Goal: Task Accomplishment & Management: Use online tool/utility

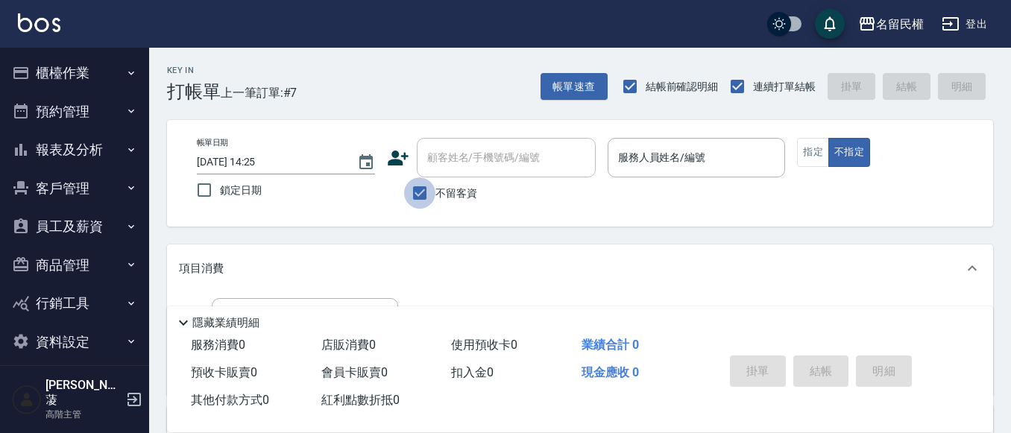
click at [419, 194] on input "不留客資" at bounding box center [419, 193] width 31 height 31
checkbox input "false"
drag, startPoint x: 450, startPoint y: 158, endPoint x: 460, endPoint y: 158, distance: 10.4
click at [458, 158] on input "顧客姓名/手機號碼/編號" at bounding box center [495, 158] width 143 height 26
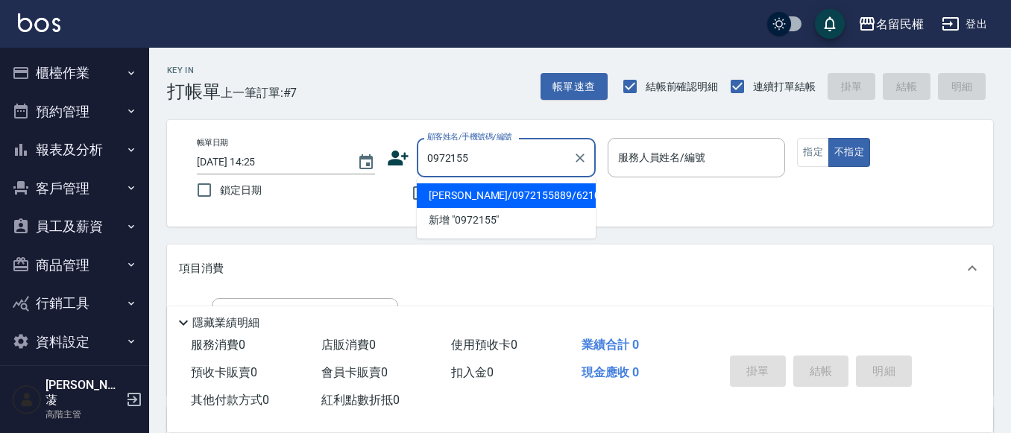
click at [543, 192] on li "[PERSON_NAME]/0972155889/6210" at bounding box center [506, 196] width 179 height 25
type input "[PERSON_NAME]/0972155889/6210"
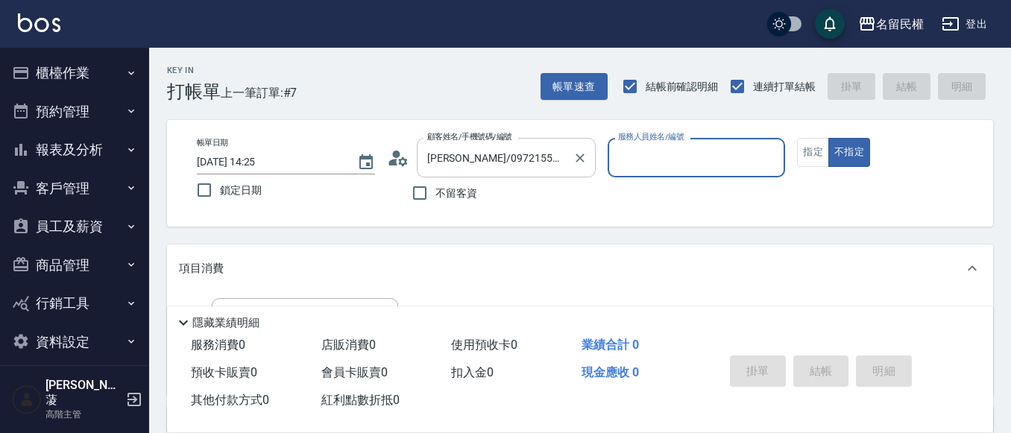
type input "瀞蓤-5"
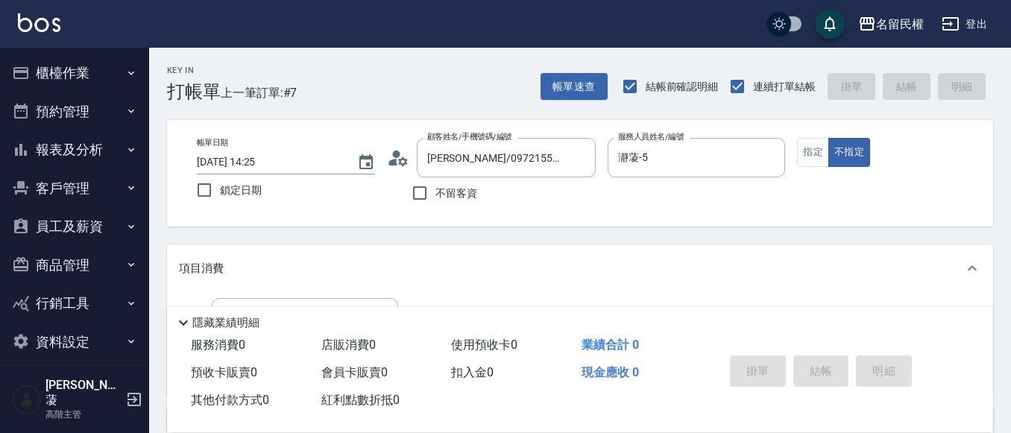
click at [390, 159] on icon at bounding box center [398, 158] width 22 height 22
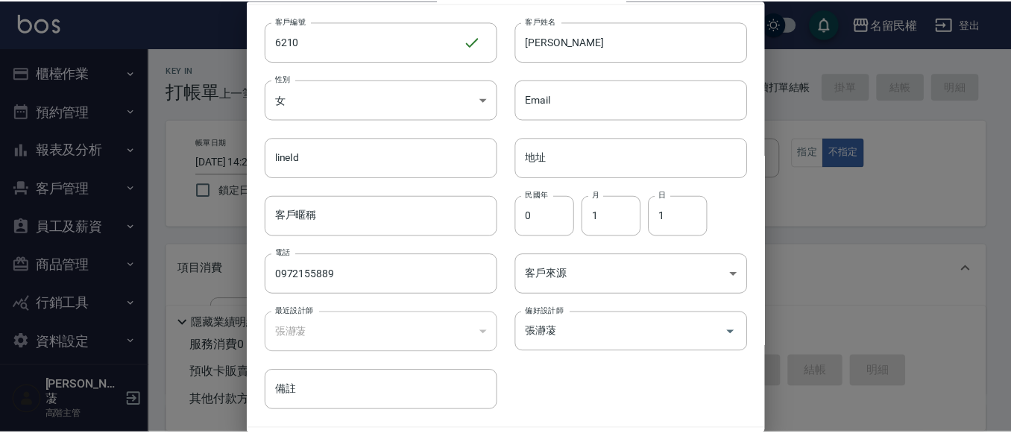
scroll to position [84, 0]
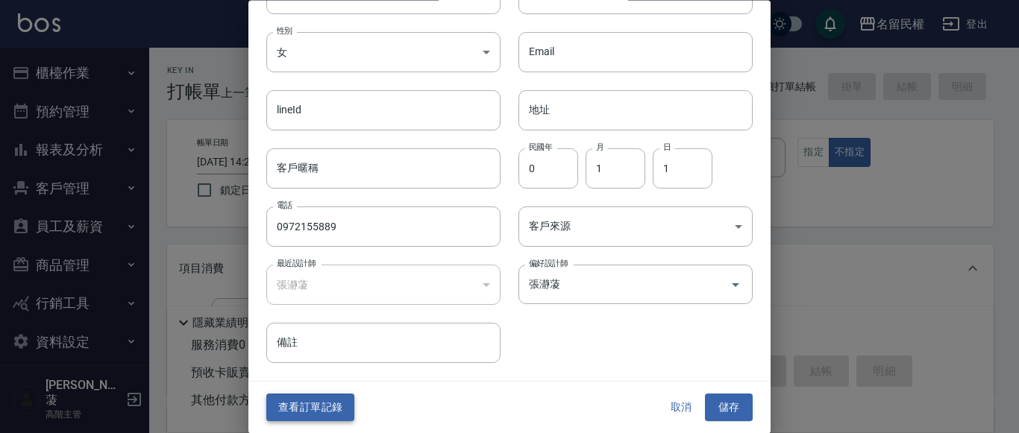
click at [327, 395] on div "查看訂單記錄 取消 儲存" at bounding box center [509, 408] width 522 height 51
click at [327, 396] on button "查看訂單記錄" at bounding box center [310, 409] width 88 height 28
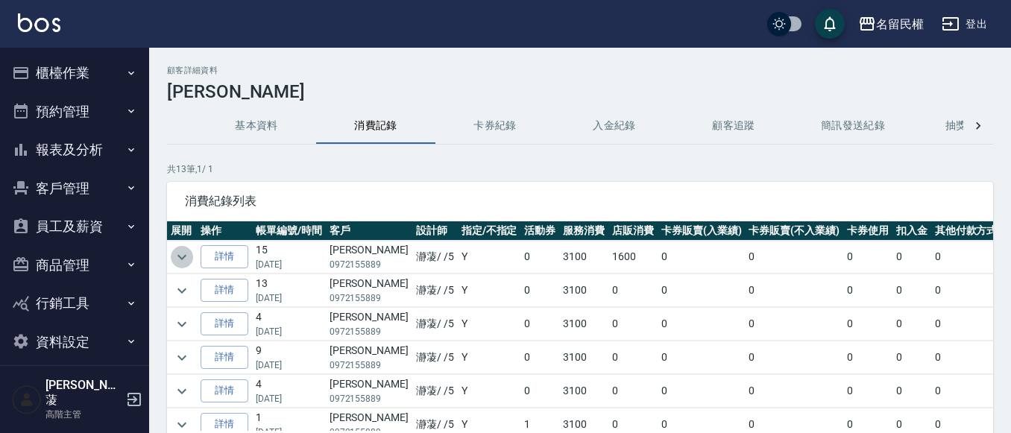
click at [176, 257] on icon "expand row" at bounding box center [182, 257] width 18 height 18
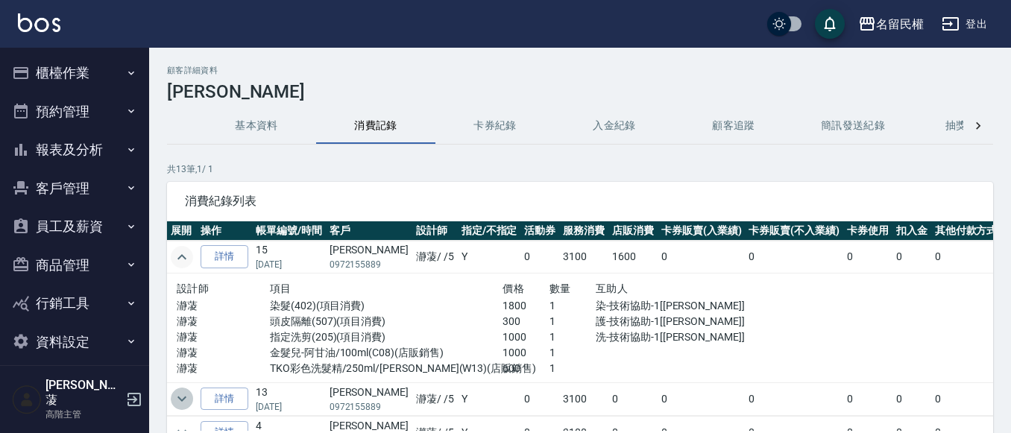
click at [181, 397] on icon "expand row" at bounding box center [182, 399] width 18 height 18
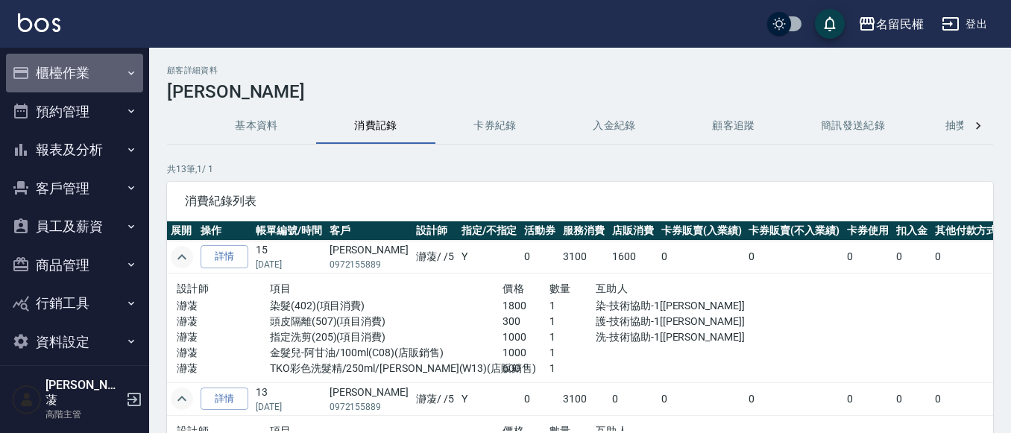
click at [60, 68] on button "櫃檯作業" at bounding box center [74, 73] width 137 height 39
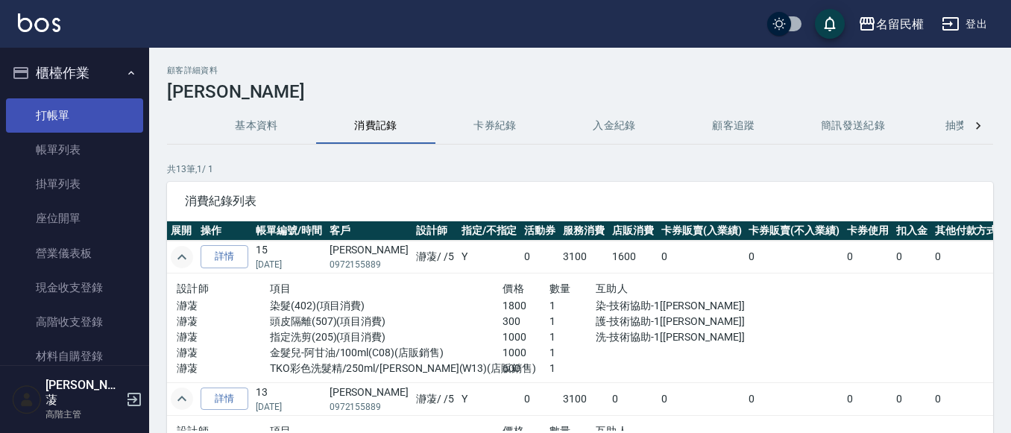
click at [66, 113] on link "打帳單" at bounding box center [74, 115] width 137 height 34
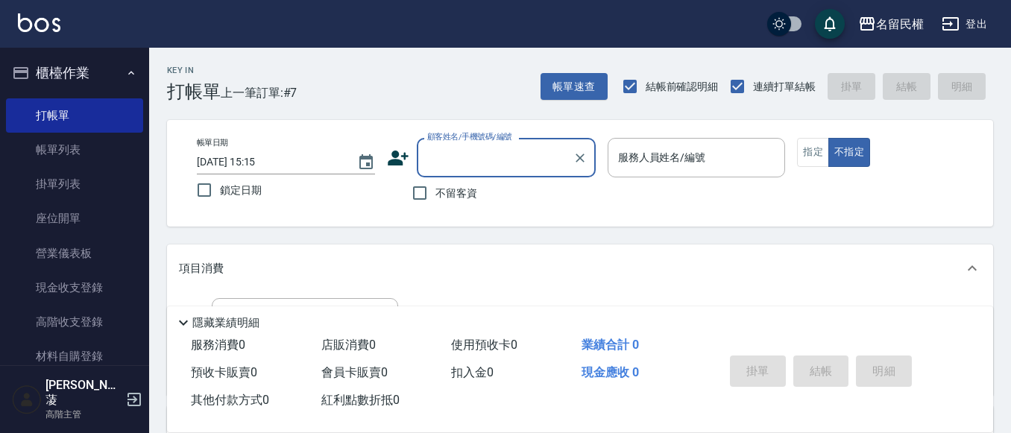
click at [477, 172] on div "顧客姓名/手機號碼/編號" at bounding box center [506, 158] width 179 height 40
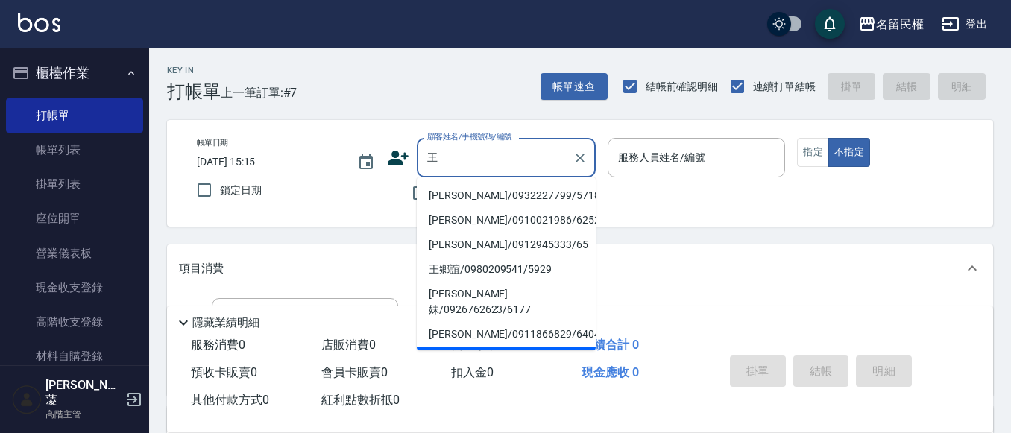
click at [469, 347] on li "[PERSON_NAME]/0972155889/6210" at bounding box center [506, 359] width 179 height 25
type input "[PERSON_NAME]/0972155889/6210"
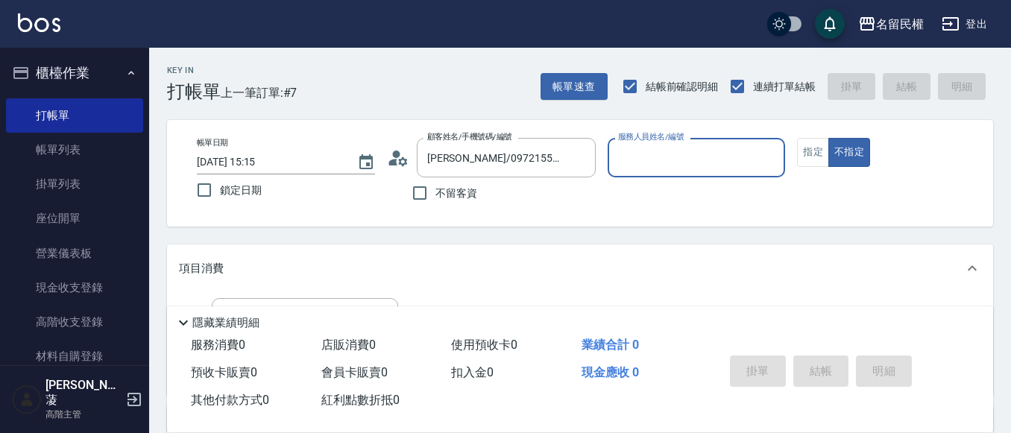
type input "瀞蓤-5"
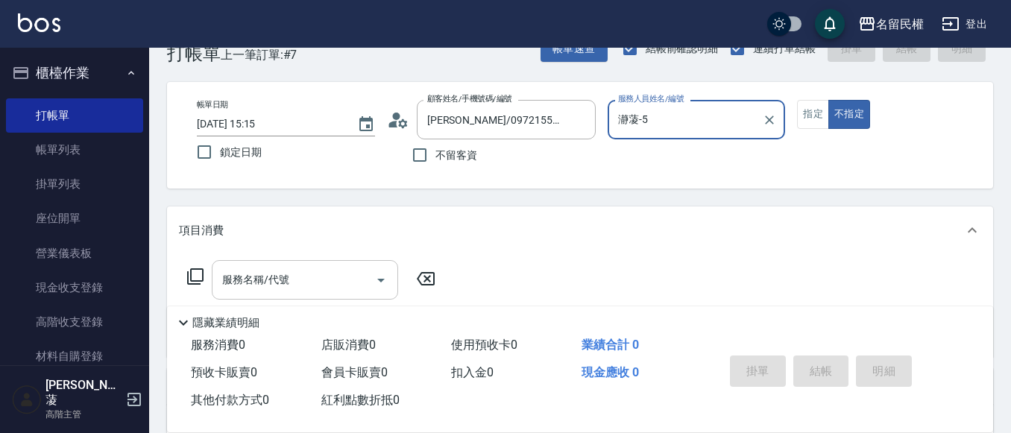
scroll to position [75, 0]
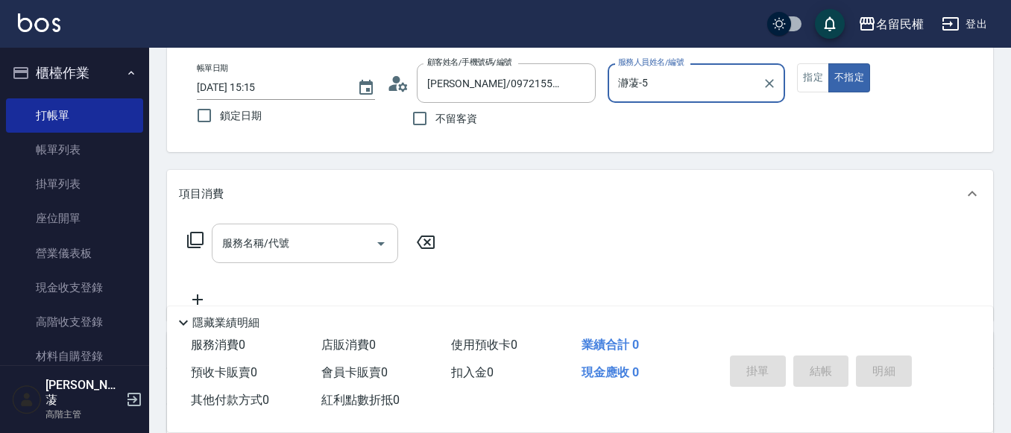
drag, startPoint x: 326, startPoint y: 260, endPoint x: 313, endPoint y: 258, distance: 13.6
click at [324, 261] on div "服務名稱/代號" at bounding box center [305, 244] width 186 height 40
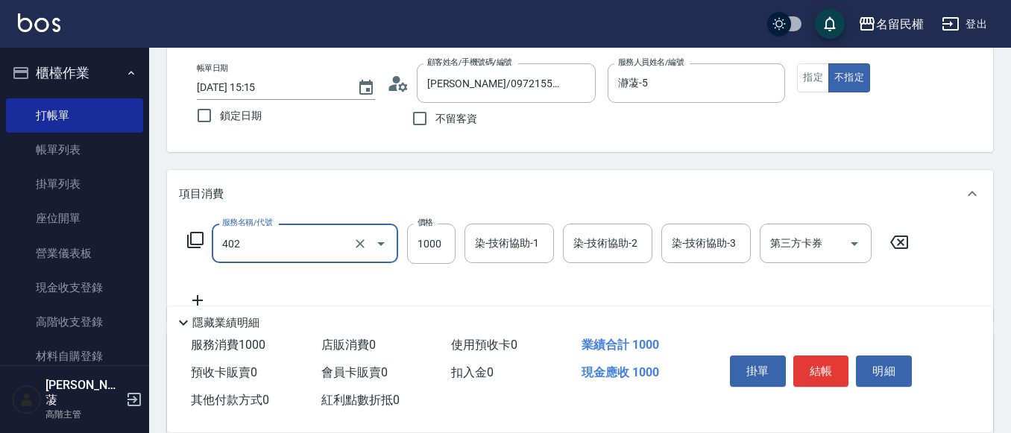
type input "染髮(402)"
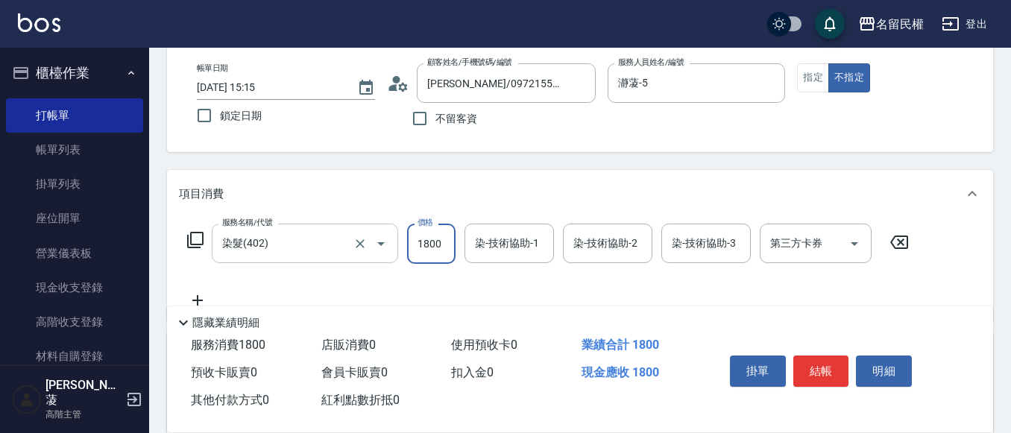
type input "1800"
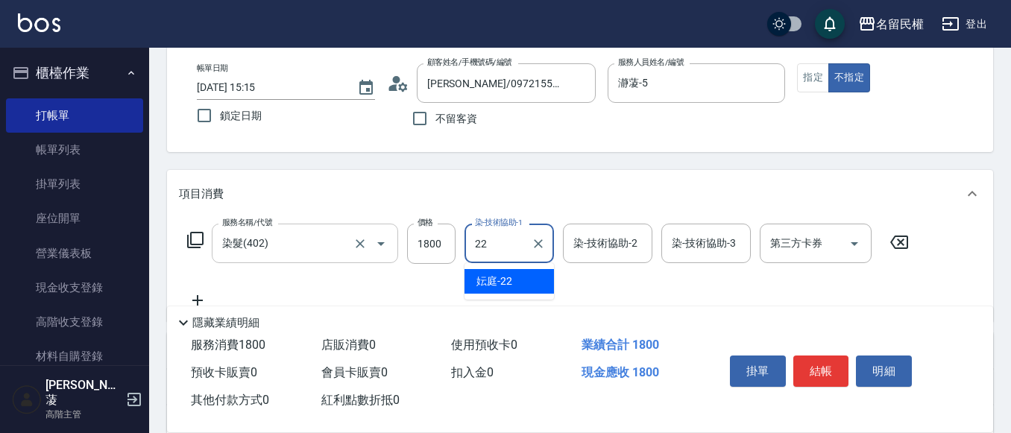
type input "妘庭-22"
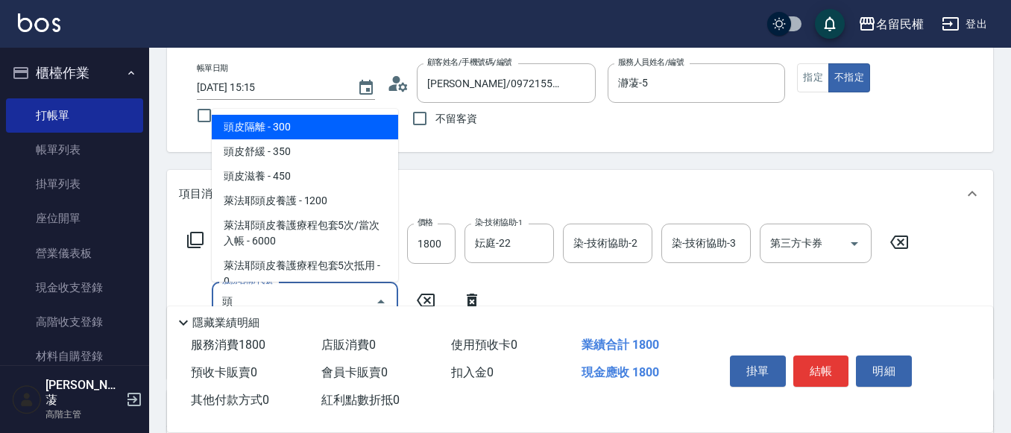
click at [291, 124] on span "頭皮隔離 - 300" at bounding box center [305, 127] width 186 height 25
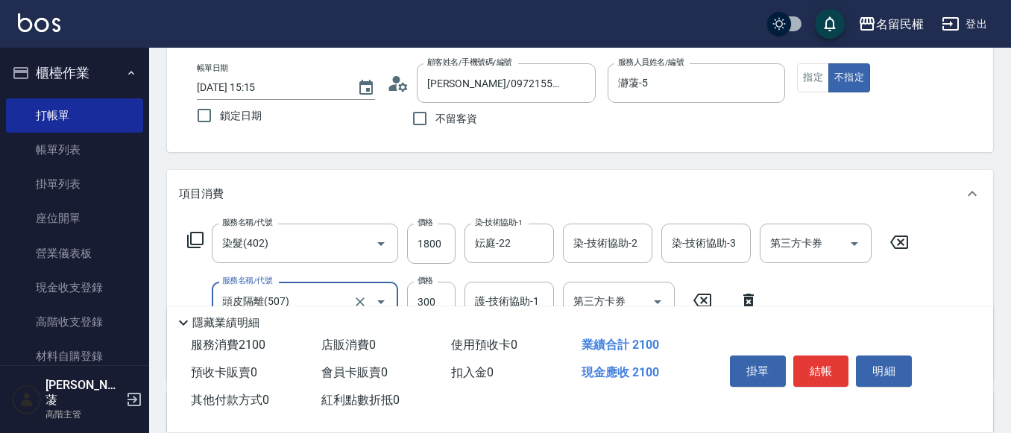
type input "頭皮隔離(507)"
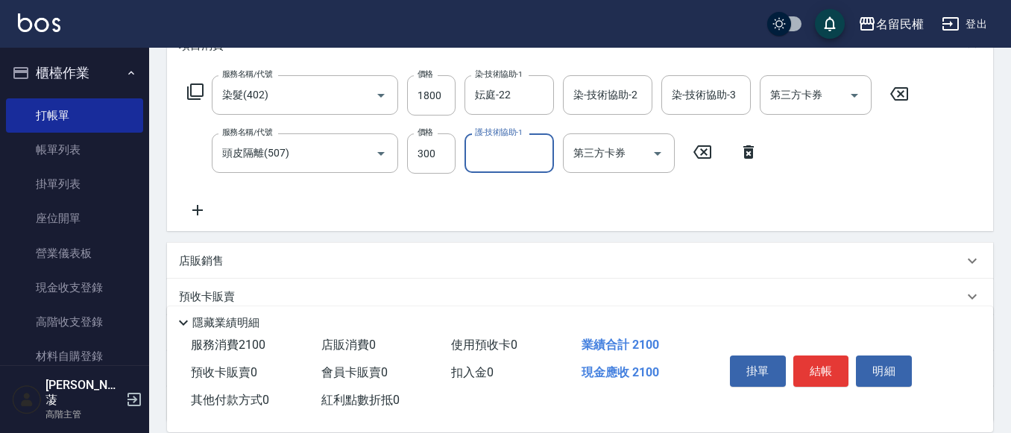
scroll to position [224, 0]
type input "妘庭-22"
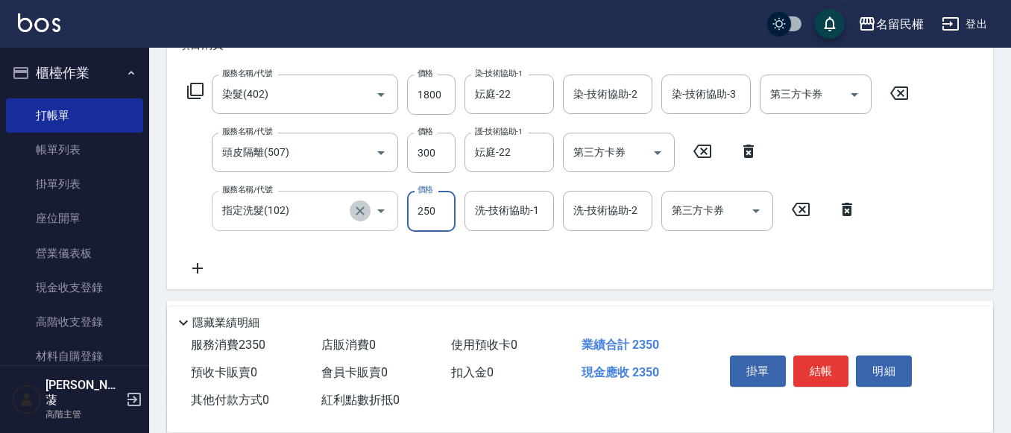
click at [359, 208] on icon "Clear" at bounding box center [360, 211] width 15 height 15
type input "指定洗髮(102)"
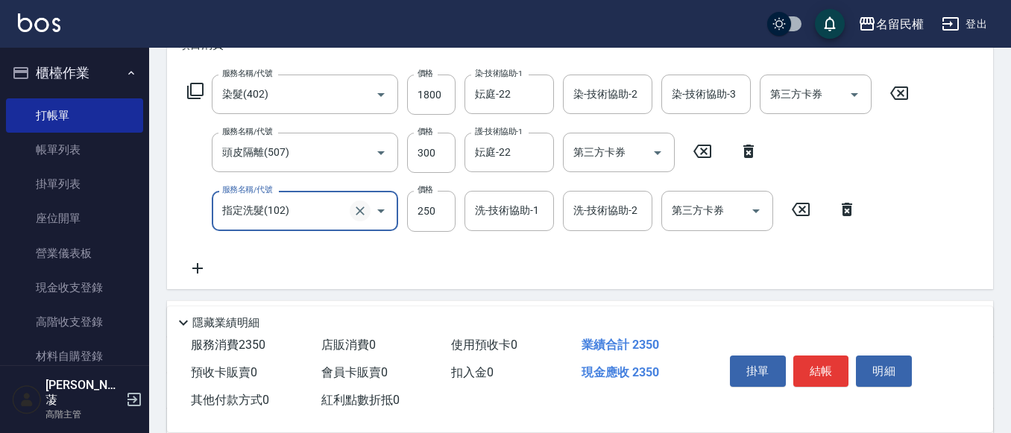
click at [359, 208] on icon "Clear" at bounding box center [360, 211] width 15 height 15
type input "指定洗剪(205)"
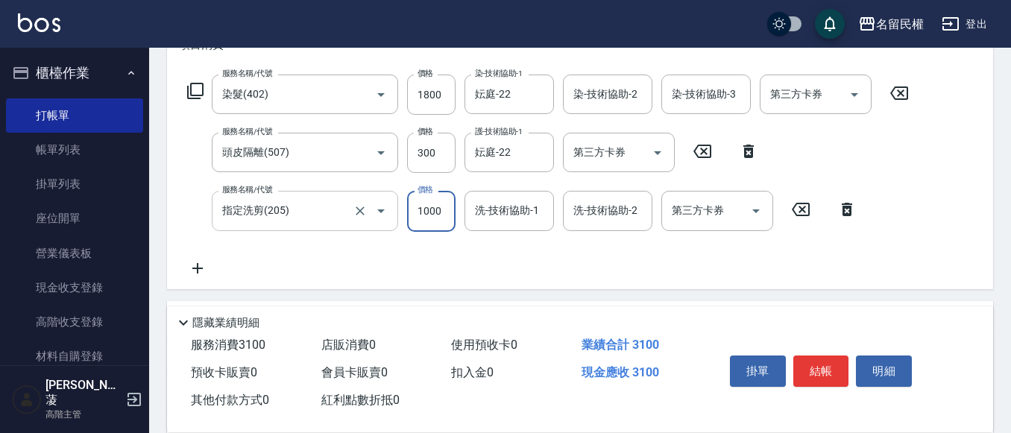
type input "1000"
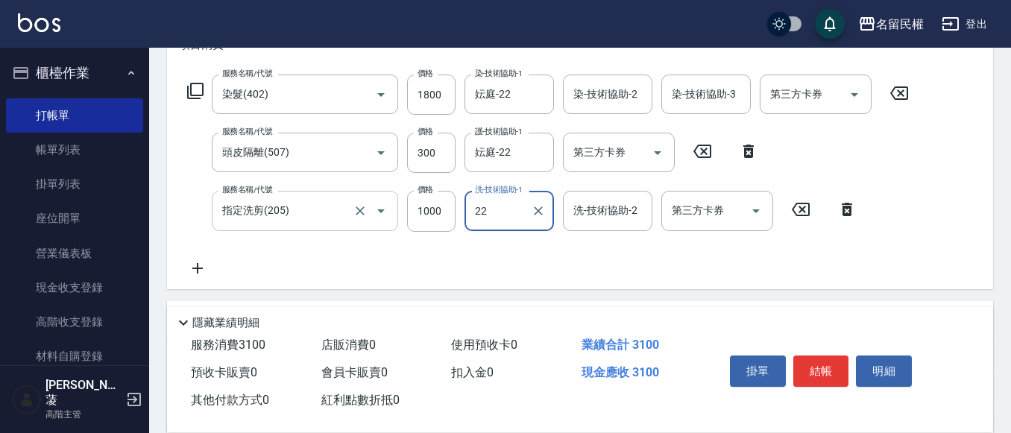
type input "妘庭-22"
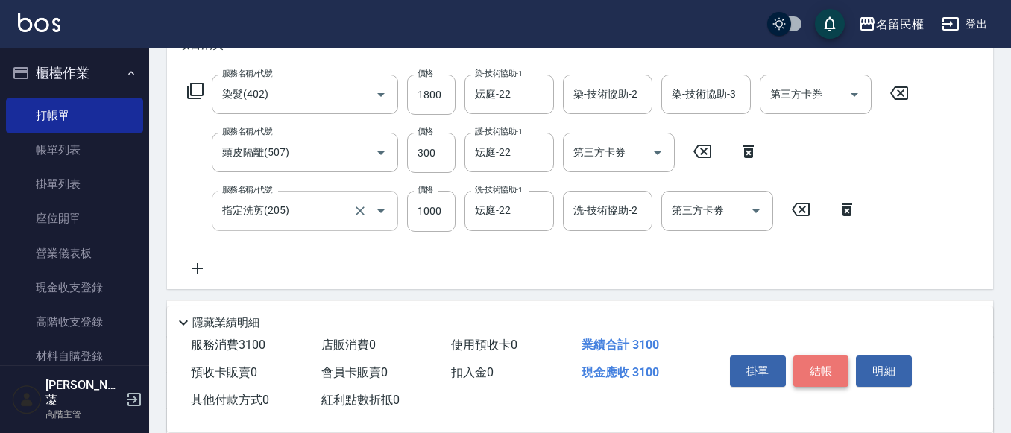
drag, startPoint x: 812, startPoint y: 366, endPoint x: 802, endPoint y: 365, distance: 10.5
click at [811, 366] on button "結帳" at bounding box center [822, 371] width 56 height 31
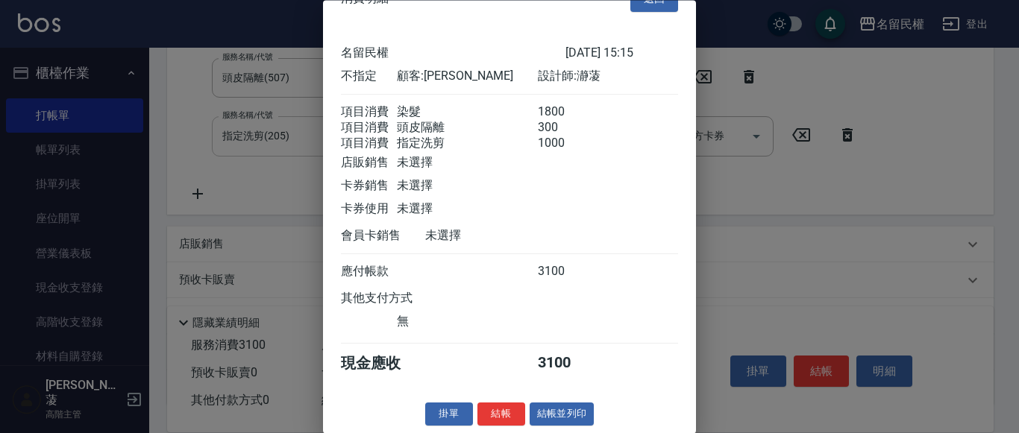
scroll to position [55, 0]
click at [493, 413] on button "結帳" at bounding box center [501, 415] width 48 height 23
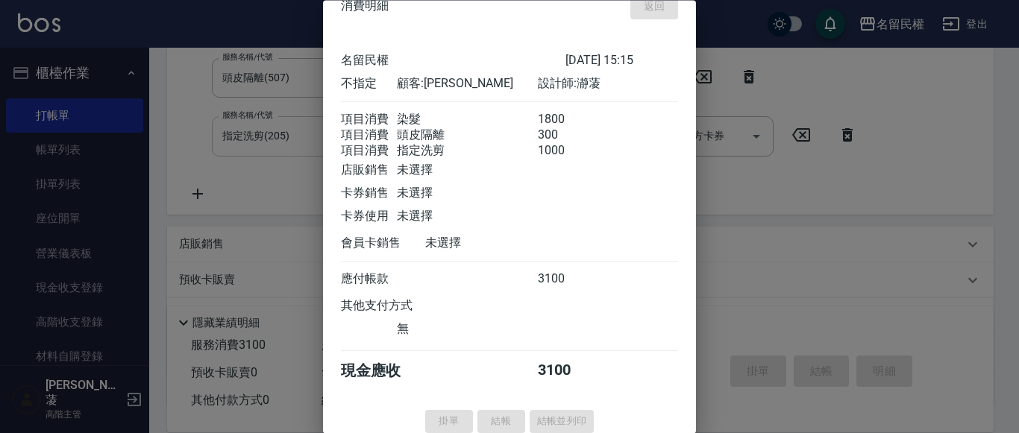
scroll to position [0, 0]
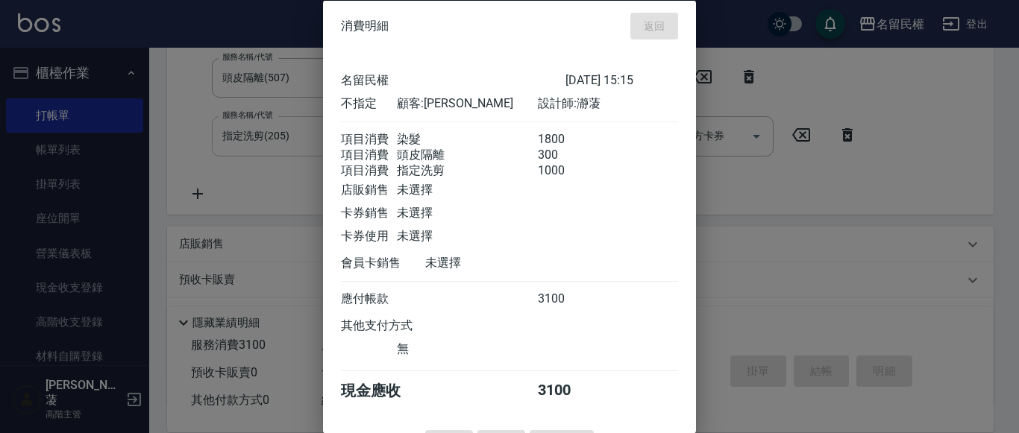
type input "[DATE] 15:16"
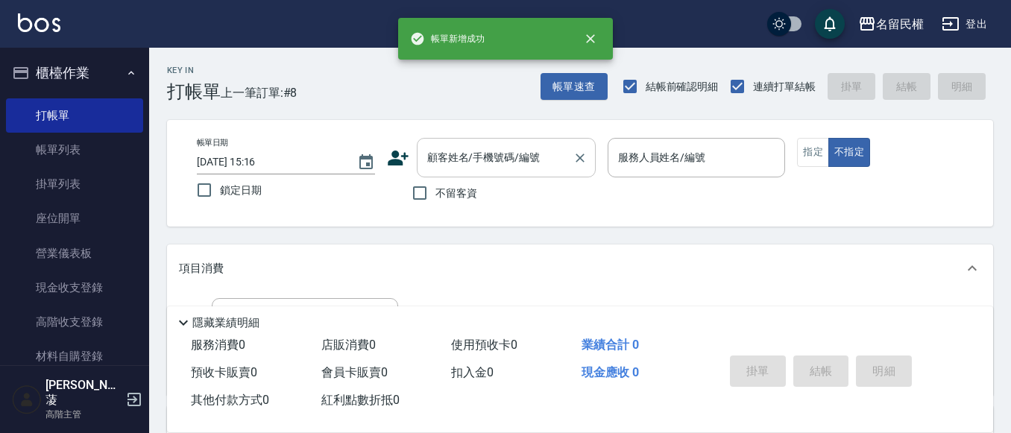
click at [472, 160] on input "顧客姓名/手機號碼/編號" at bounding box center [495, 158] width 143 height 26
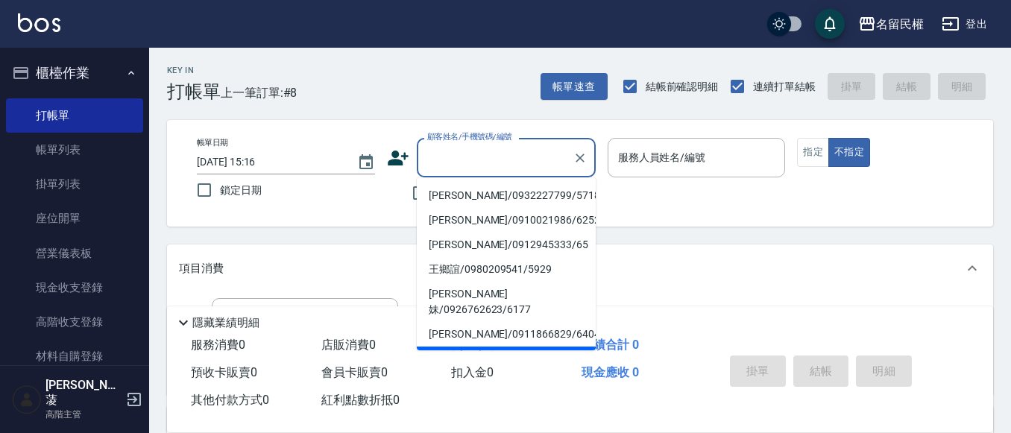
click at [475, 347] on li "[PERSON_NAME]/0972155889/6210" at bounding box center [506, 359] width 179 height 25
type input "[PERSON_NAME]/0972155889/6210"
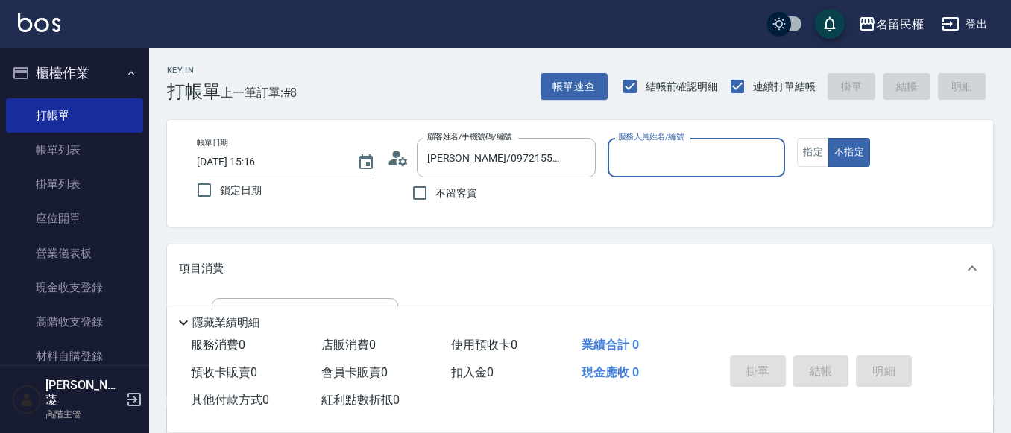
type input "瀞蓤-5"
drag, startPoint x: 401, startPoint y: 144, endPoint x: 406, endPoint y: 156, distance: 13.0
click at [402, 144] on div "顧客姓名/手機號碼/編號 [PERSON_NAME]/0972155889/6210 顧客姓名/手機號碼/編號" at bounding box center [491, 158] width 209 height 40
click at [402, 163] on icon at bounding box center [402, 161] width 9 height 9
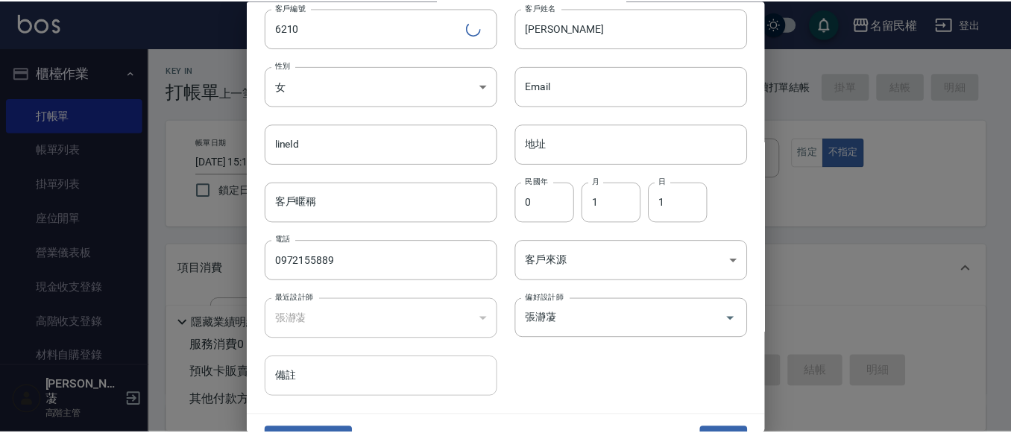
scroll to position [75, 0]
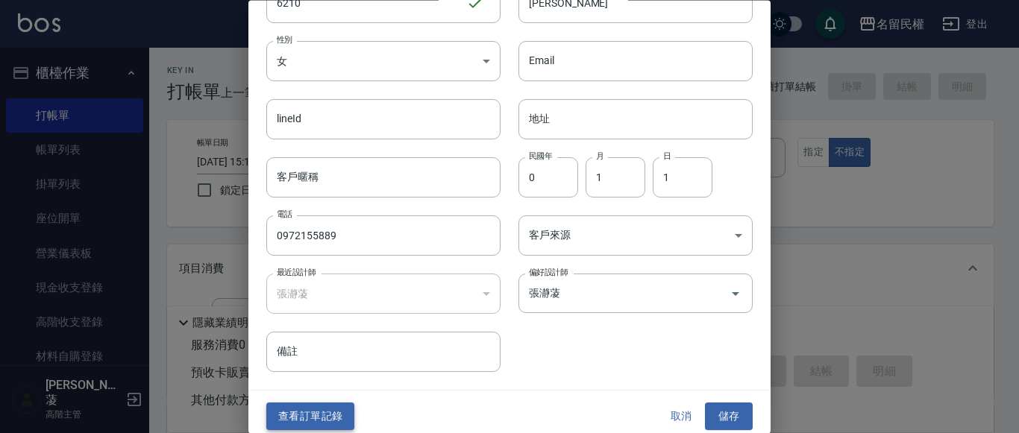
click at [303, 414] on button "查看訂單記錄" at bounding box center [310, 418] width 88 height 28
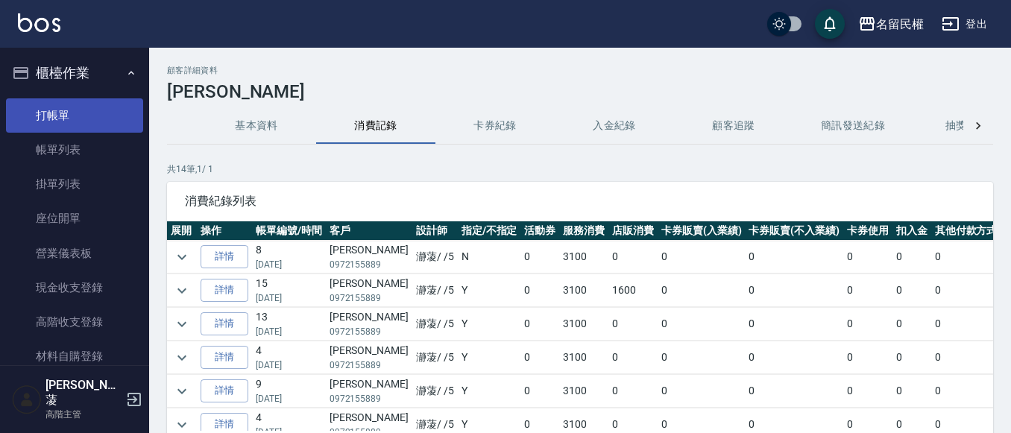
click at [53, 108] on link "打帳單" at bounding box center [74, 115] width 137 height 34
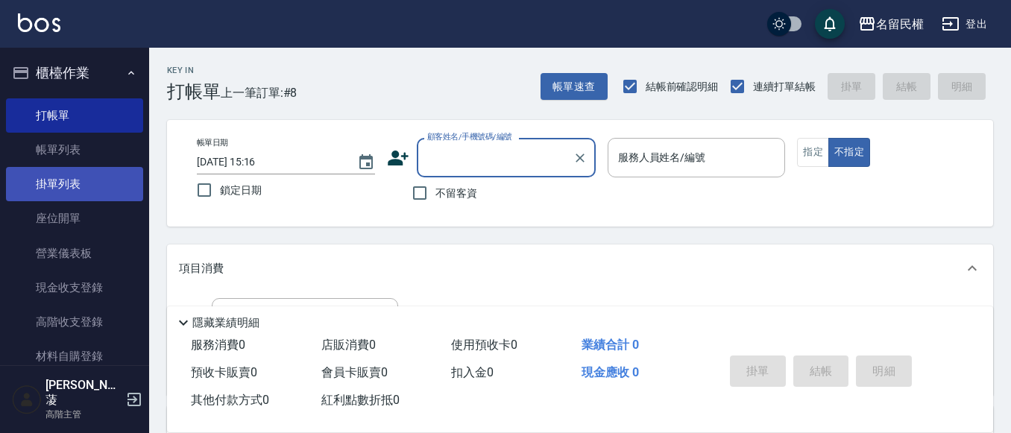
drag, startPoint x: 0, startPoint y: 173, endPoint x: 7, endPoint y: 181, distance: 11.1
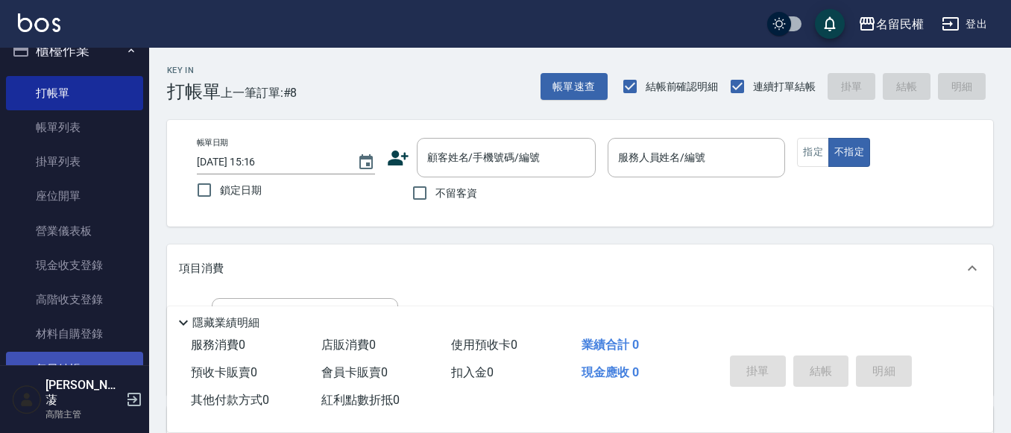
scroll to position [426, 0]
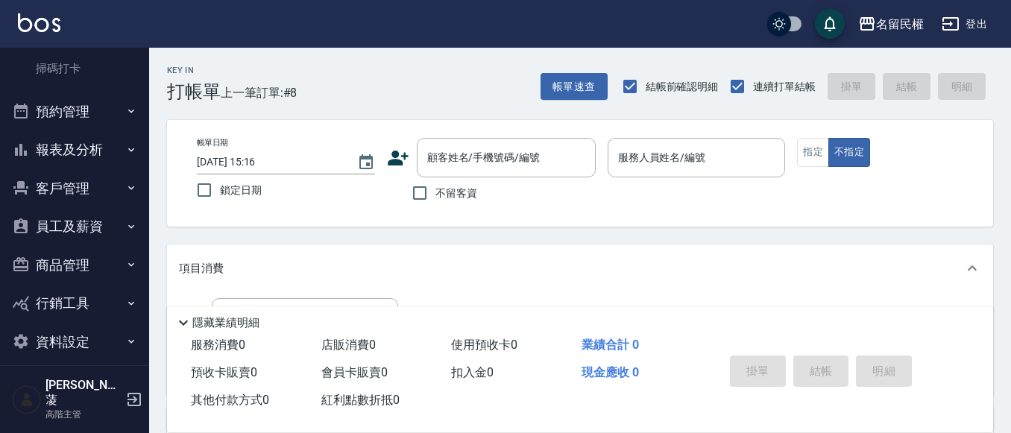
click at [94, 160] on button "報表及分析" at bounding box center [74, 150] width 137 height 39
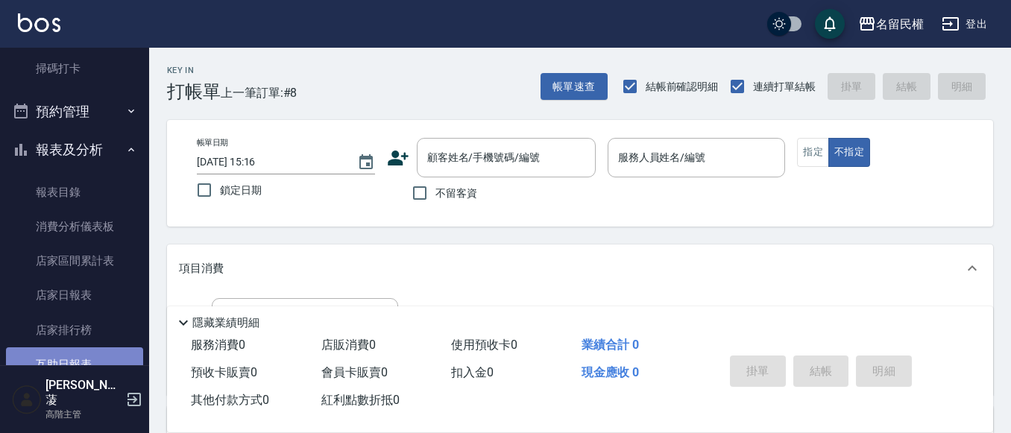
click at [94, 365] on link "互助日報表" at bounding box center [74, 365] width 137 height 34
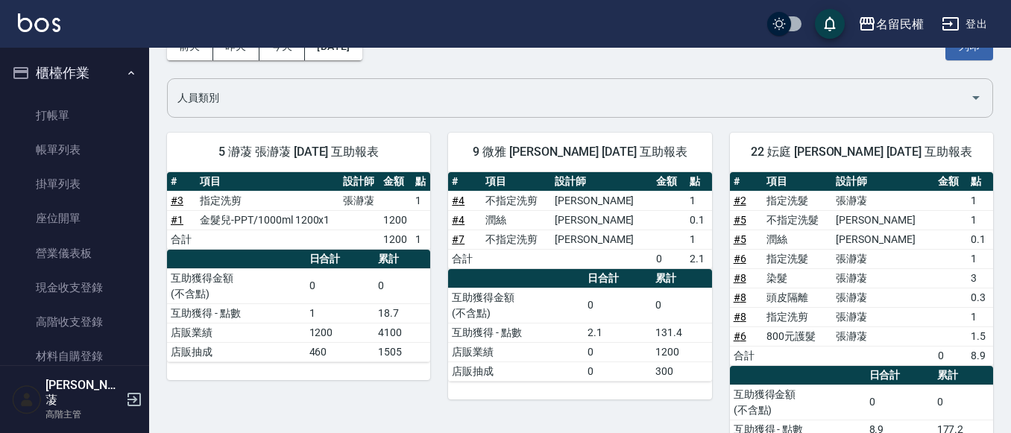
scroll to position [61, 0]
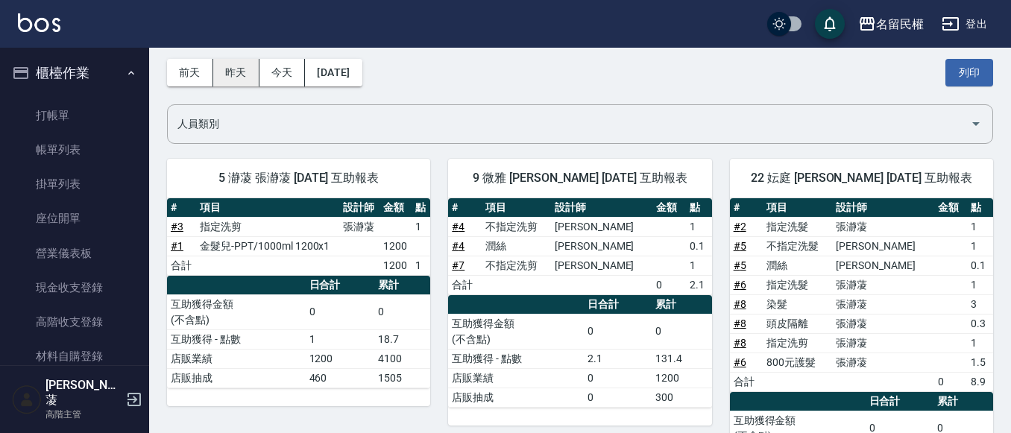
click at [230, 80] on button "昨天" at bounding box center [236, 73] width 46 height 28
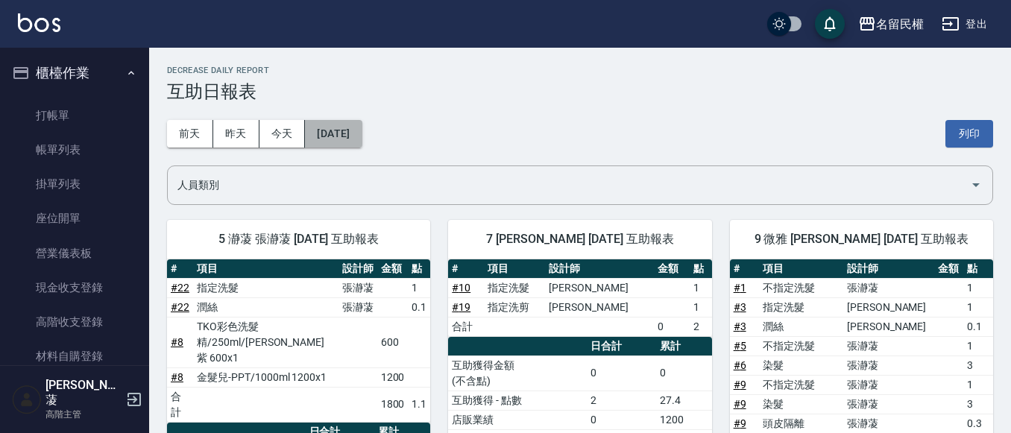
click at [342, 142] on button "[DATE]" at bounding box center [333, 134] width 57 height 28
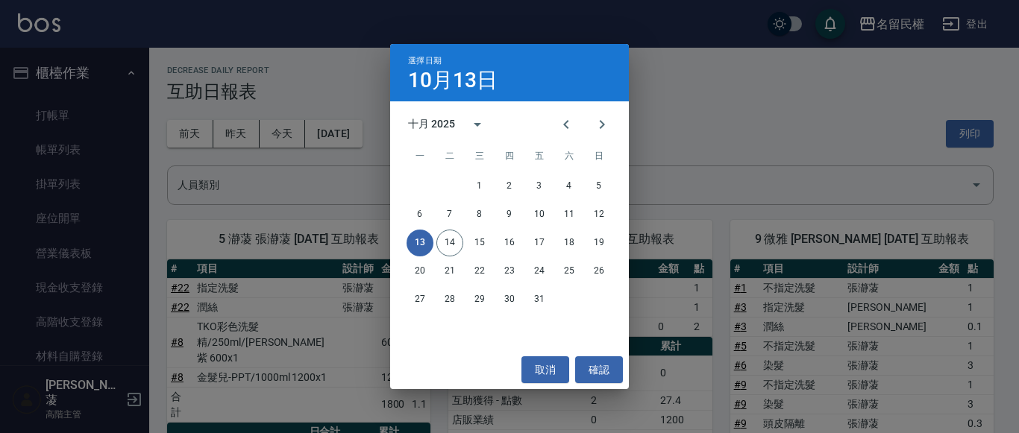
click at [274, 134] on div "選擇日期 [DATE] 十月 2025 一 二 三 四 五 六 日 1 2 3 4 5 6 7 8 9 10 11 12 13 14 15 16 17 18 …" at bounding box center [509, 216] width 1019 height 433
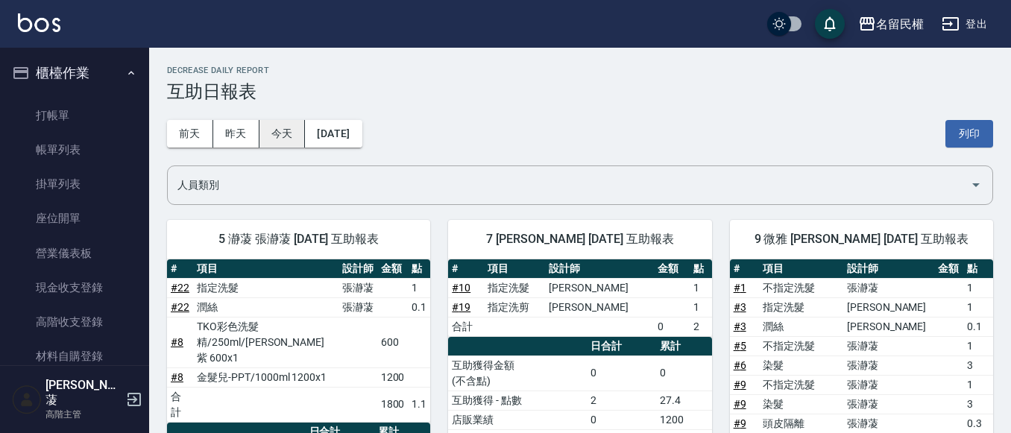
click at [288, 131] on button "今天" at bounding box center [283, 134] width 46 height 28
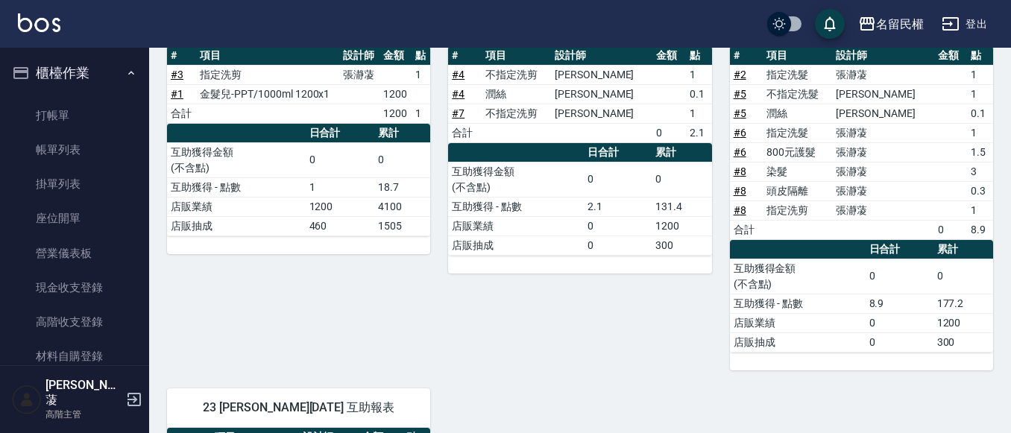
scroll to position [75, 0]
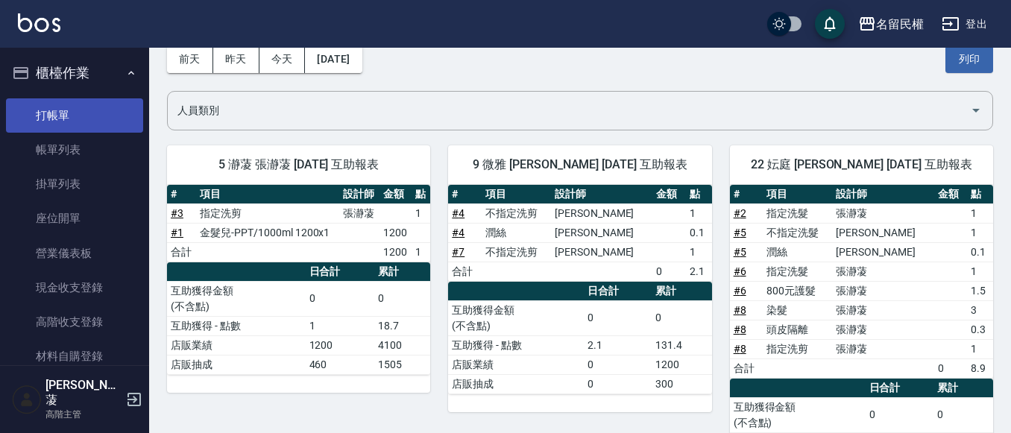
click at [48, 113] on link "打帳單" at bounding box center [74, 115] width 137 height 34
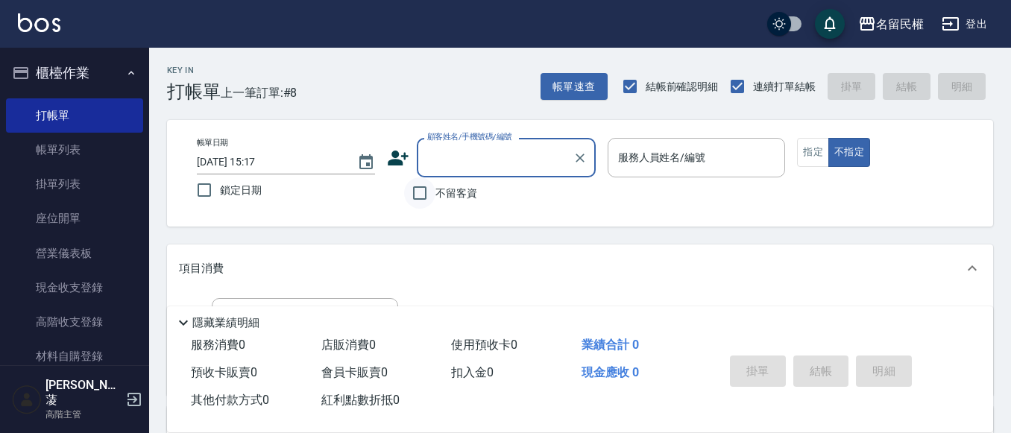
click at [414, 195] on input "不留客資" at bounding box center [419, 193] width 31 height 31
checkbox input "true"
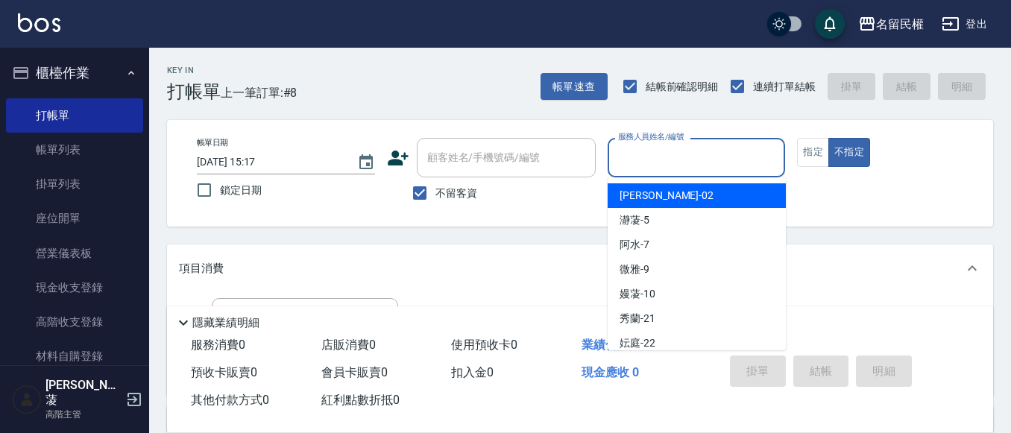
click at [659, 145] on input "服務人員姓名/編號" at bounding box center [697, 158] width 165 height 26
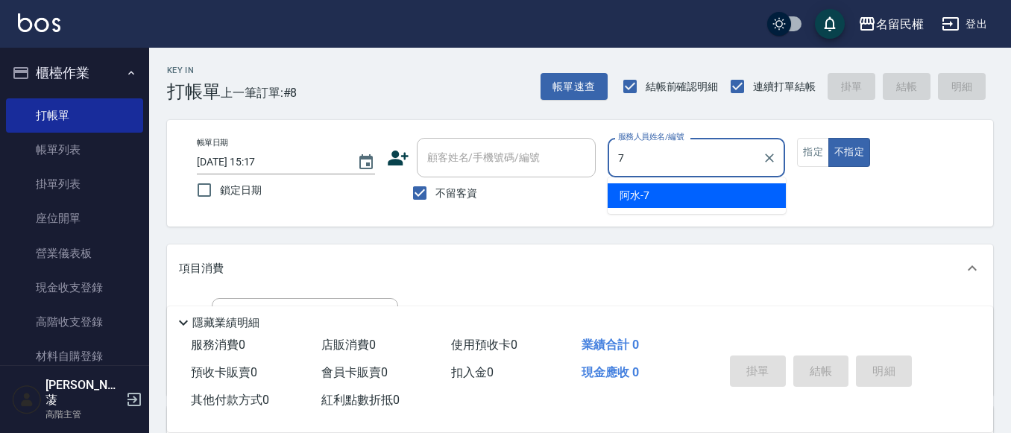
type input "阿水-7"
type button "false"
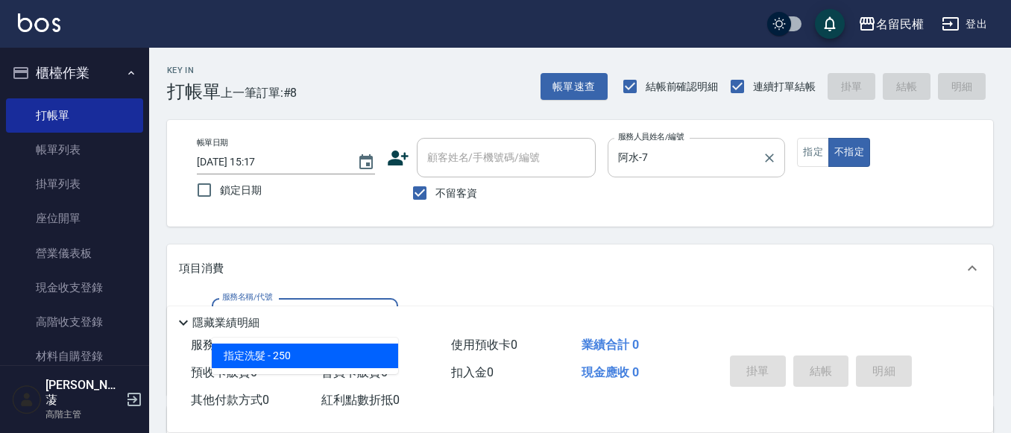
type input "指定洗髮(102)"
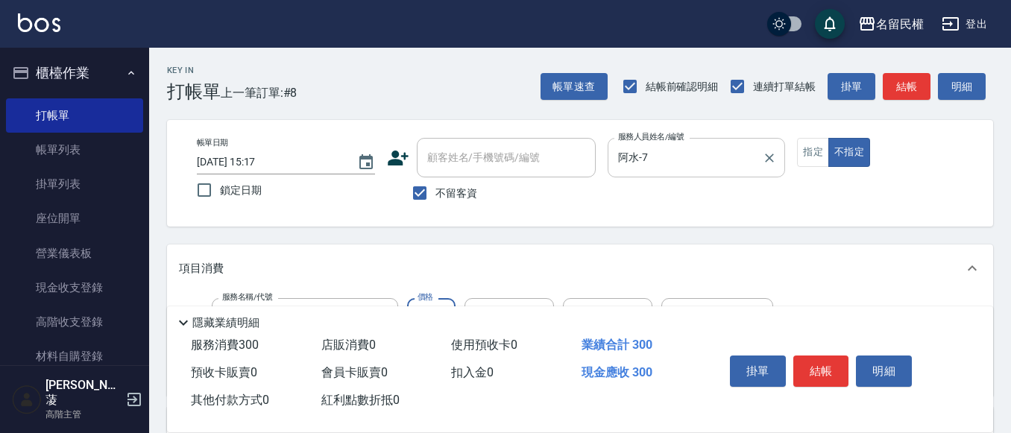
type input "300"
type input "妘庭-22"
type input "青捲/吹捲/夾直/電棒/夾玉米鬚(703)"
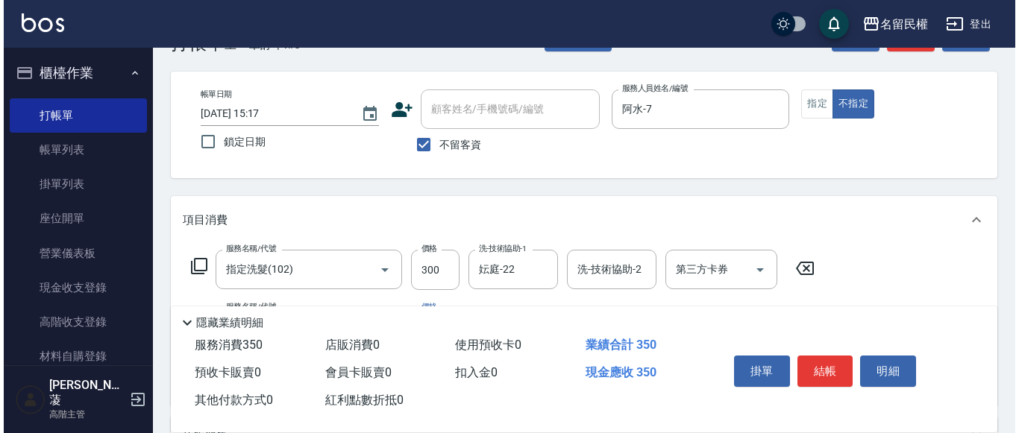
scroll to position [75, 0]
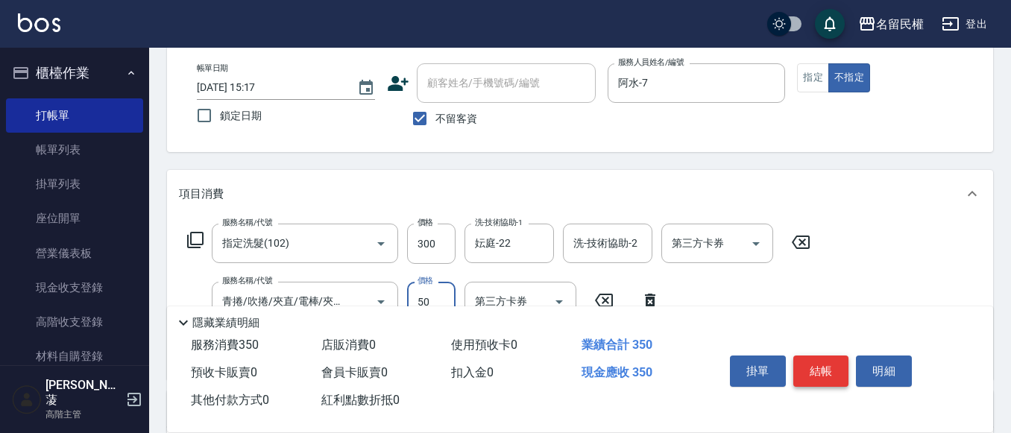
click at [815, 366] on button "結帳" at bounding box center [822, 371] width 56 height 31
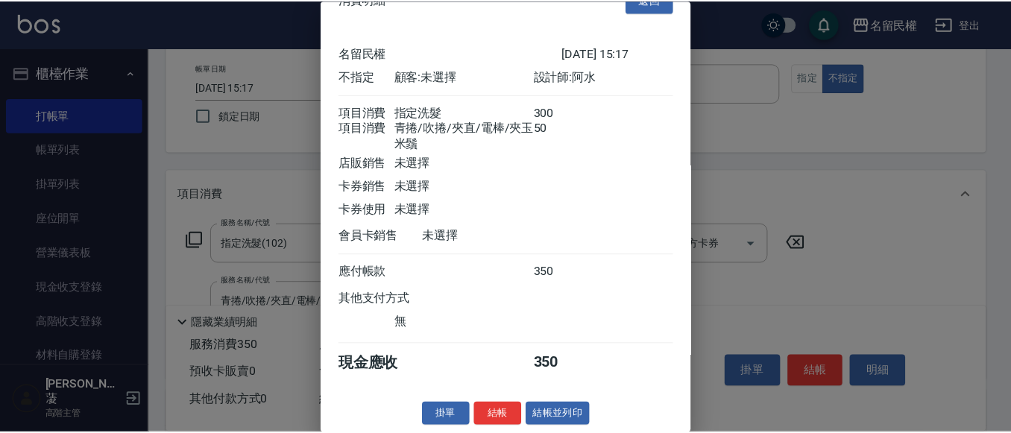
scroll to position [55, 0]
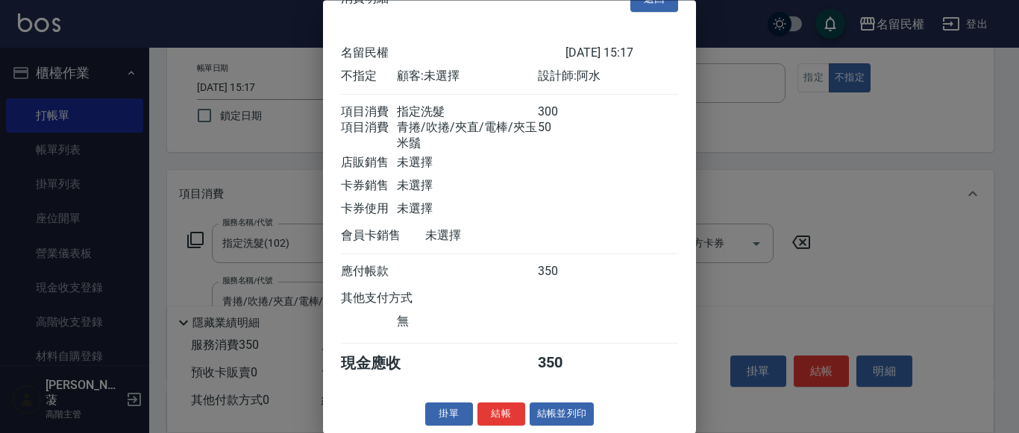
click at [498, 417] on button "結帳" at bounding box center [501, 415] width 48 height 23
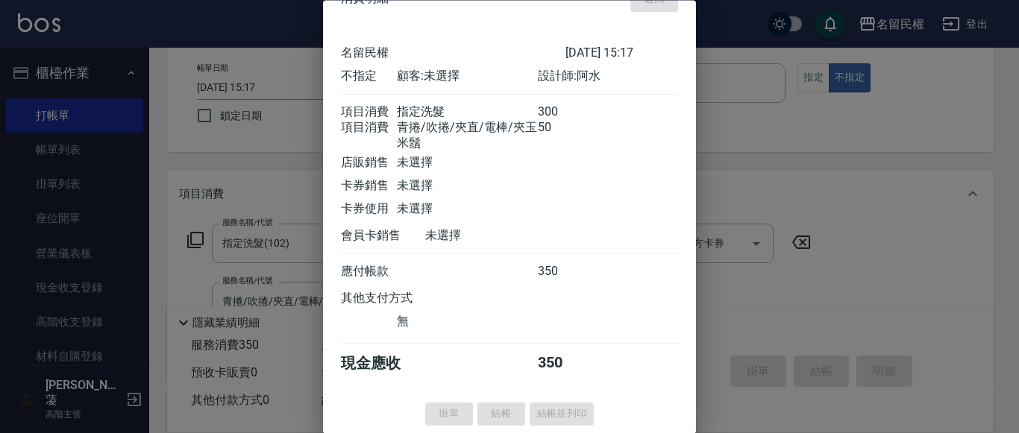
type input "[DATE] 15:37"
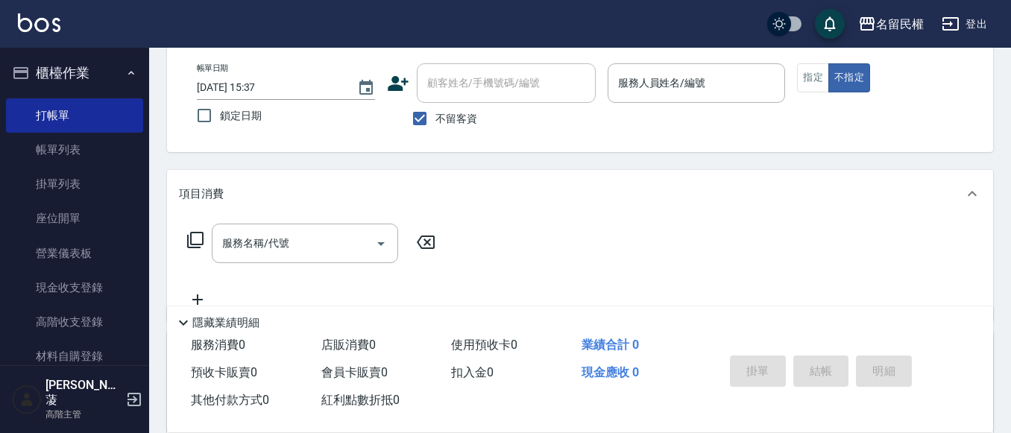
drag, startPoint x: 968, startPoint y: 113, endPoint x: 979, endPoint y: 119, distance: 13.0
drag, startPoint x: 979, startPoint y: 119, endPoint x: 521, endPoint y: 148, distance: 459.6
click at [520, 149] on div "帳單日期 [DATE] 15:37 鎖定日期 顧客姓名/手機號碼/編號 顧客姓名/手機號碼/編號 不留客資 服務人員姓名/編號 服務人員姓名/編號 指定 不指定" at bounding box center [580, 99] width 827 height 107
click at [416, 121] on input "不留客資" at bounding box center [419, 118] width 31 height 31
checkbox input "false"
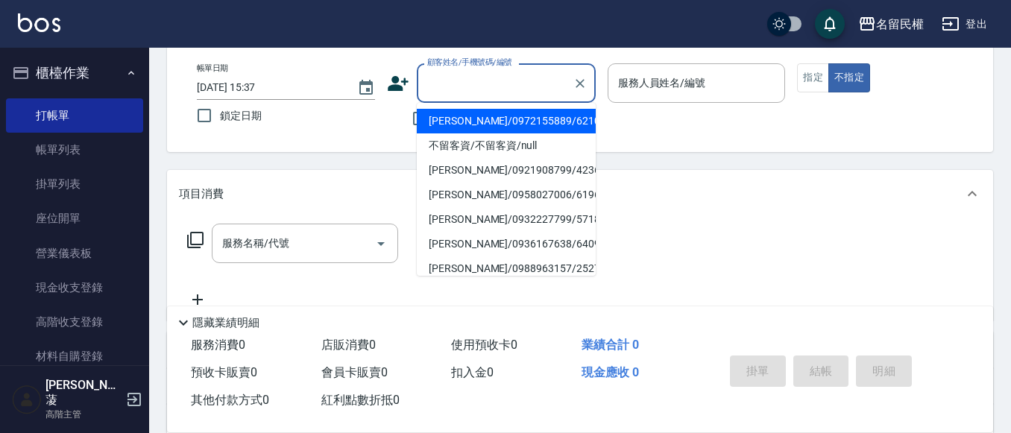
click at [430, 89] on input "顧客姓名/手機號碼/編號" at bounding box center [495, 83] width 143 height 26
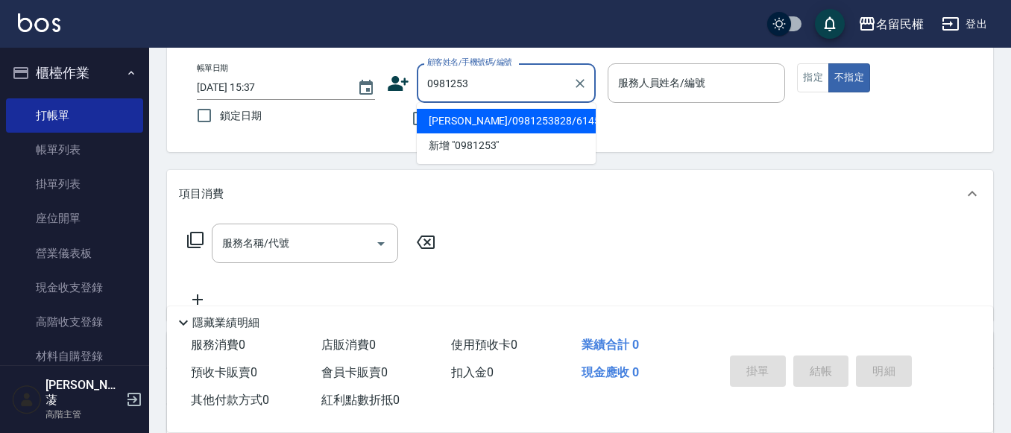
click at [547, 116] on li "[PERSON_NAME]/0981253828/6145" at bounding box center [506, 121] width 179 height 25
type input "[PERSON_NAME]/0981253828/6145"
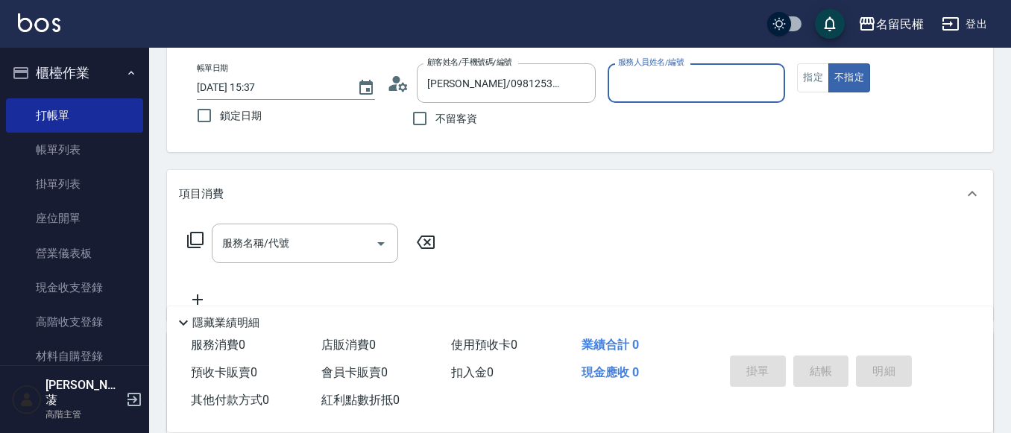
type input "瀞蓤-5"
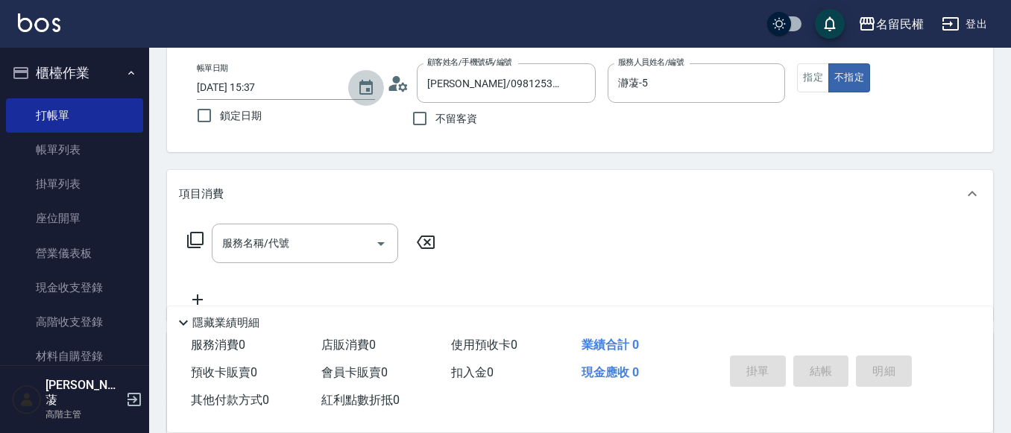
drag, startPoint x: 376, startPoint y: 78, endPoint x: 388, endPoint y: 82, distance: 12.5
click at [377, 79] on button "Choose date, selected date is 2025-10-14" at bounding box center [366, 88] width 36 height 36
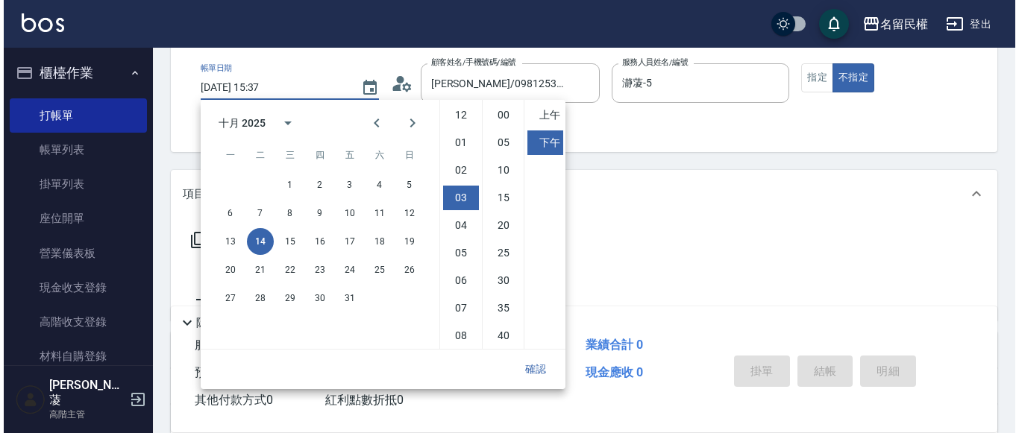
scroll to position [83, 0]
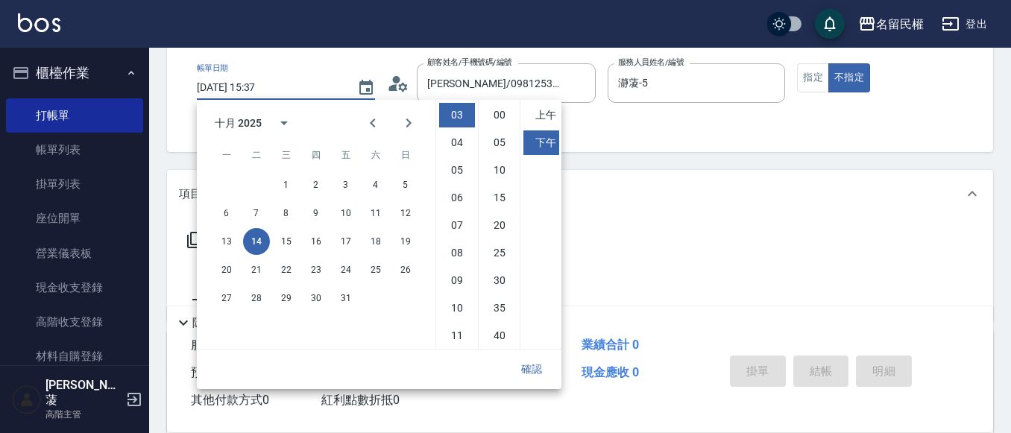
click at [391, 84] on icon at bounding box center [398, 83] width 22 height 22
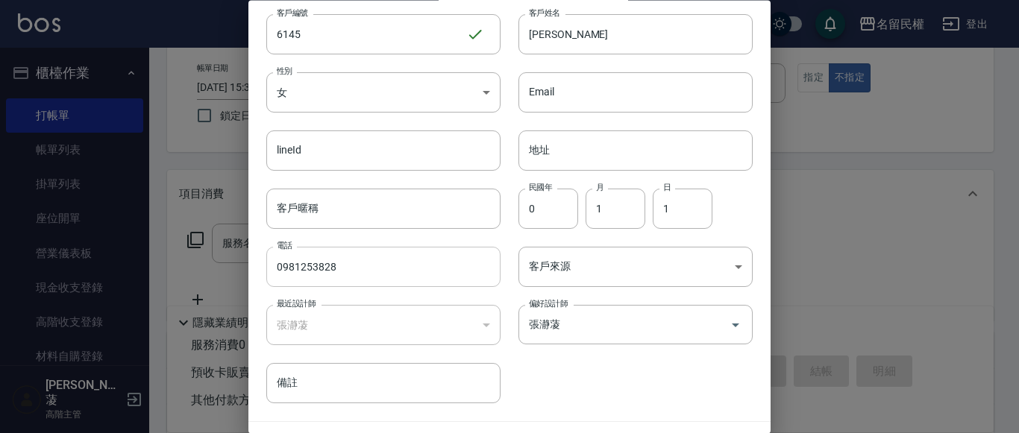
scroll to position [84, 0]
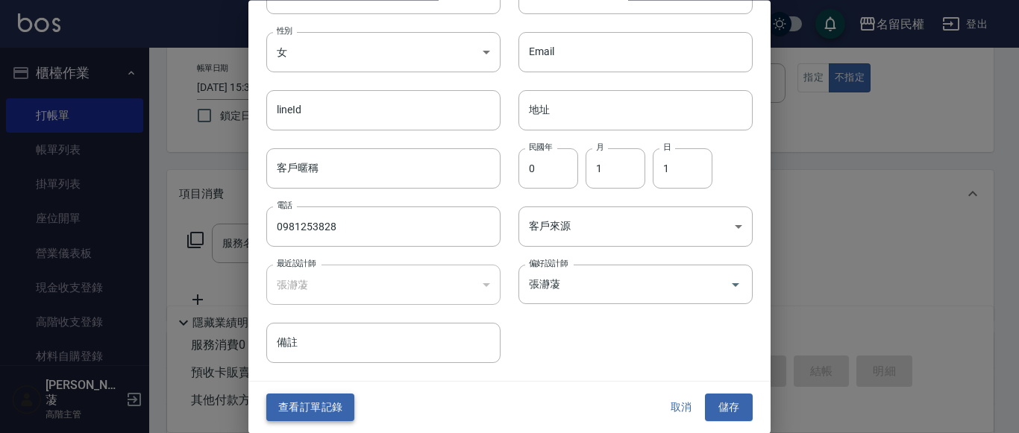
click at [304, 398] on button "查看訂單記錄" at bounding box center [310, 409] width 88 height 28
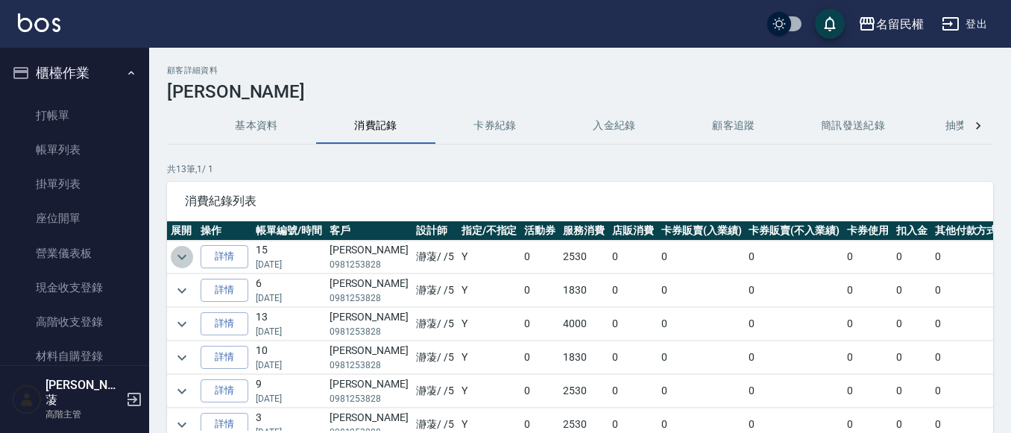
click at [183, 255] on icon "expand row" at bounding box center [182, 257] width 18 height 18
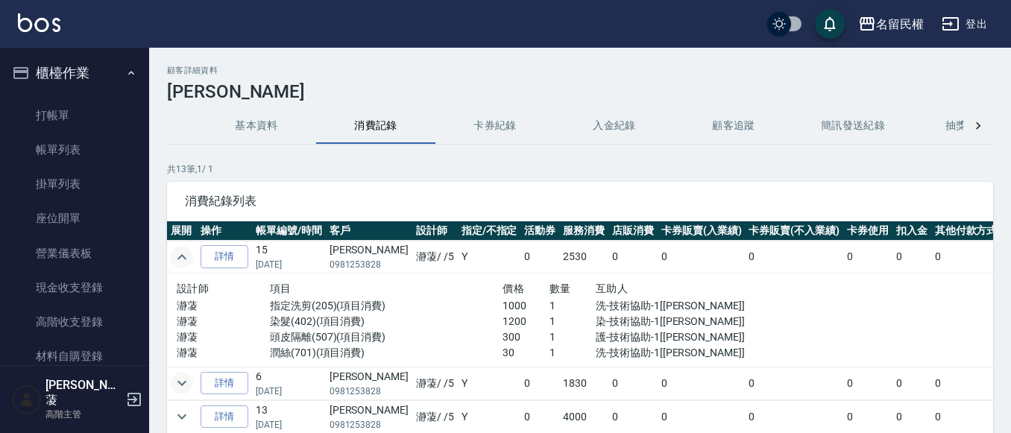
click at [187, 379] on icon "expand row" at bounding box center [182, 383] width 18 height 18
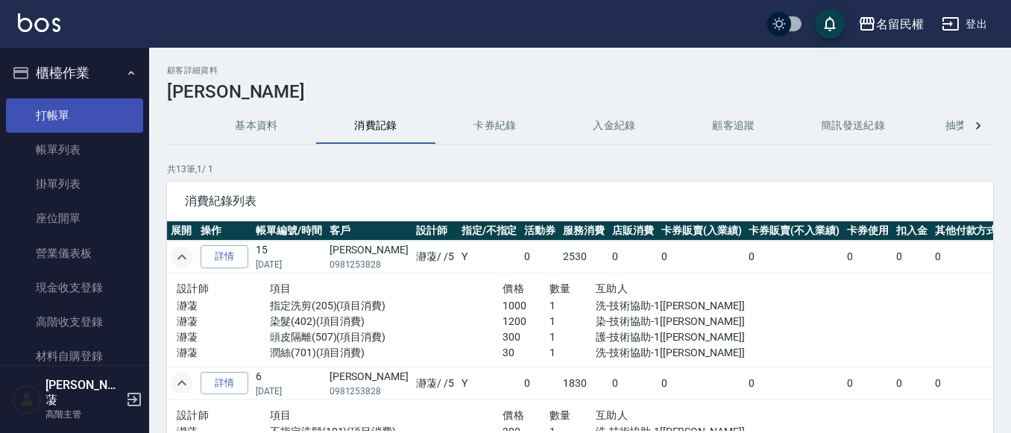
click at [66, 125] on link "打帳單" at bounding box center [74, 115] width 137 height 34
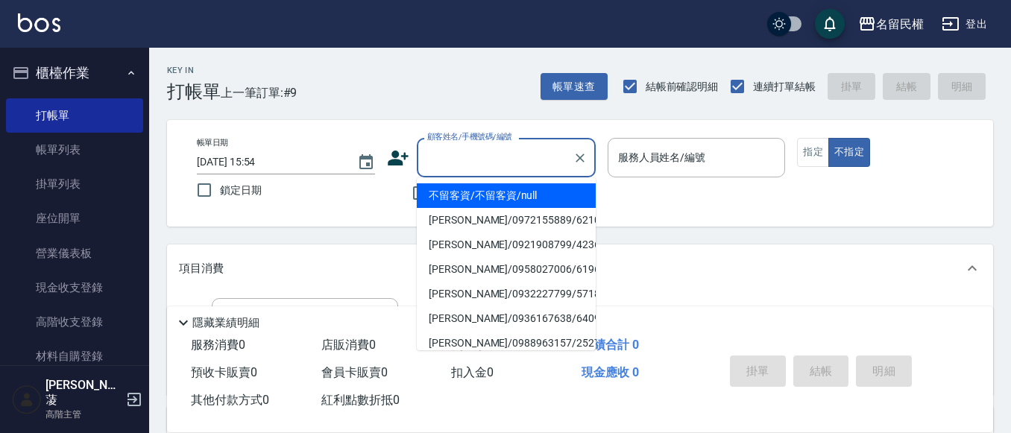
click at [505, 166] on input "顧客姓名/手機號碼/編號" at bounding box center [495, 158] width 143 height 26
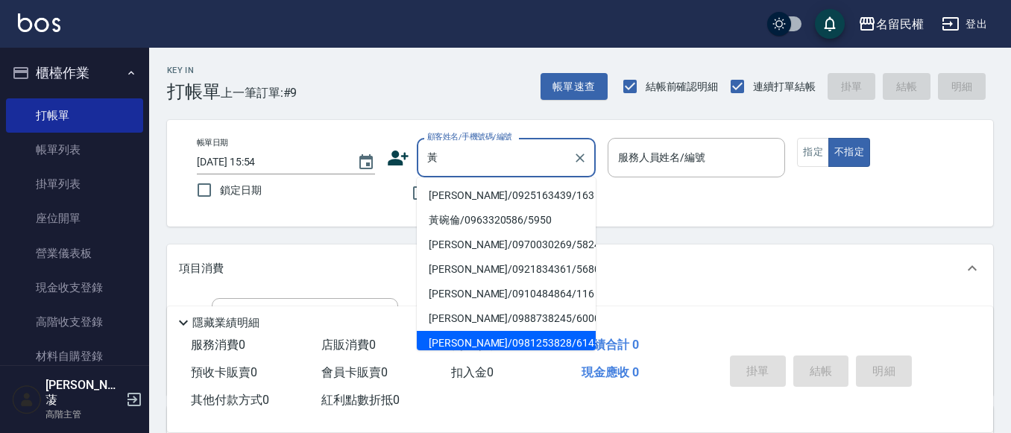
click at [476, 342] on li "[PERSON_NAME]/0981253828/6145" at bounding box center [506, 343] width 179 height 25
type input "[PERSON_NAME]/0981253828/6145"
type input "瀞蓤-5"
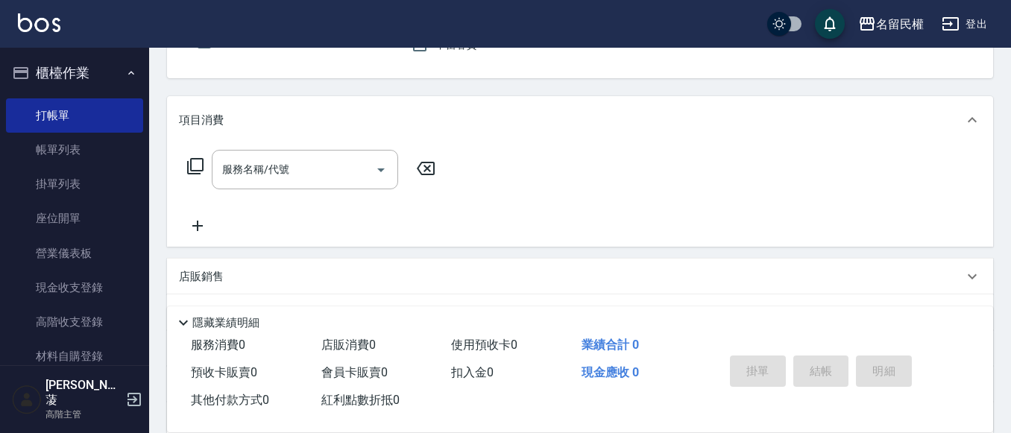
scroll to position [149, 0]
click at [295, 187] on div "服務名稱/代號" at bounding box center [305, 169] width 186 height 40
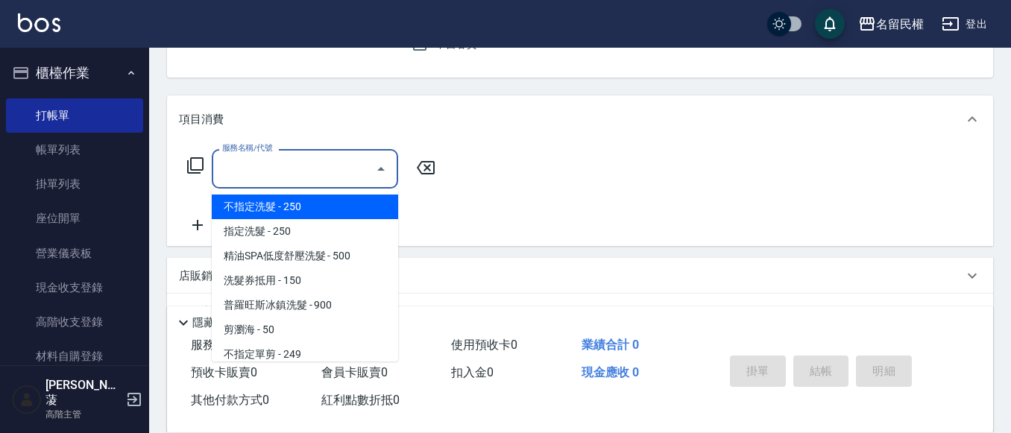
type input "1"
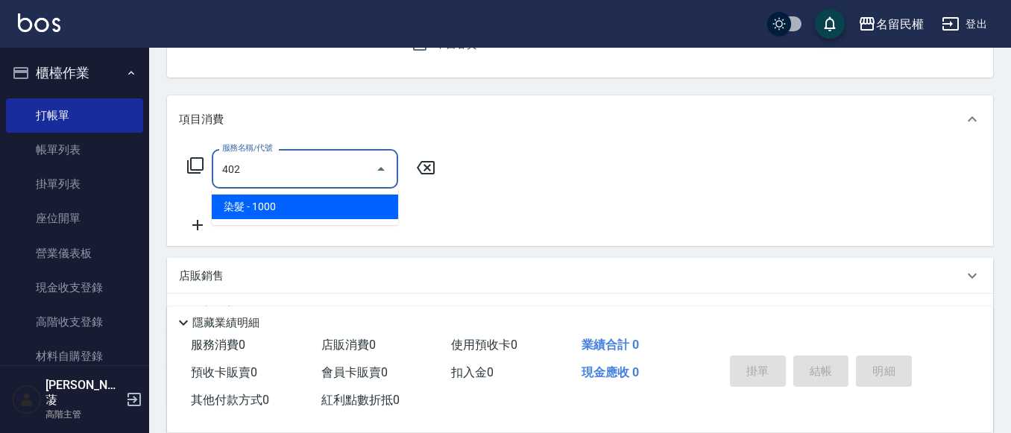
type input "染髮(402)"
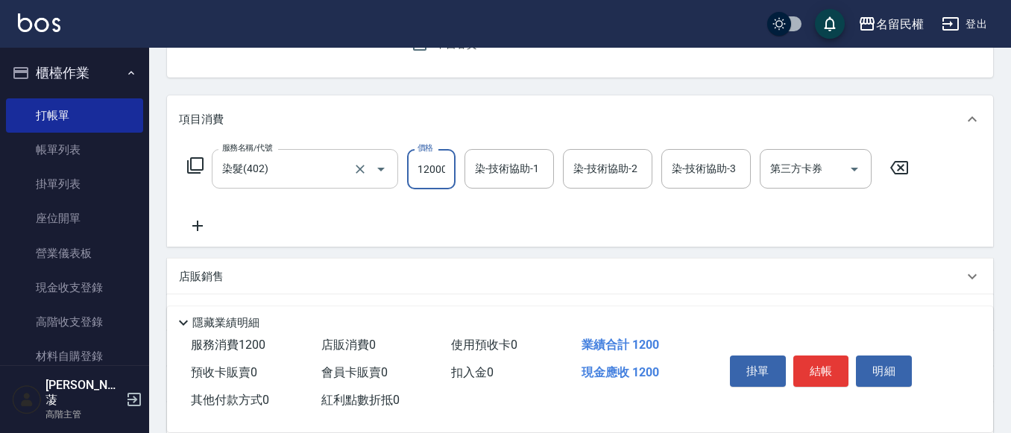
scroll to position [0, 1]
type input "12000"
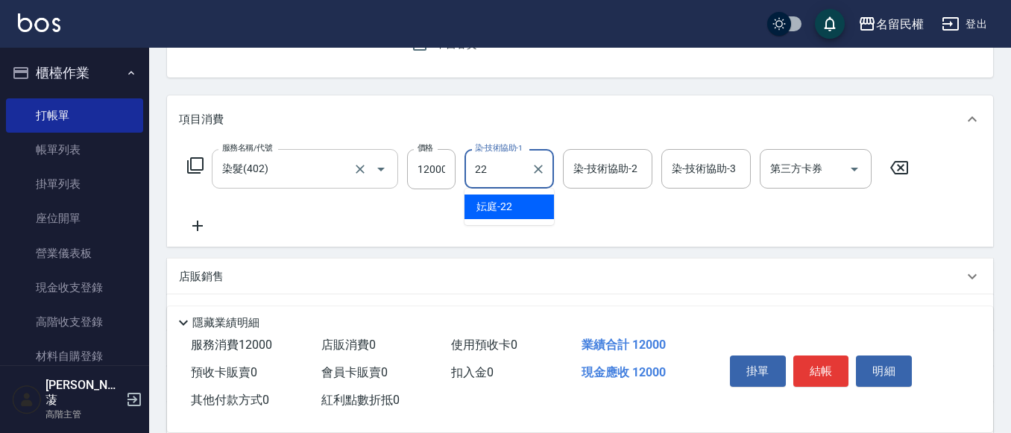
type input "妘庭-22"
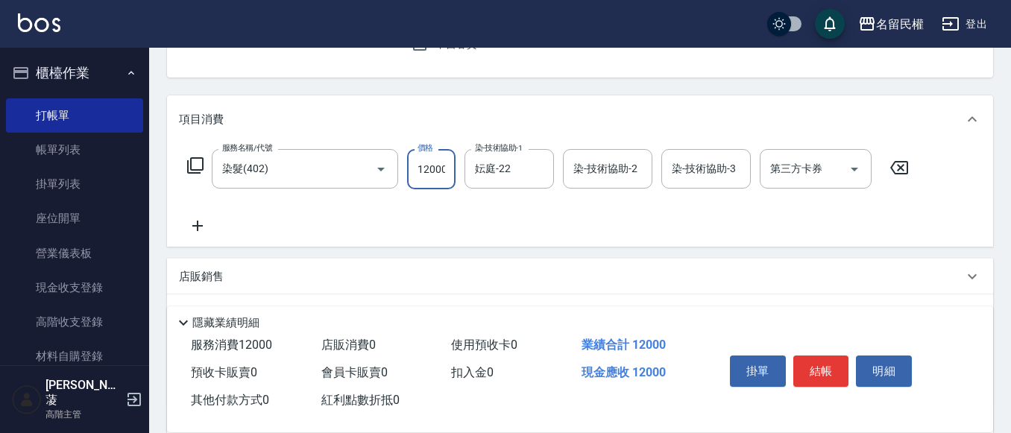
click at [425, 166] on input "12000" at bounding box center [431, 169] width 48 height 40
type input "1200"
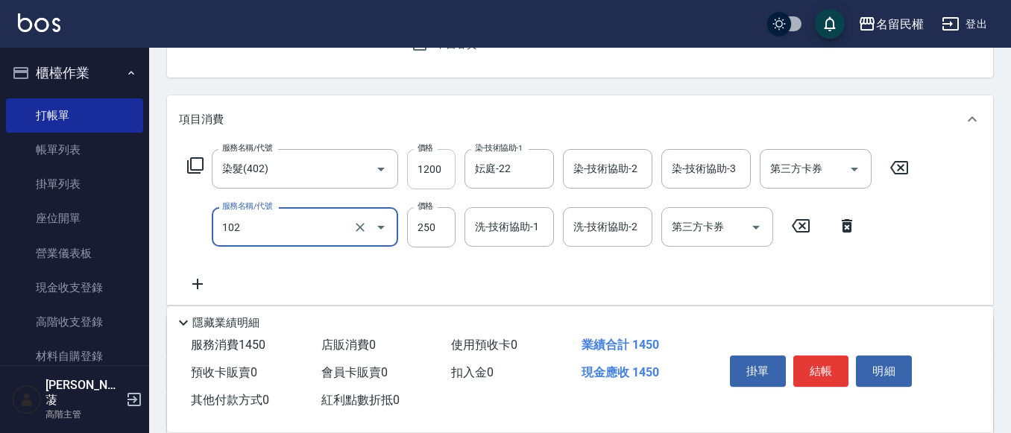
type input "指定洗髮(102)"
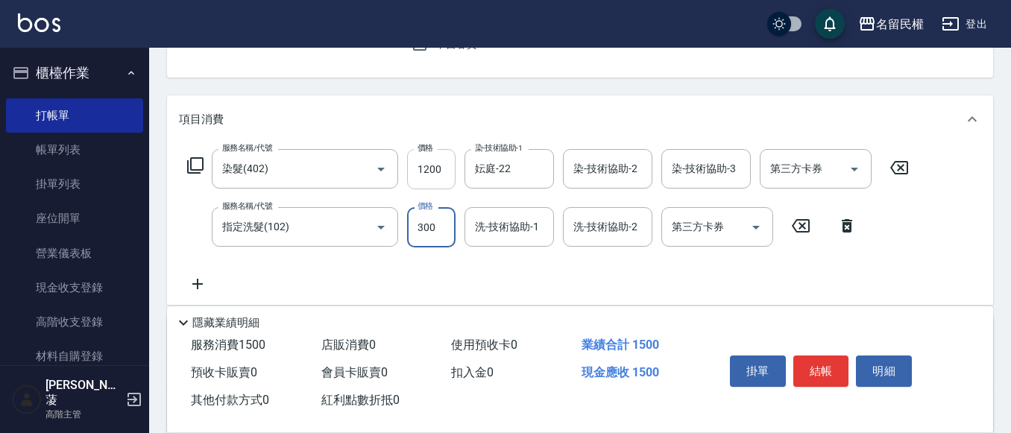
type input "300"
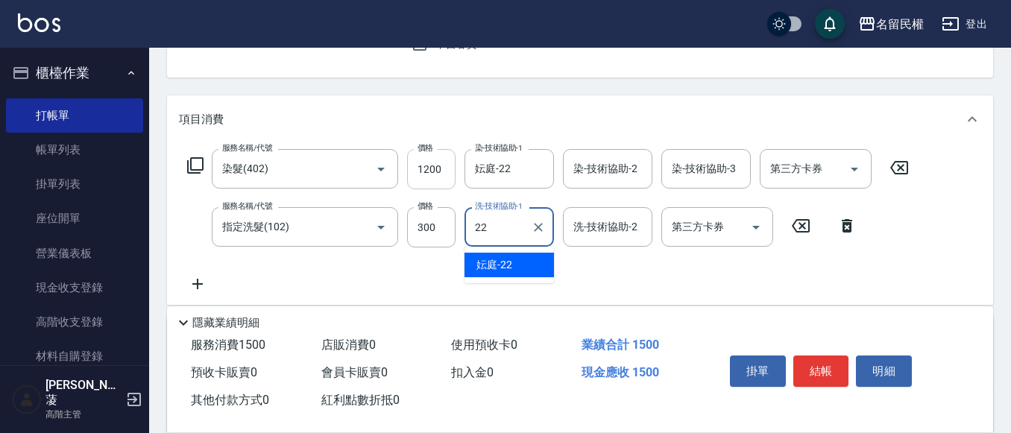
type input "妘庭-22"
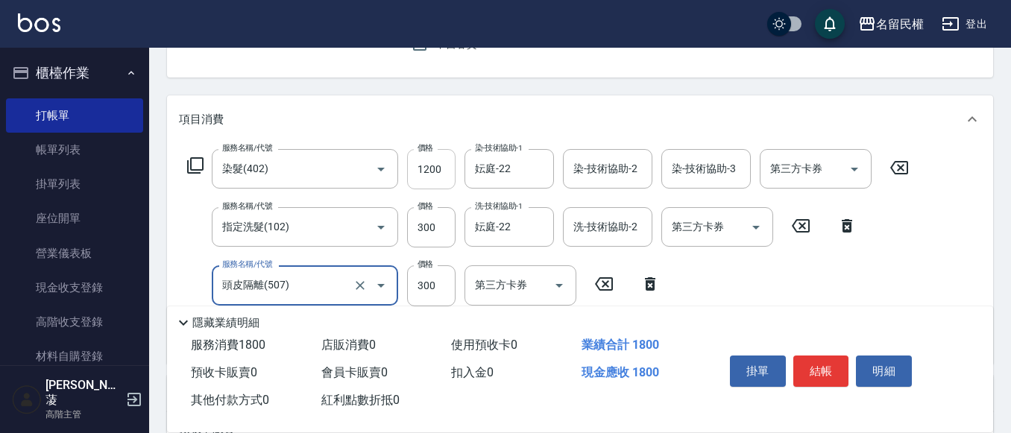
type input "頭皮隔離(507)"
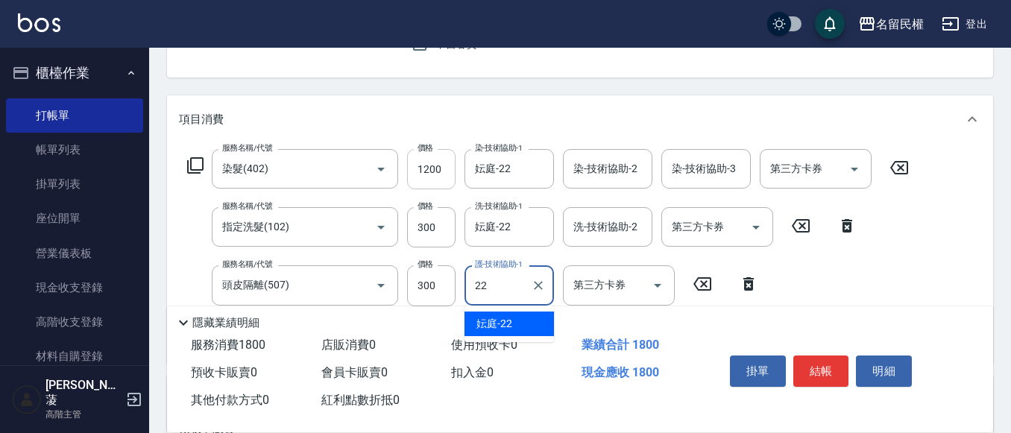
type input "妘庭-22"
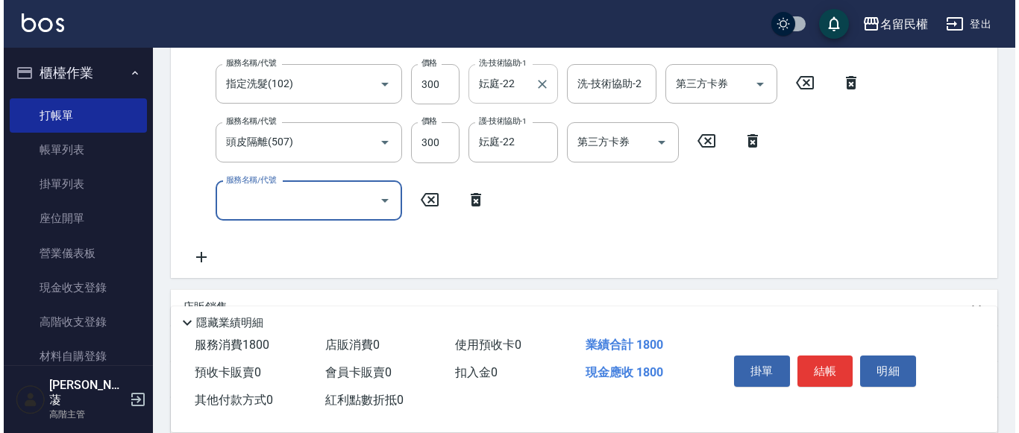
scroll to position [298, 0]
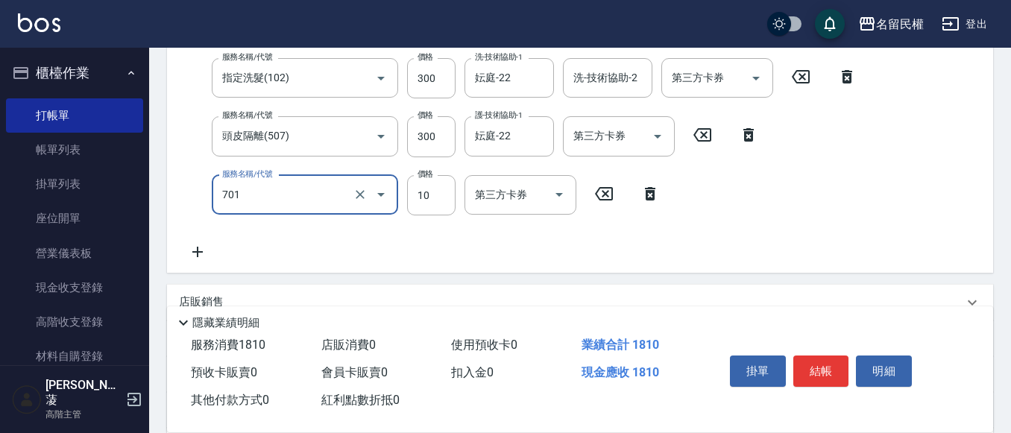
type input "潤絲(701)"
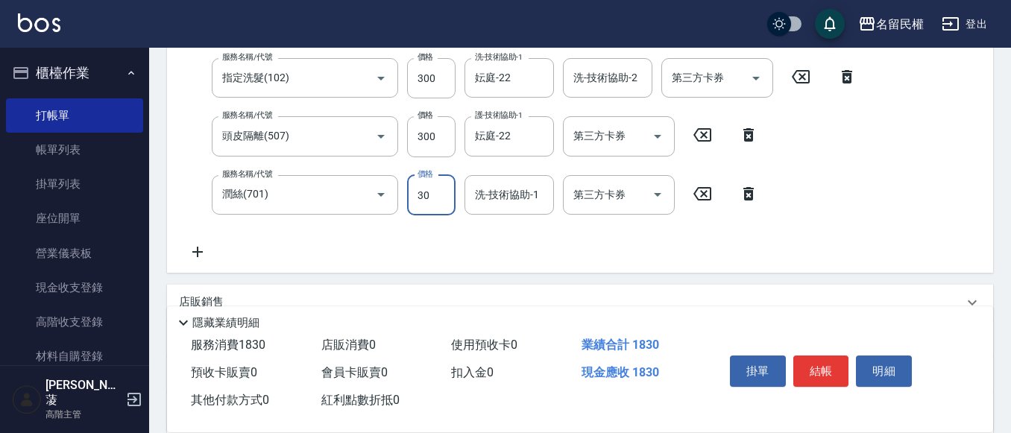
type input "30"
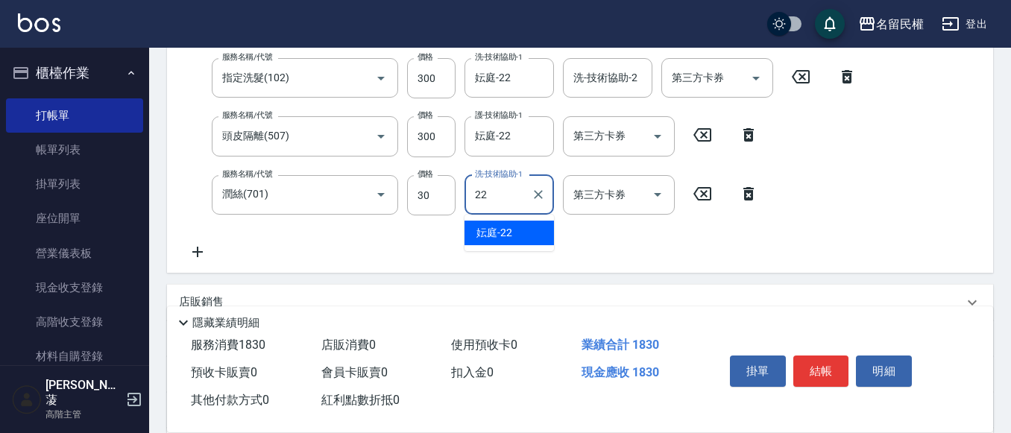
type input "妘庭-22"
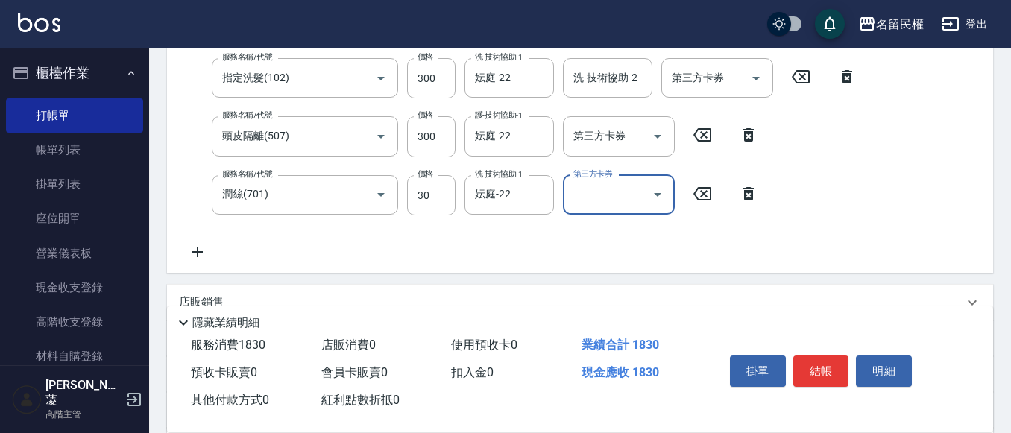
click at [828, 350] on div "掛單 結帳 明細" at bounding box center [821, 373] width 195 height 47
drag, startPoint x: 814, startPoint y: 359, endPoint x: 694, endPoint y: 366, distance: 119.5
click at [807, 360] on button "結帳" at bounding box center [822, 371] width 56 height 31
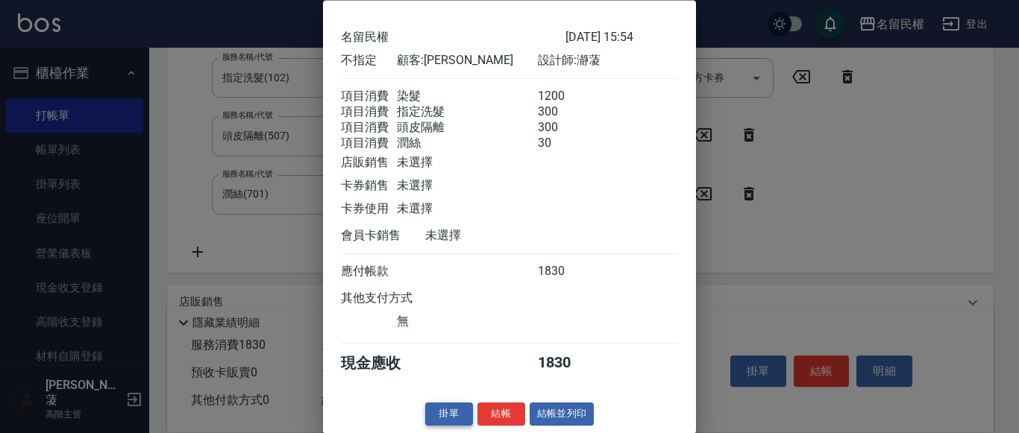
scroll to position [73, 0]
click at [497, 415] on button "結帳" at bounding box center [501, 415] width 48 height 23
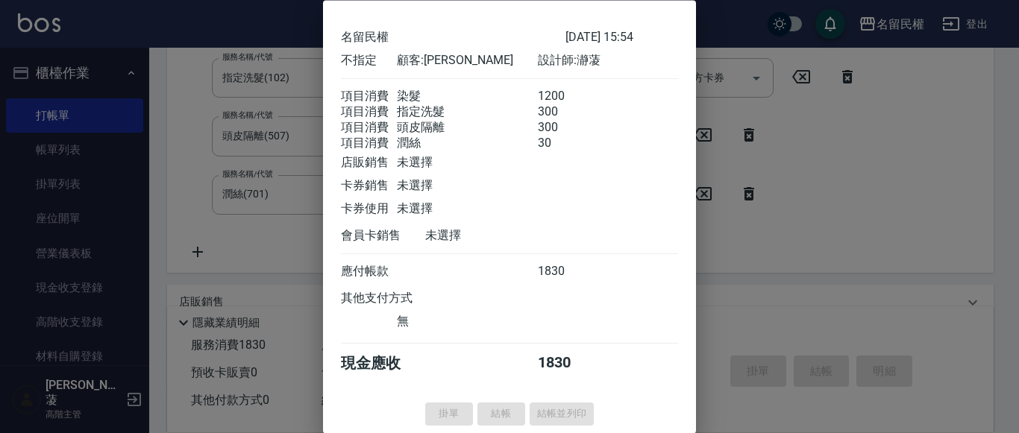
type input "[DATE] 15:55"
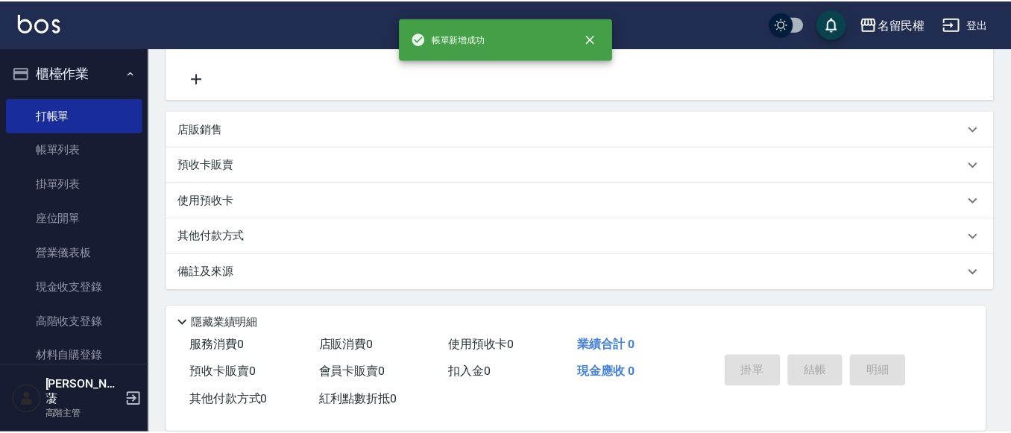
scroll to position [0, 0]
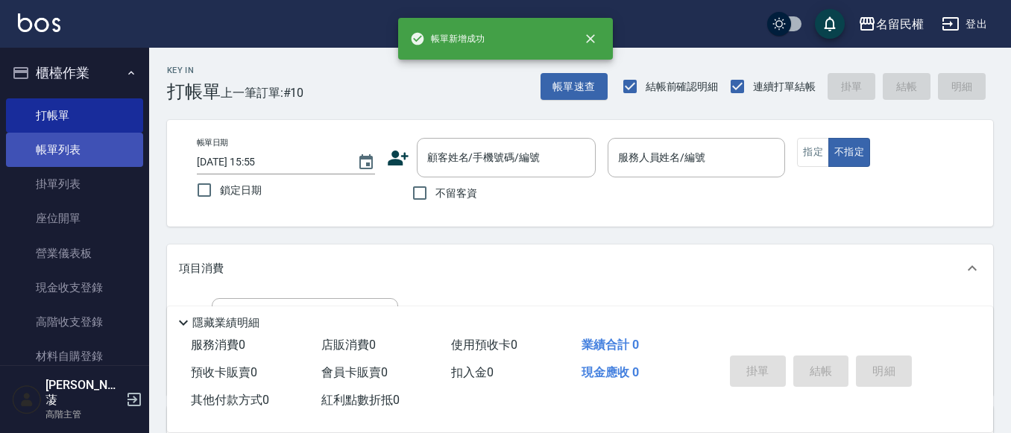
drag, startPoint x: 28, startPoint y: 146, endPoint x: 44, endPoint y: 137, distance: 18.7
click at [27, 147] on link "帳單列表" at bounding box center [74, 150] width 137 height 34
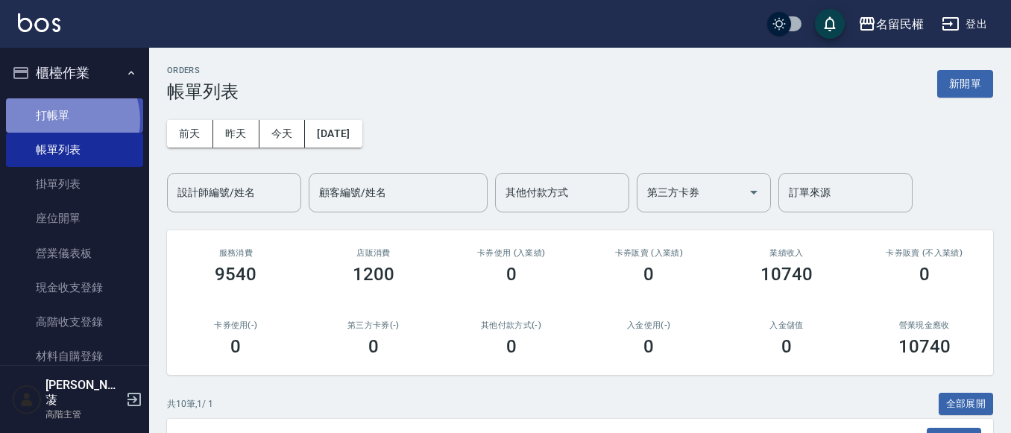
click at [60, 120] on link "打帳單" at bounding box center [74, 115] width 137 height 34
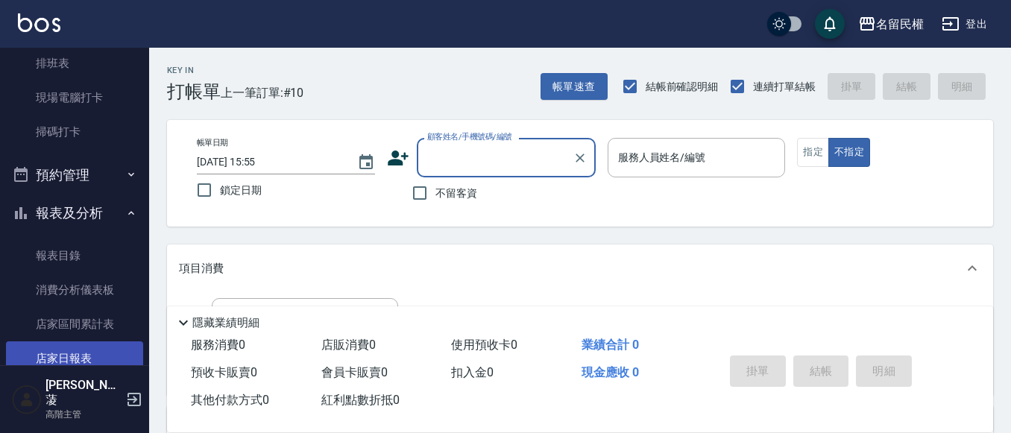
scroll to position [448, 0]
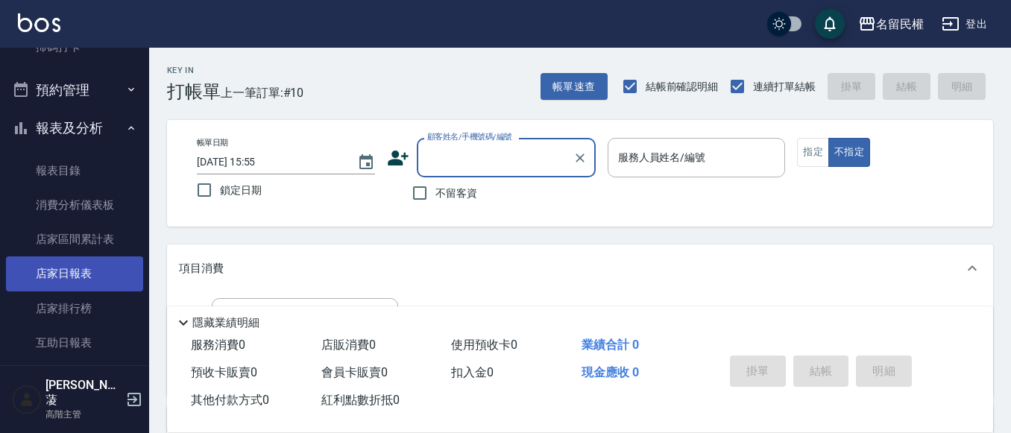
click at [78, 269] on link "店家日報表" at bounding box center [74, 274] width 137 height 34
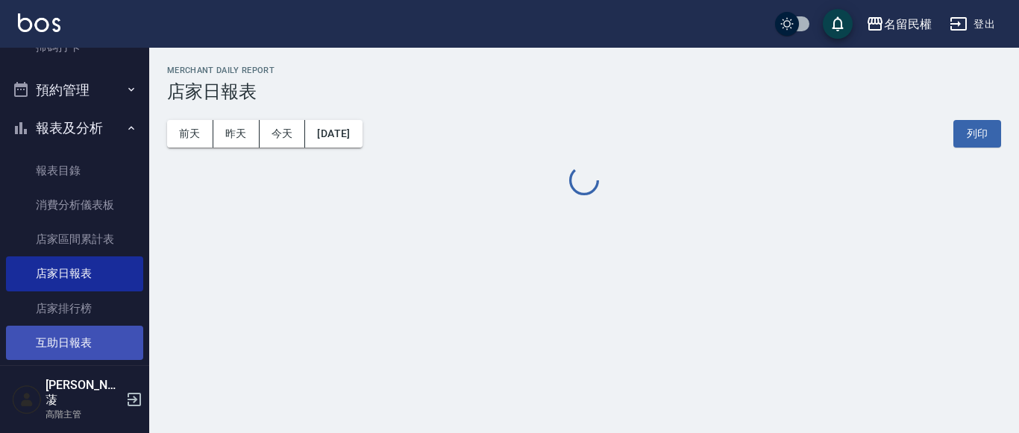
click at [69, 339] on link "互助日報表" at bounding box center [74, 343] width 137 height 34
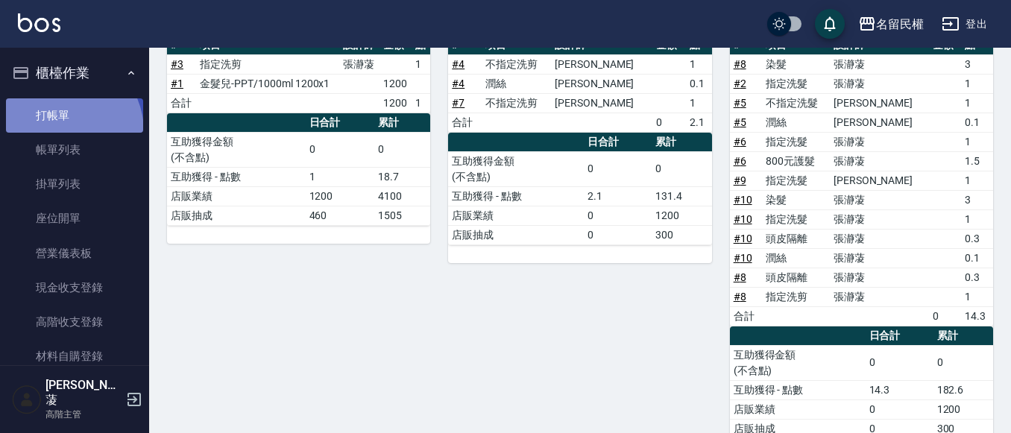
click at [57, 131] on link "打帳單" at bounding box center [74, 115] width 137 height 34
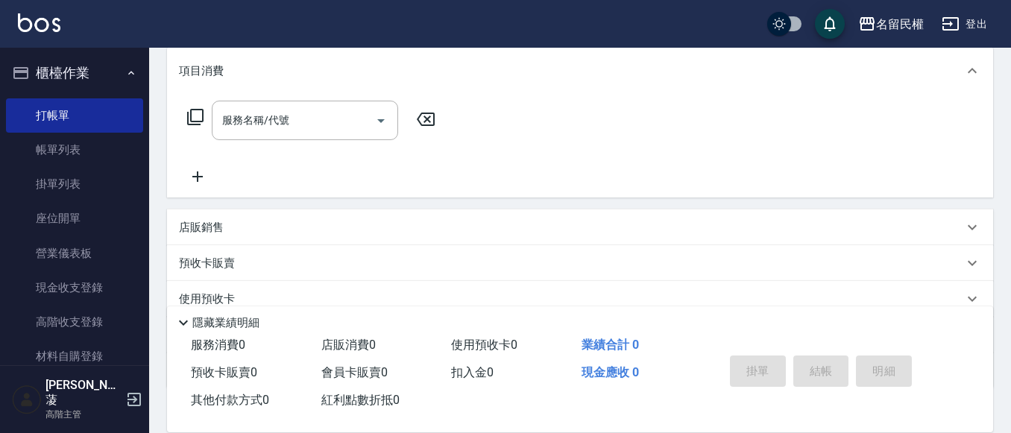
scroll to position [224, 0]
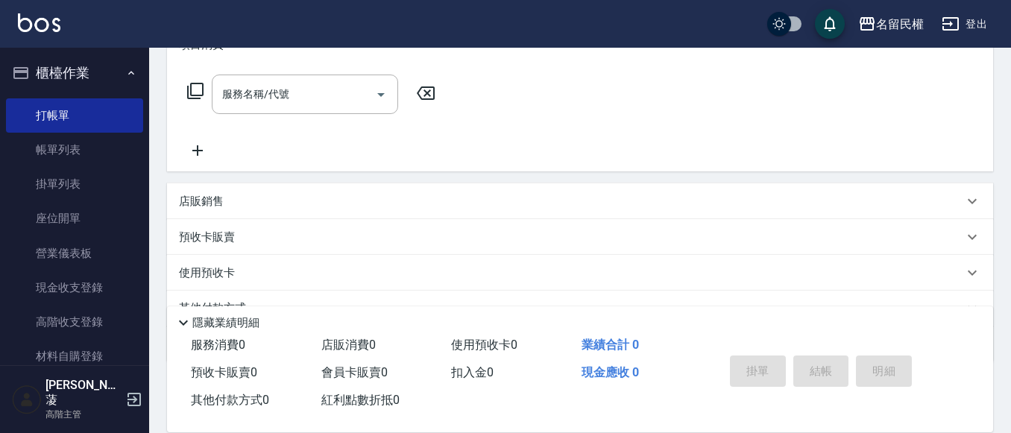
click at [232, 181] on div "項目消費 服務名稱/代號 服務名稱/代號 店販銷售 服務人員姓名/編號 服務人員姓名/編號 商品代號/名稱 商品代號/名稱 預收卡販賣 卡券名稱/代號 卡券名…" at bounding box center [580, 192] width 827 height 342
click at [236, 204] on div "店販銷售" at bounding box center [571, 202] width 785 height 16
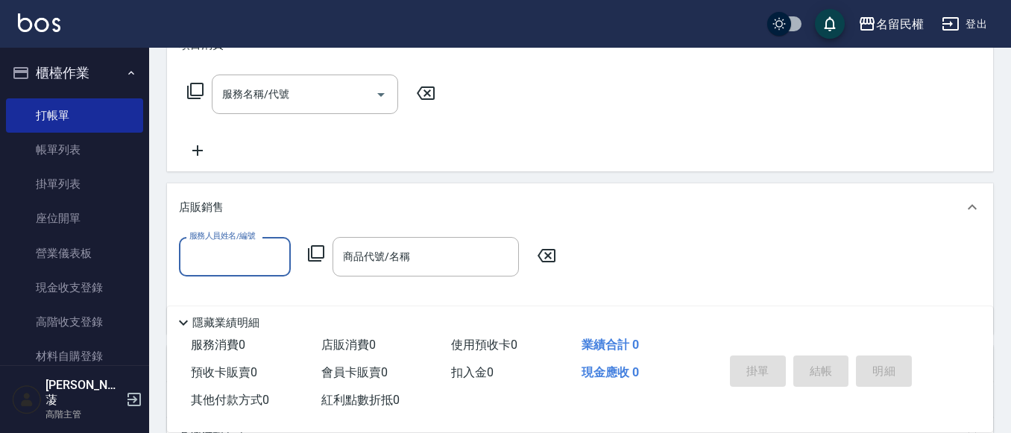
scroll to position [0, 0]
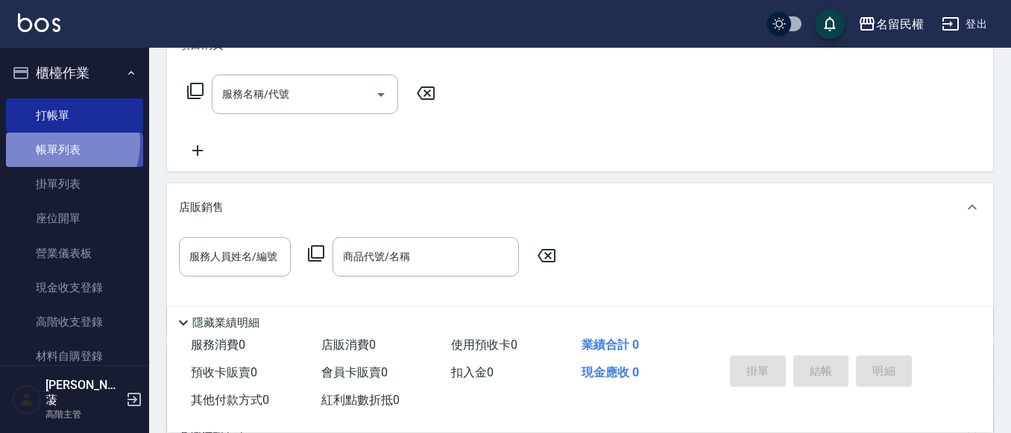
drag, startPoint x: 721, startPoint y: 408, endPoint x: 53, endPoint y: 142, distance: 718.5
click at [53, 142] on link "帳單列表" at bounding box center [74, 150] width 137 height 34
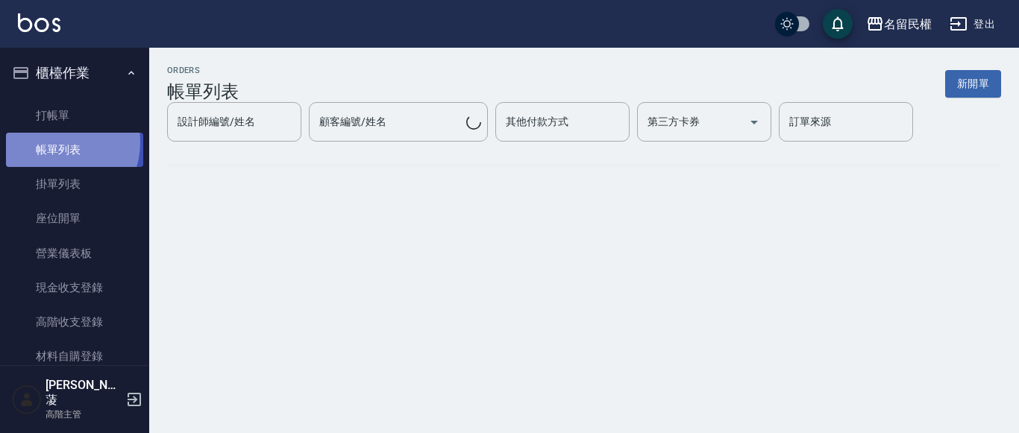
click at [53, 142] on link "帳單列表" at bounding box center [74, 150] width 137 height 34
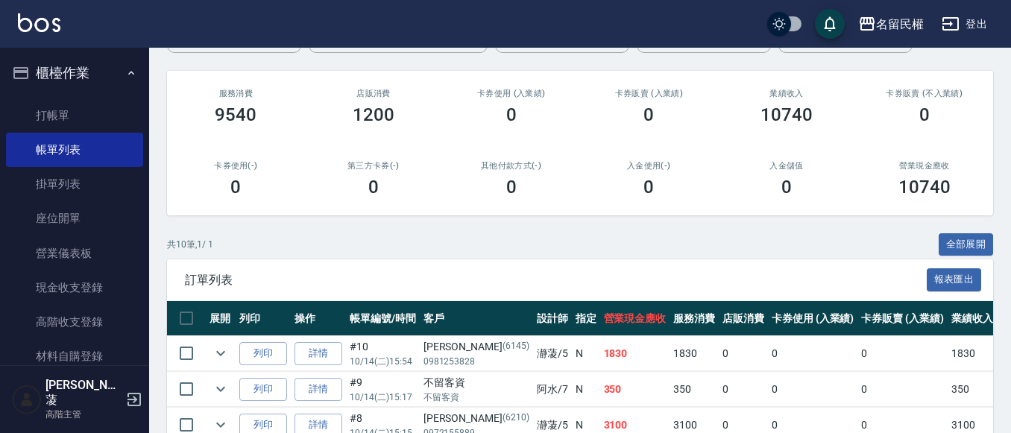
scroll to position [373, 0]
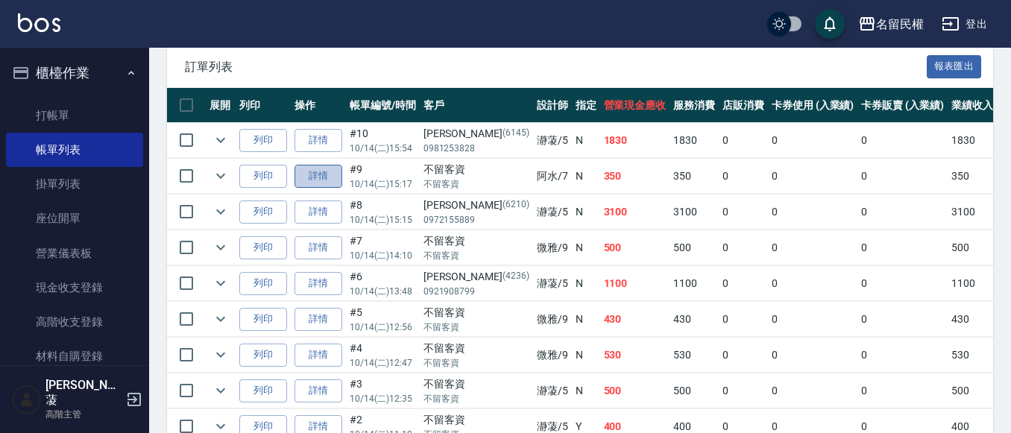
click at [330, 175] on link "詳情" at bounding box center [319, 176] width 48 height 23
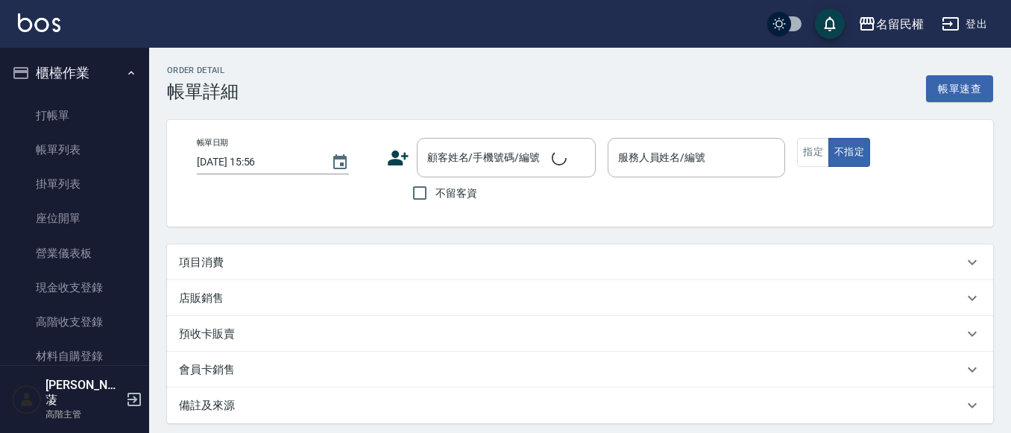
type input "[DATE] 15:17"
checkbox input "true"
type input "阿水-7"
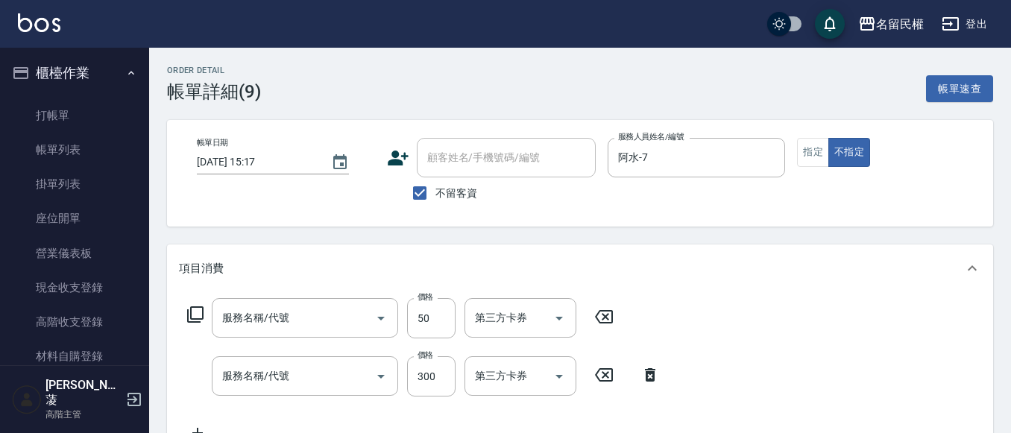
type input "青捲/吹捲/夾直/電棒/夾玉米鬚(703)"
type input "指定洗髮(102)"
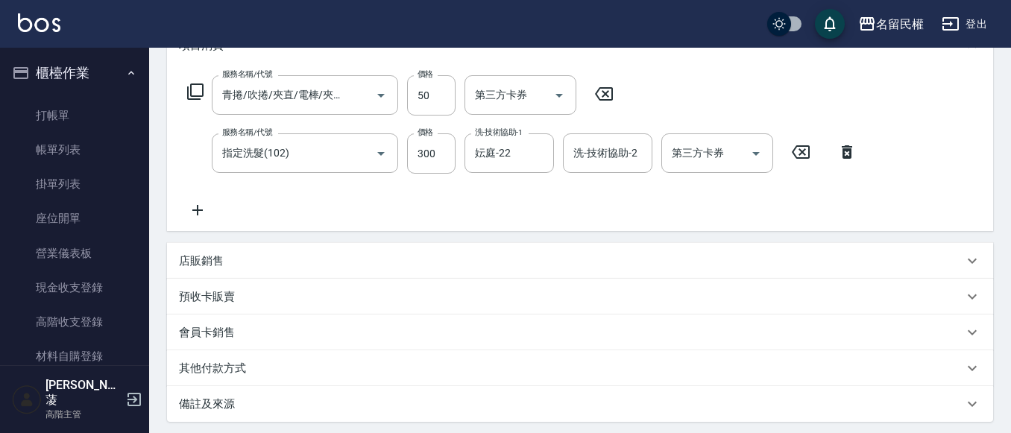
scroll to position [224, 0]
drag, startPoint x: 206, startPoint y: 261, endPoint x: 233, endPoint y: 272, distance: 29.8
click at [206, 262] on p "店販銷售" at bounding box center [201, 261] width 45 height 16
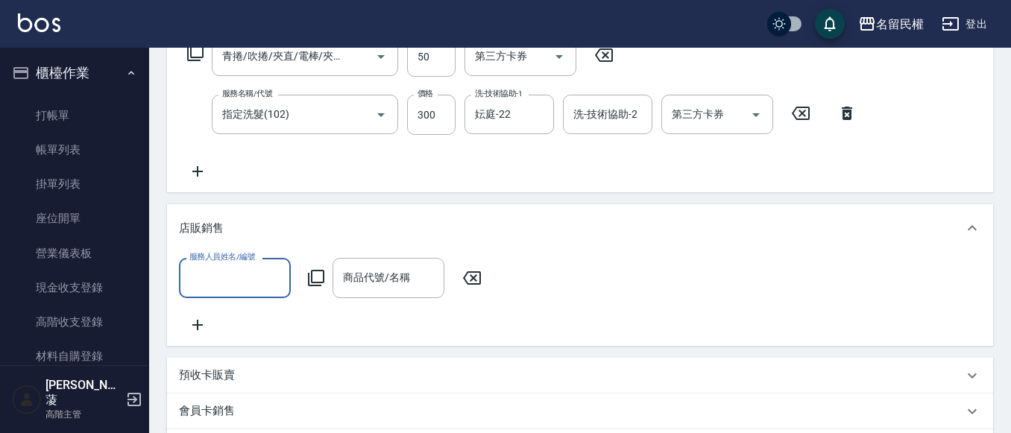
scroll to position [298, 0]
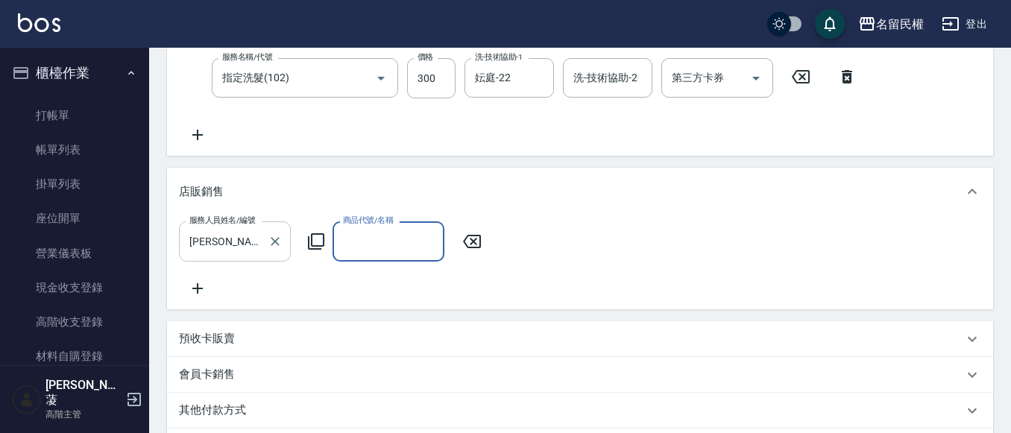
click at [236, 238] on input "[PERSON_NAME]-23" at bounding box center [224, 241] width 76 height 26
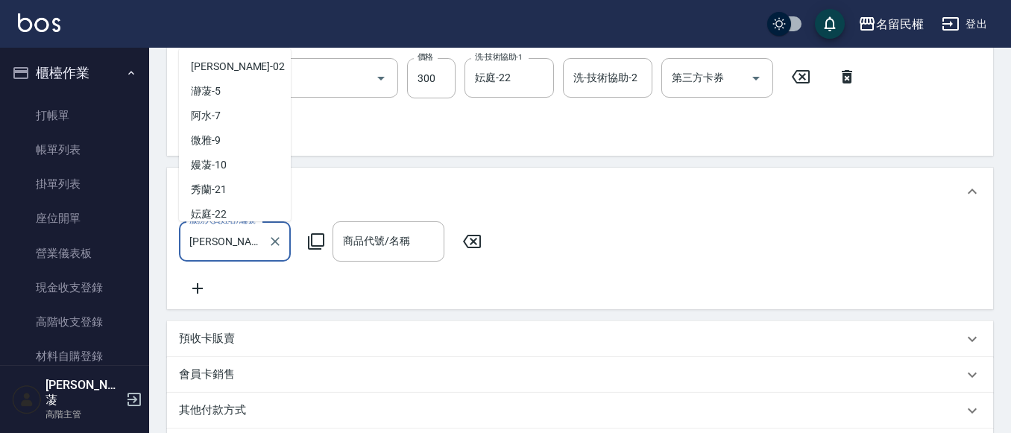
scroll to position [30, 0]
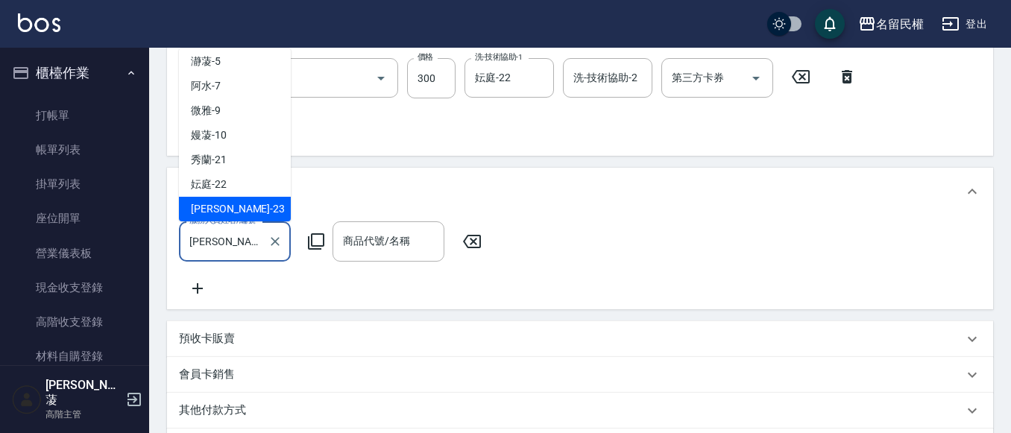
click at [236, 239] on input "[PERSON_NAME]-23" at bounding box center [224, 241] width 76 height 26
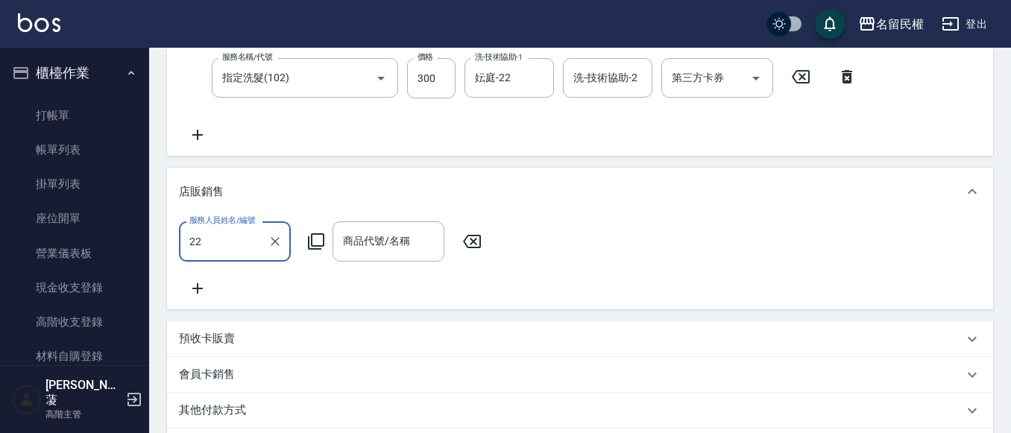
type input "妘庭-22"
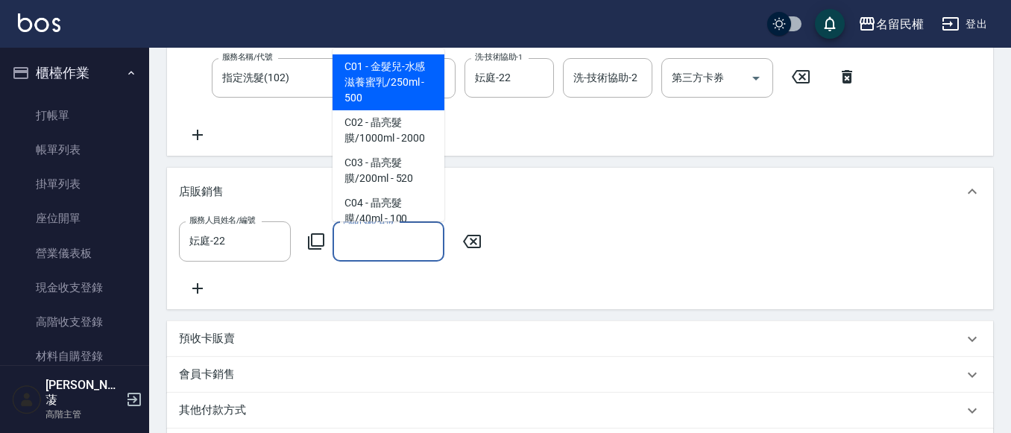
click at [385, 254] on input "商品代號/名稱" at bounding box center [388, 241] width 98 height 26
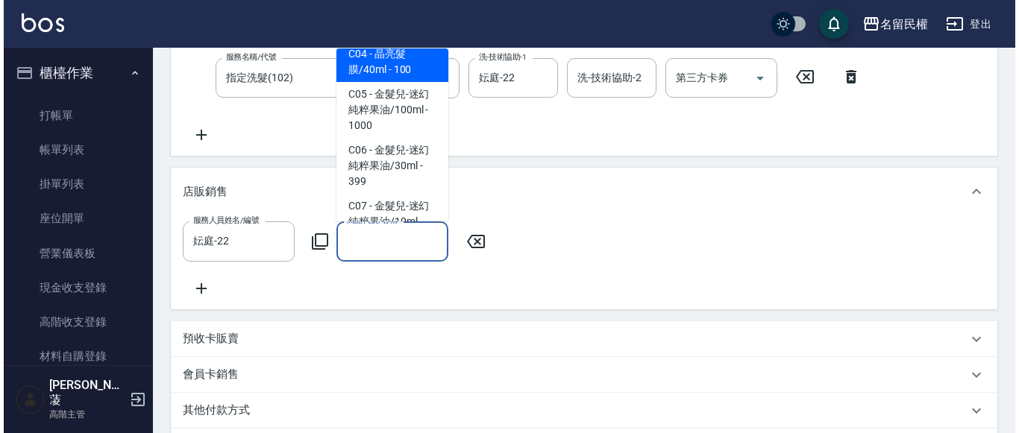
scroll to position [224, 0]
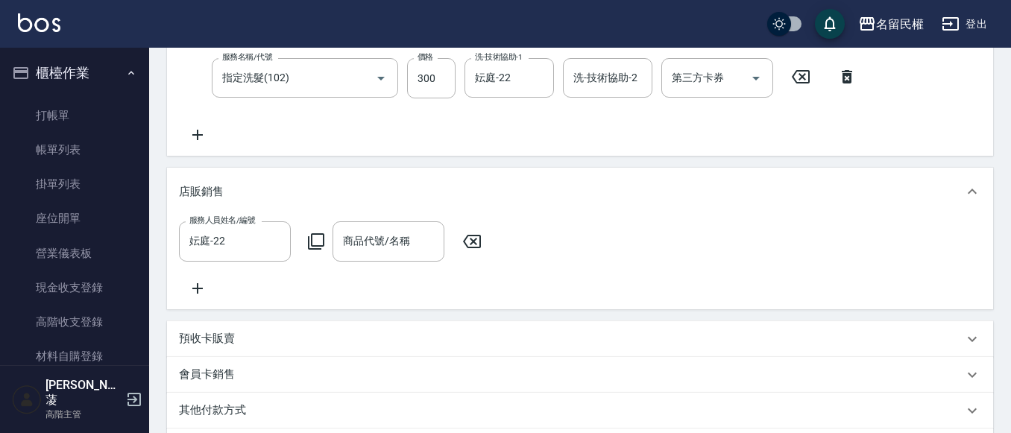
click at [309, 248] on icon at bounding box center [316, 241] width 16 height 16
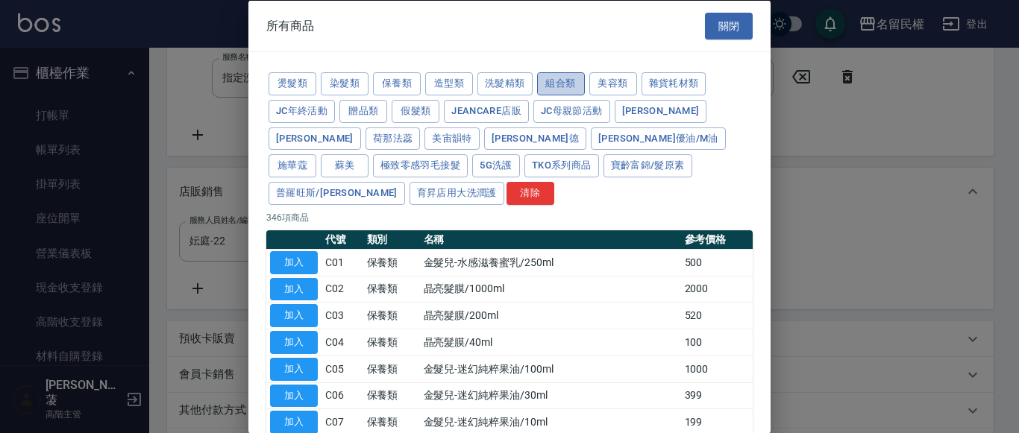
click at [555, 81] on button "組合類" at bounding box center [561, 83] width 48 height 23
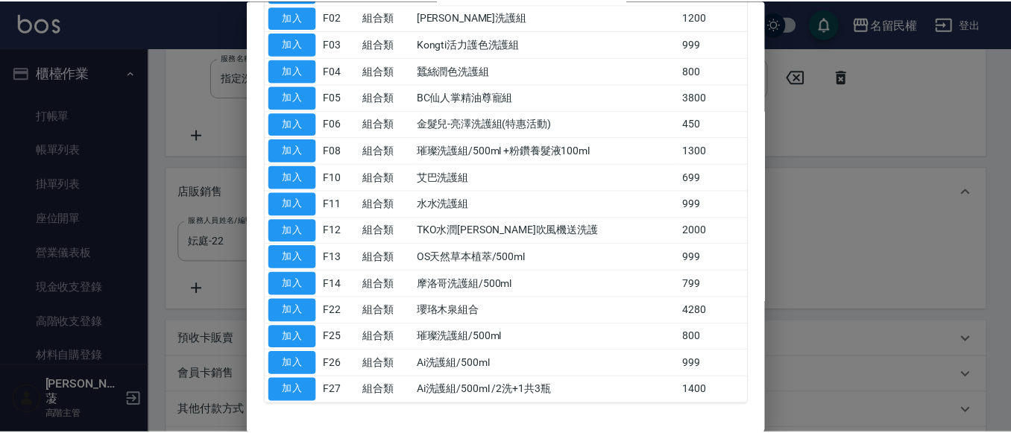
scroll to position [297, 0]
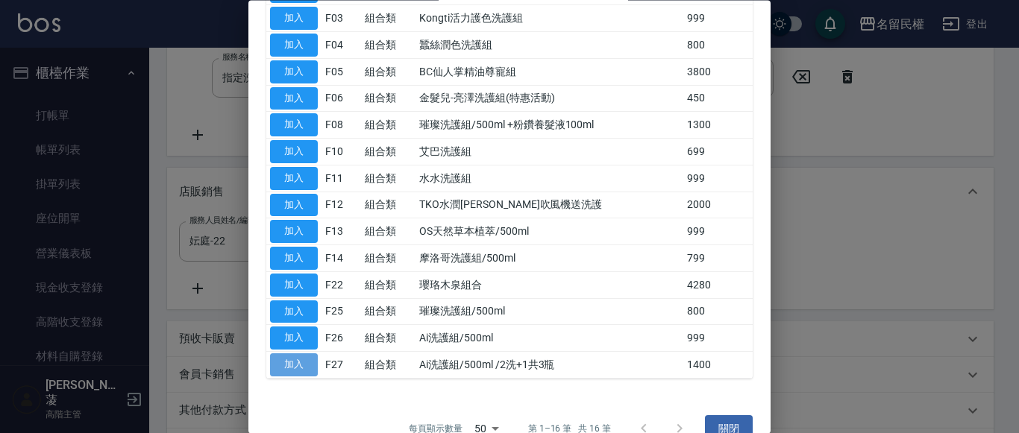
click at [303, 354] on button "加入" at bounding box center [294, 365] width 48 height 23
type input "Ai洗護組/500ml /2洗+1共3瓶"
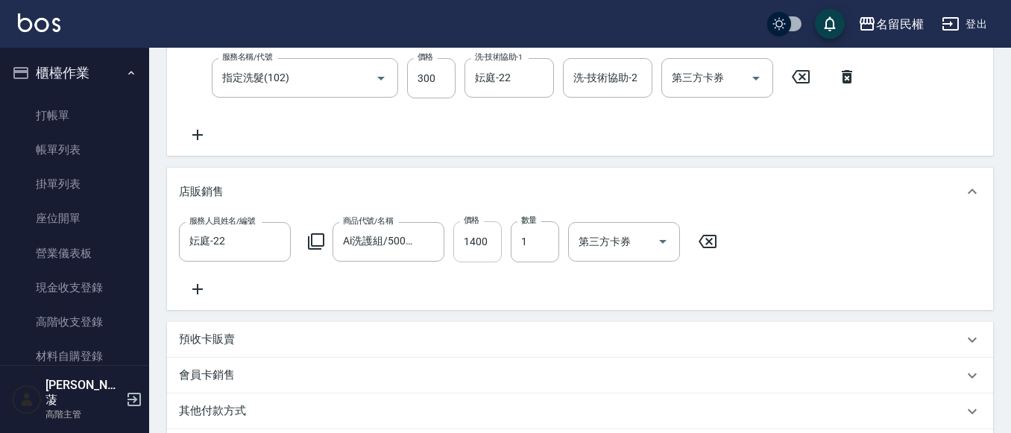
click at [471, 248] on input "1400" at bounding box center [478, 242] width 48 height 40
type input "1200"
type input "4"
click at [201, 286] on icon at bounding box center [197, 289] width 37 height 18
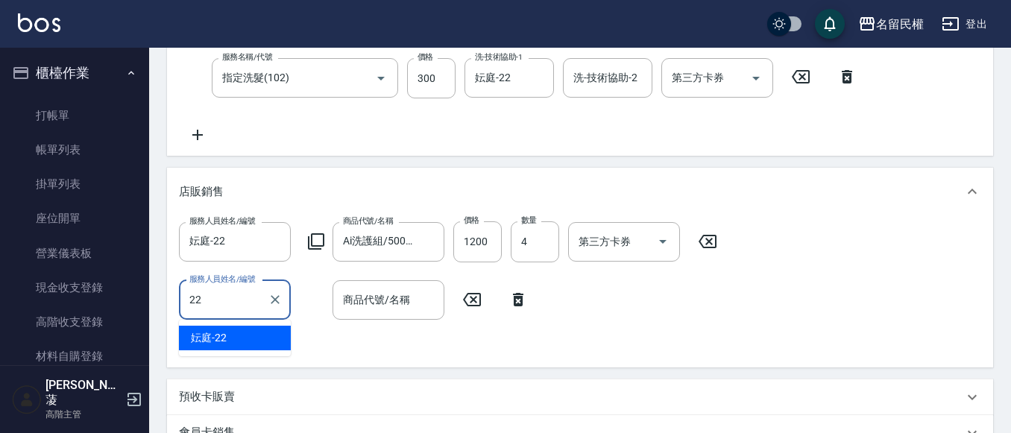
type input "妘庭-22"
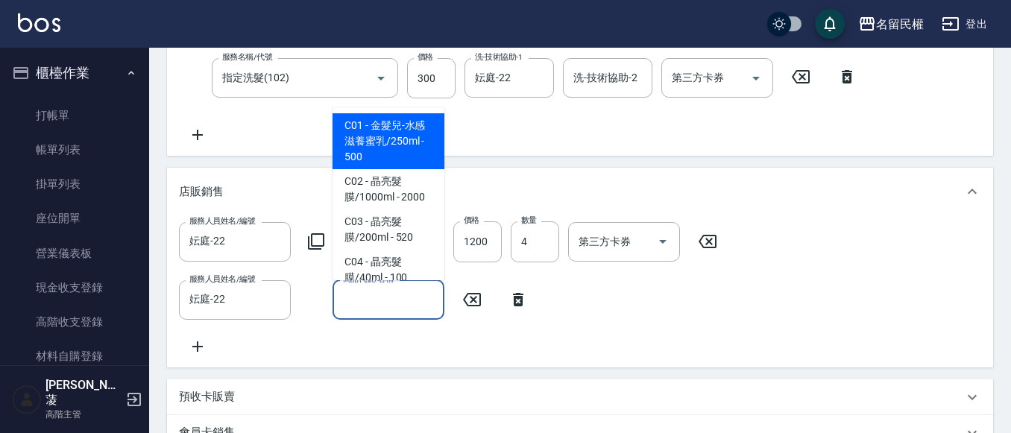
click at [423, 301] on input "商品代號/名稱" at bounding box center [388, 300] width 98 height 26
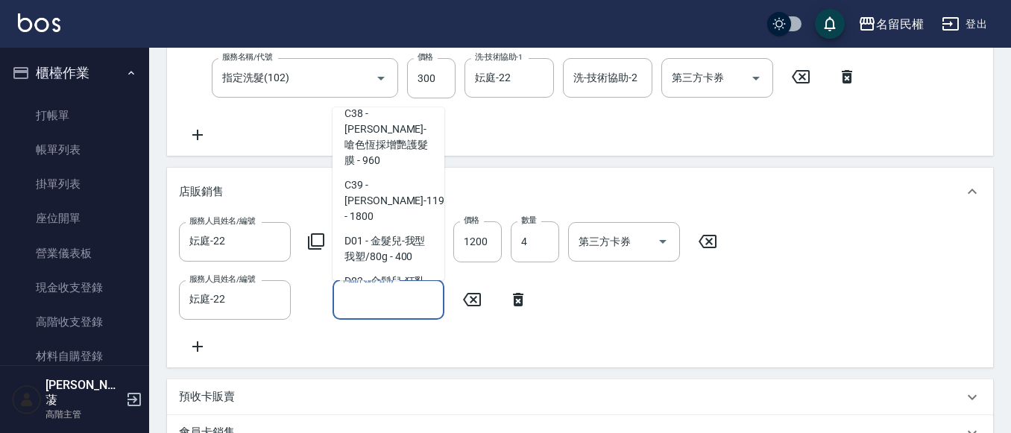
scroll to position [1492, 0]
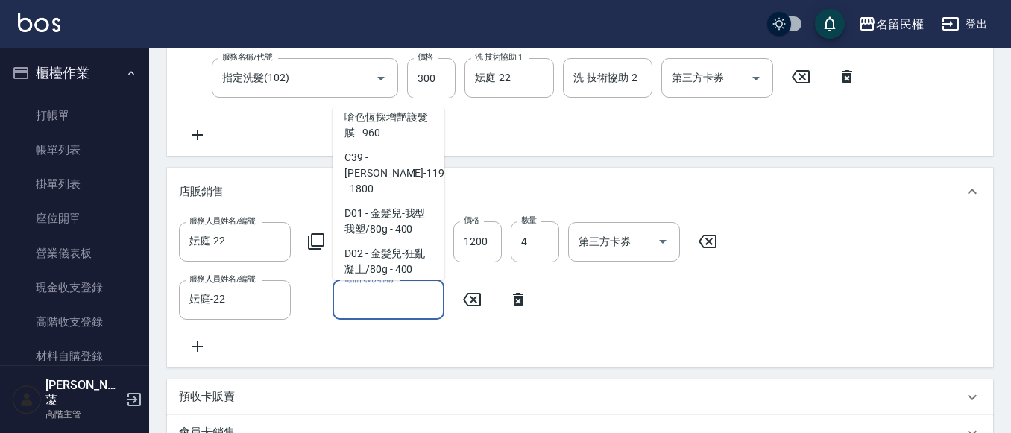
click at [390, 291] on input "商品代號/名稱" at bounding box center [388, 300] width 98 height 26
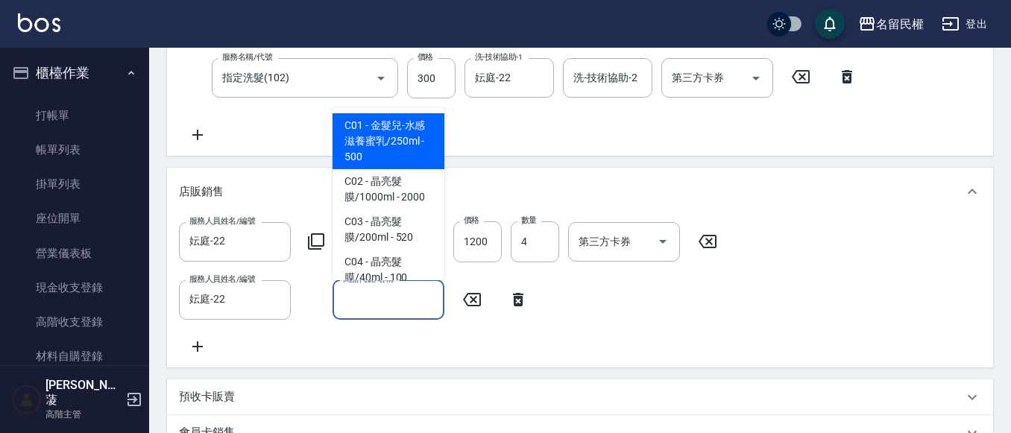
click at [391, 291] on input "商品代號/名稱" at bounding box center [388, 300] width 98 height 26
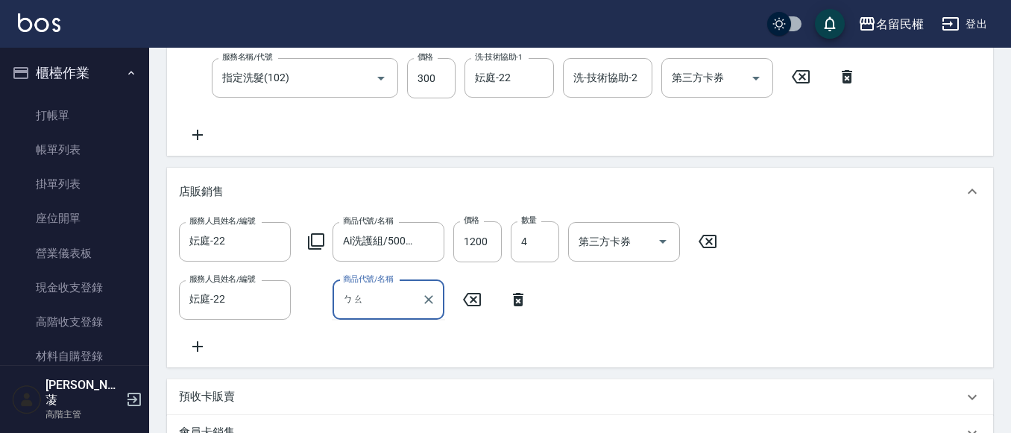
type input "保"
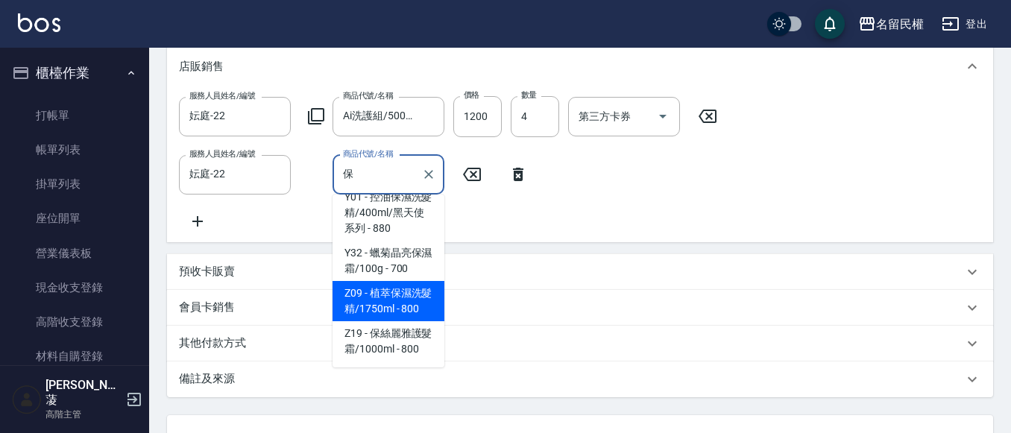
scroll to position [448, 0]
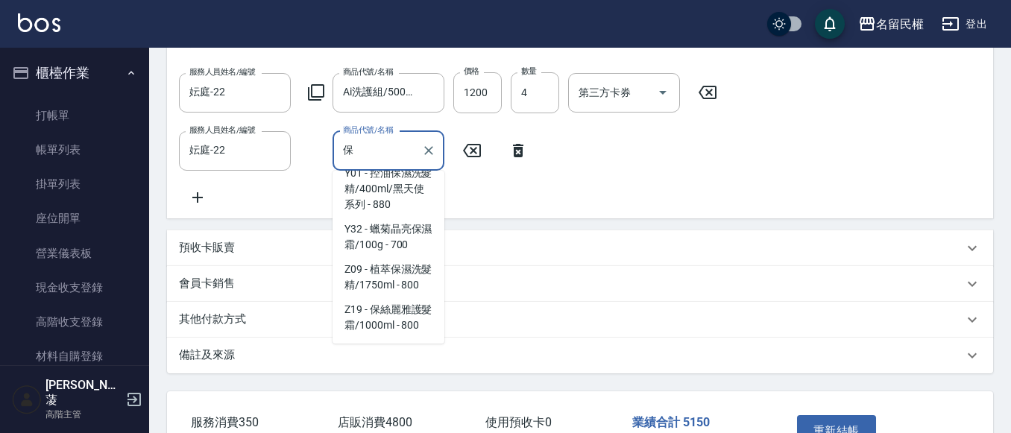
click at [401, 166] on div "保 商品代號/名稱" at bounding box center [389, 151] width 112 height 40
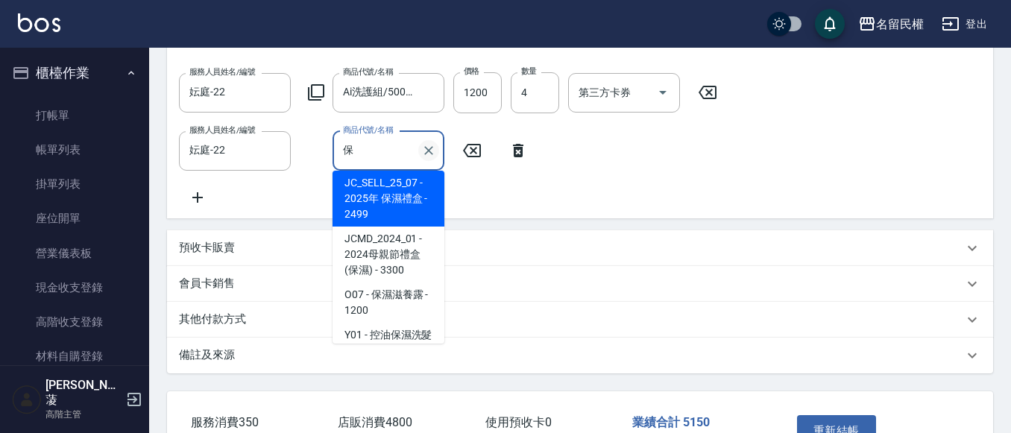
click at [424, 151] on icon "Clear" at bounding box center [428, 150] width 15 height 15
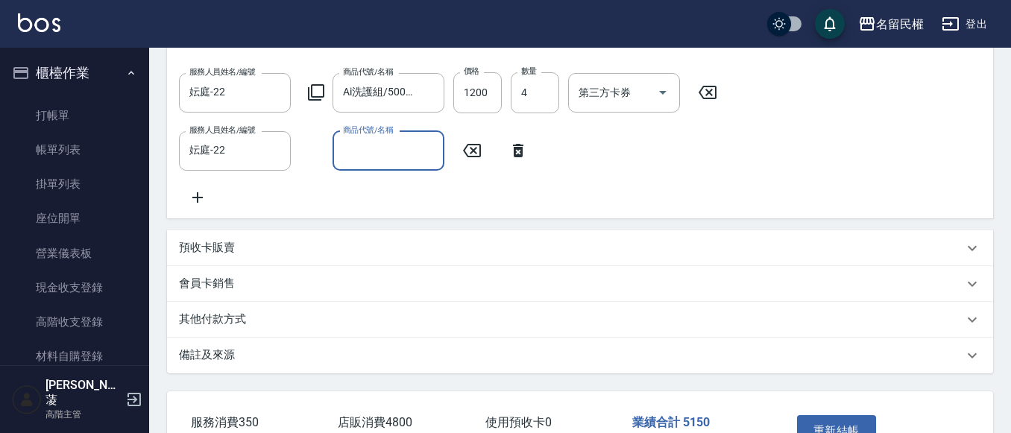
click at [416, 152] on input "商品代號/名稱" at bounding box center [388, 151] width 98 height 26
click at [414, 151] on input "商品代號/名稱" at bounding box center [388, 151] width 98 height 26
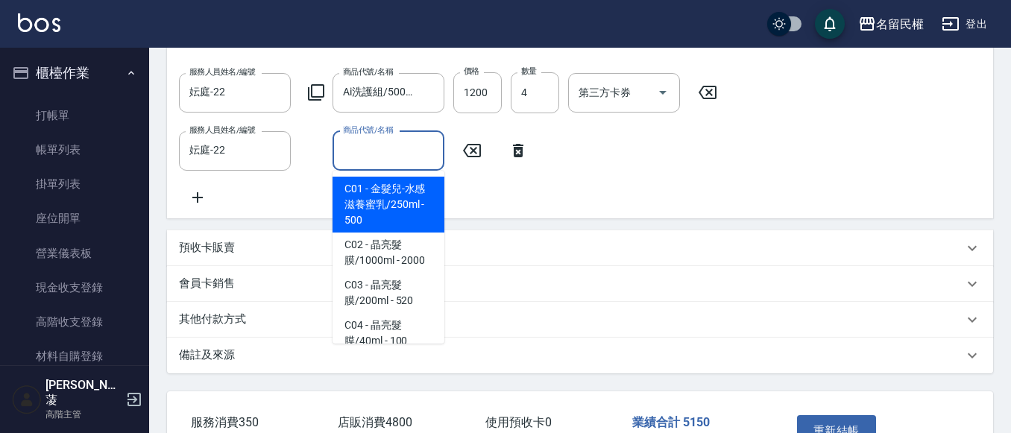
click at [422, 184] on span "C01 - 金髮兒-水感滋養蜜乳/250ml - 500" at bounding box center [389, 205] width 112 height 56
type input "金髮兒-水感滋養蜜乳/250ml"
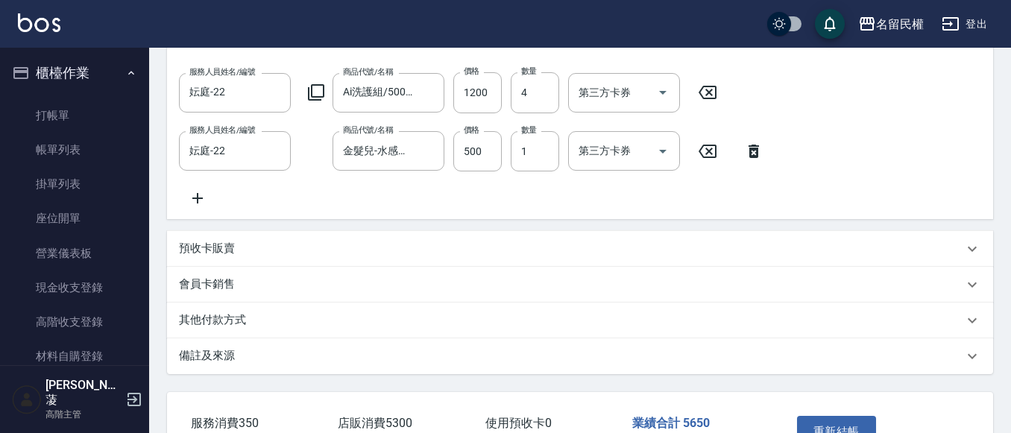
click at [422, 184] on div "服務人員姓名/編號 妘庭-22 服務人員姓名/編號 商品代號/名稱 Ai洗護組/500ml /2洗+1共3瓶 商品代號/名稱 價格 1200 價格 數量 4 …" at bounding box center [580, 139] width 803 height 134
drag, startPoint x: 426, startPoint y: 157, endPoint x: 433, endPoint y: 147, distance: 12.4
click at [427, 157] on icon "Clear" at bounding box center [428, 151] width 15 height 15
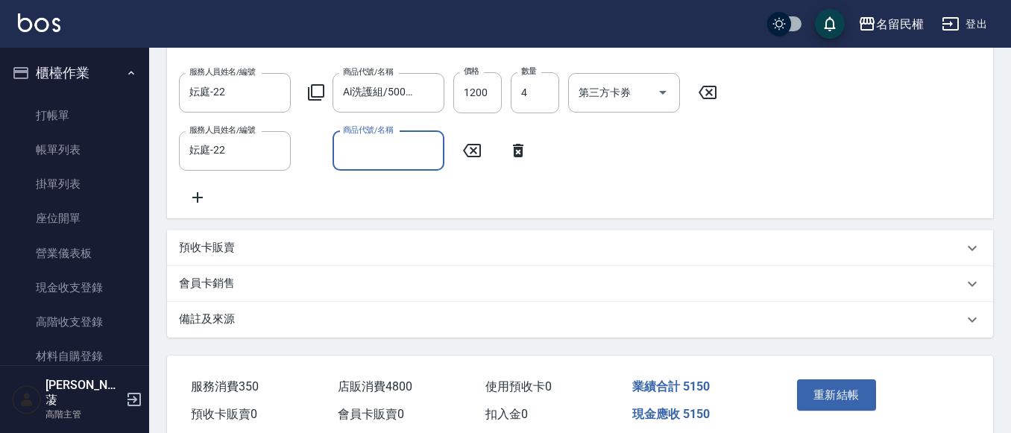
scroll to position [0, 0]
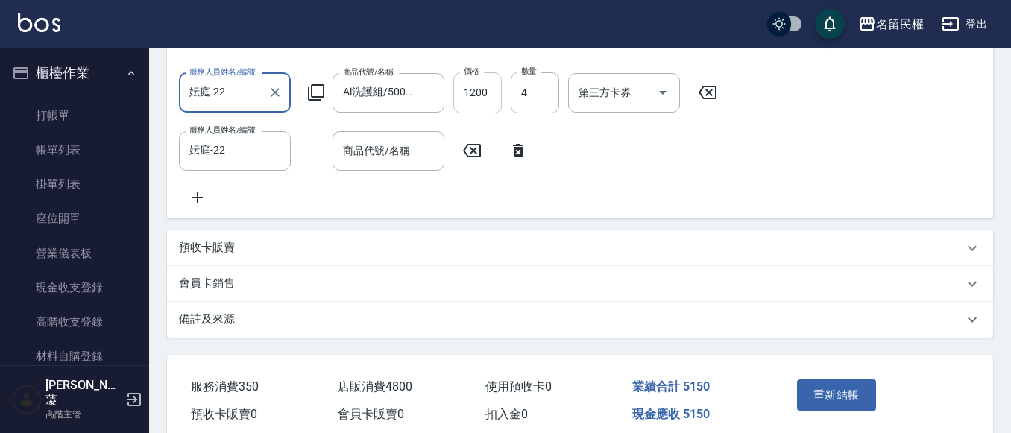
click at [480, 98] on input "1200" at bounding box center [478, 92] width 48 height 40
click at [522, 92] on input "4" at bounding box center [535, 92] width 48 height 40
type input "3"
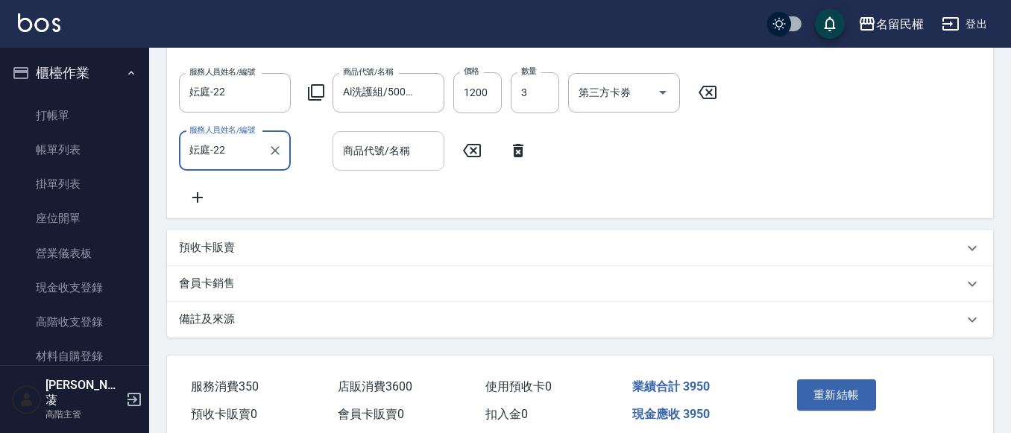
click at [425, 146] on input "商品代號/名稱" at bounding box center [388, 151] width 98 height 26
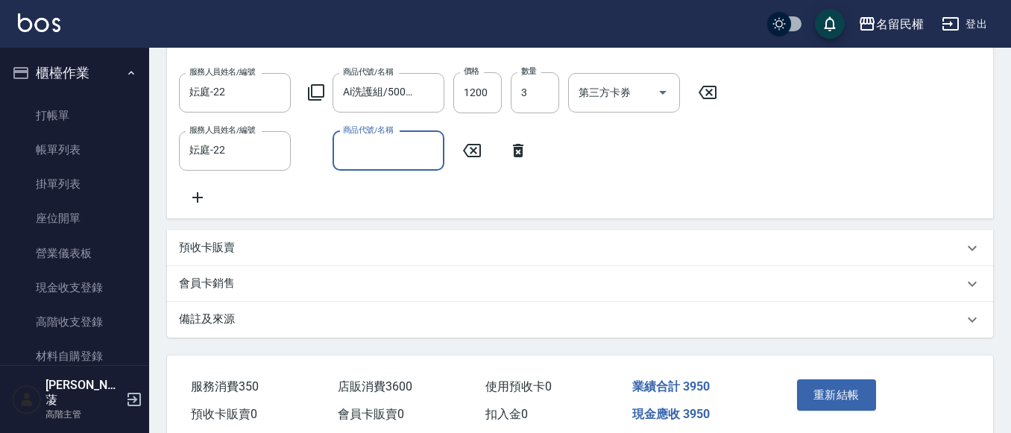
click at [407, 164] on div "商品代號/名稱" at bounding box center [389, 151] width 112 height 40
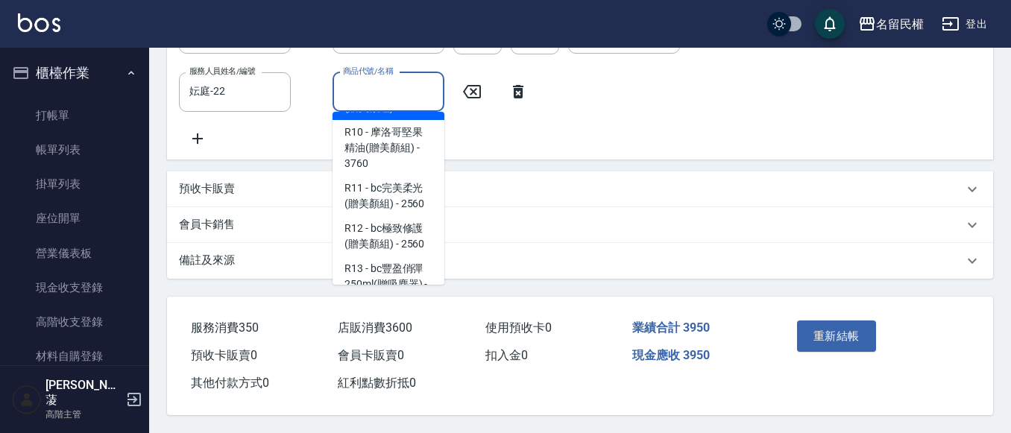
scroll to position [7534, 0]
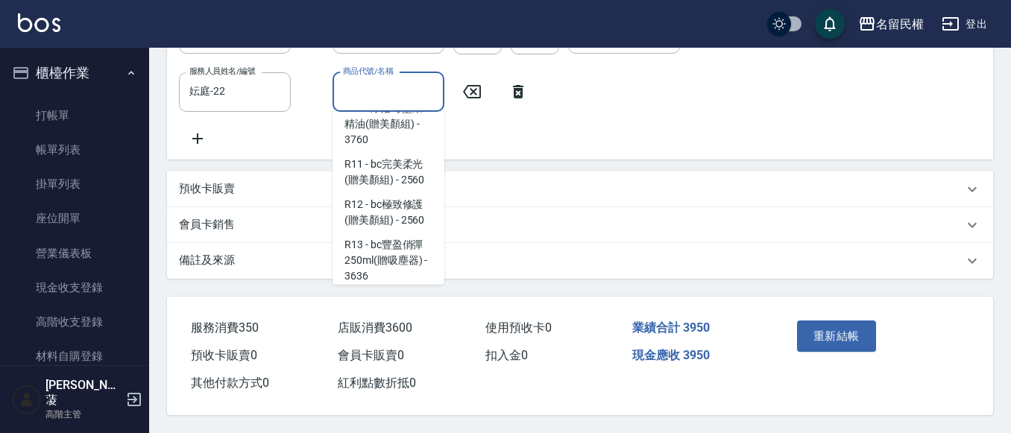
click at [377, 79] on input "商品代號/名稱" at bounding box center [388, 92] width 98 height 26
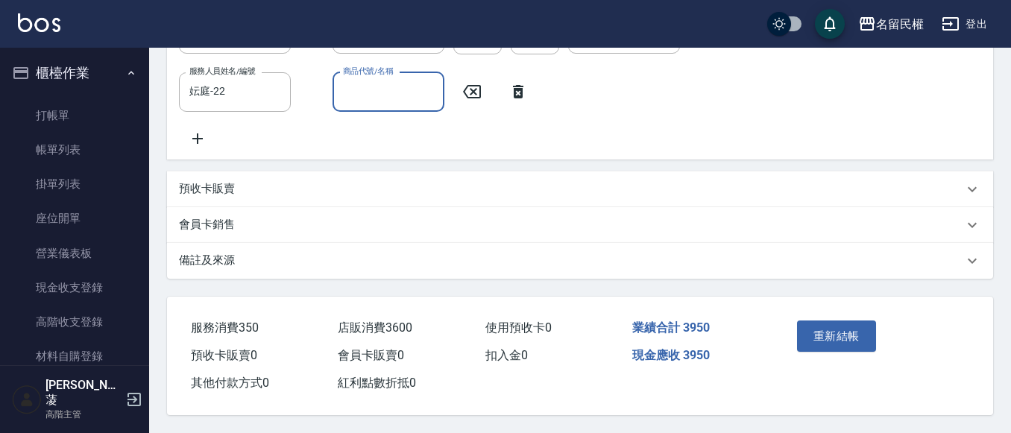
click at [376, 79] on input "商品代號/名稱" at bounding box center [388, 92] width 98 height 26
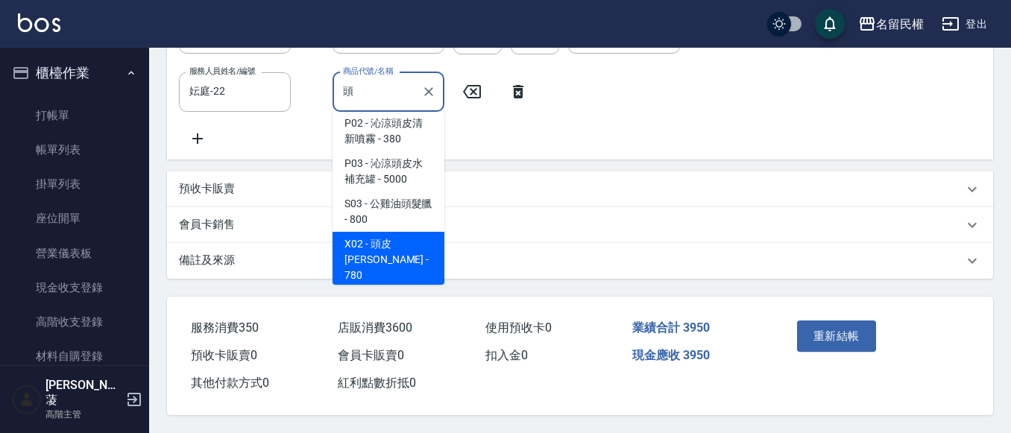
scroll to position [298, 0]
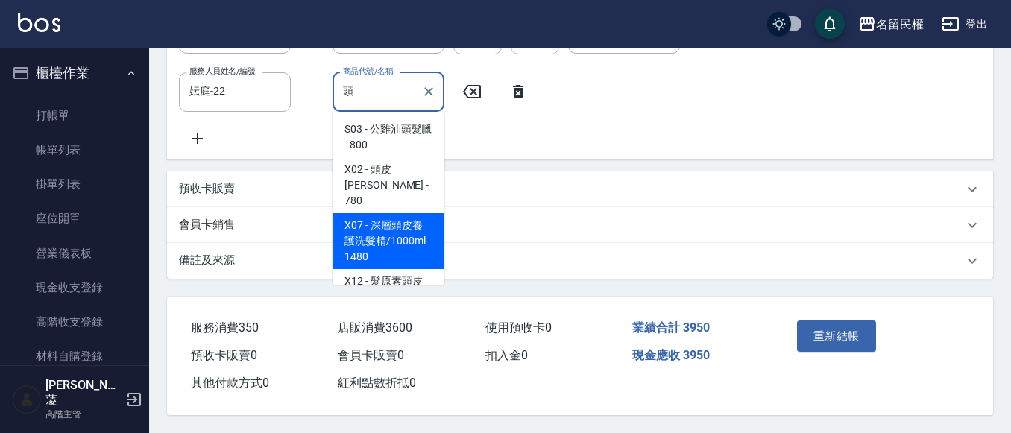
type input "葳柔SPA香水頭皮精油"
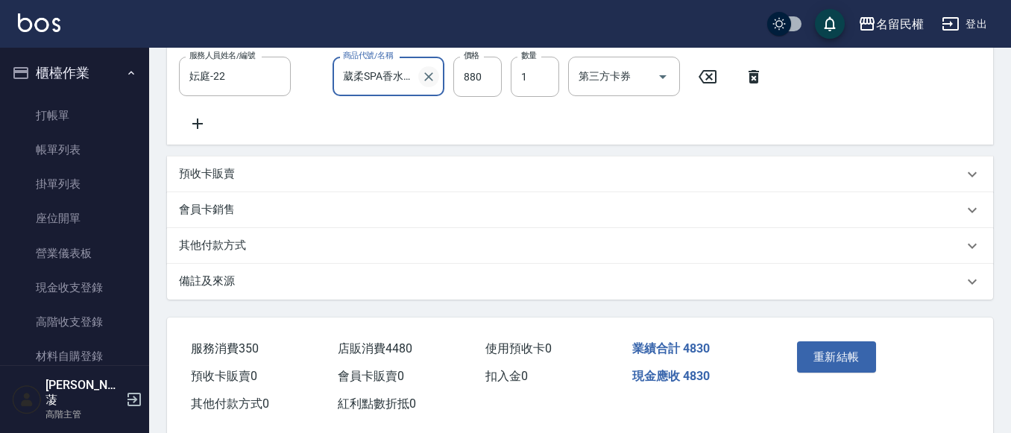
click at [429, 81] on icon "Clear" at bounding box center [428, 76] width 15 height 15
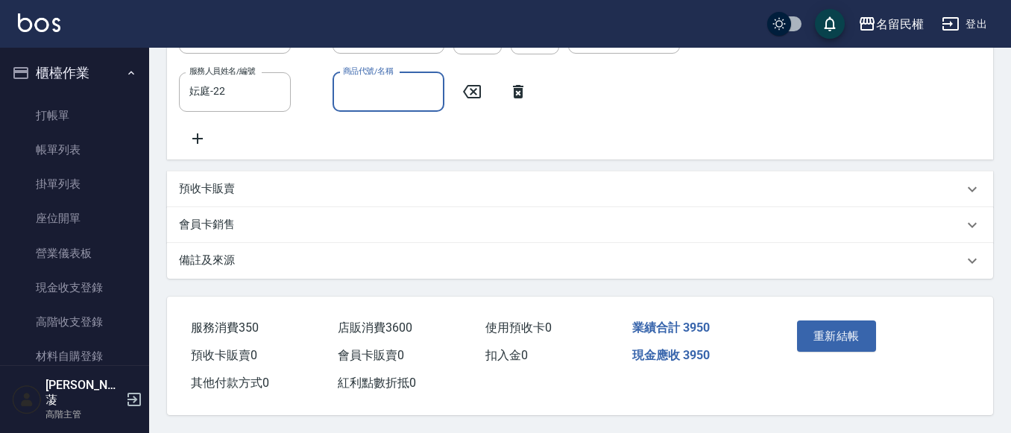
click at [420, 83] on input "商品代號/名稱" at bounding box center [388, 92] width 98 height 26
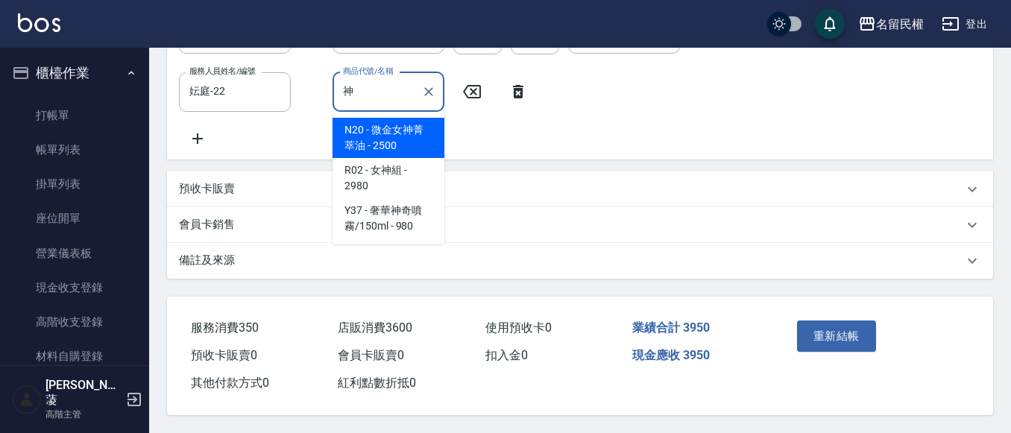
type input "什"
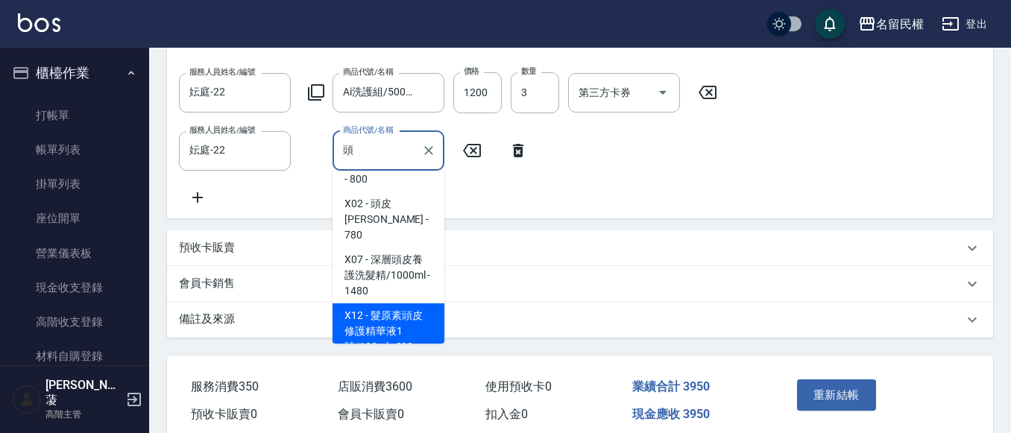
scroll to position [298, 0]
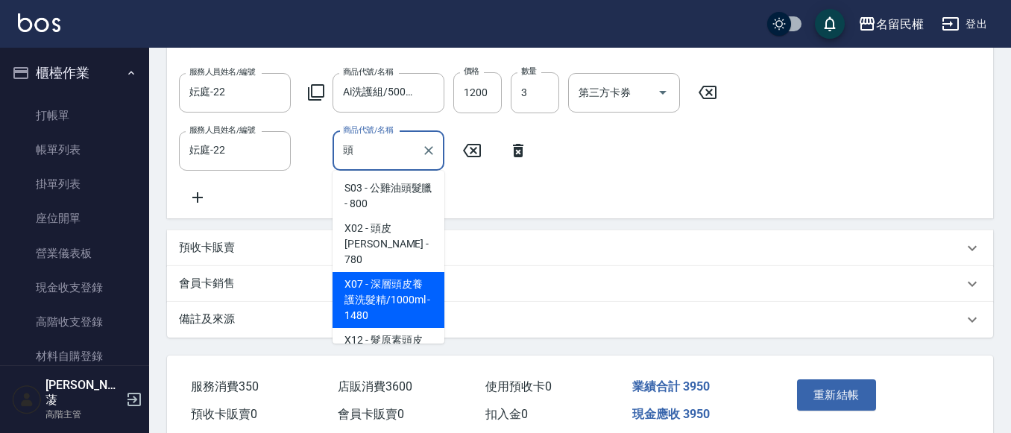
click at [387, 272] on span "X07 - 深層頭皮養護洗髮精/1000ml - 1480" at bounding box center [389, 300] width 112 height 56
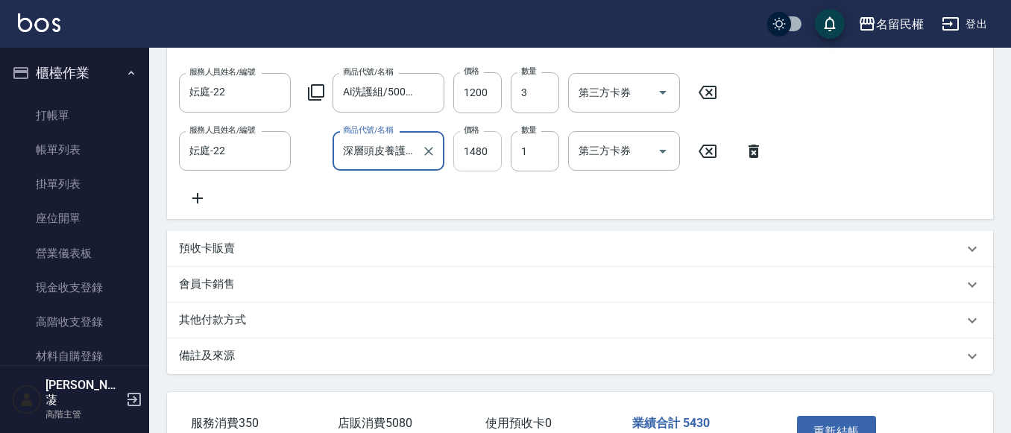
type input "深層頭皮養護洗髮精/1000ml"
click at [477, 152] on input "1480" at bounding box center [478, 151] width 48 height 40
type input "1400"
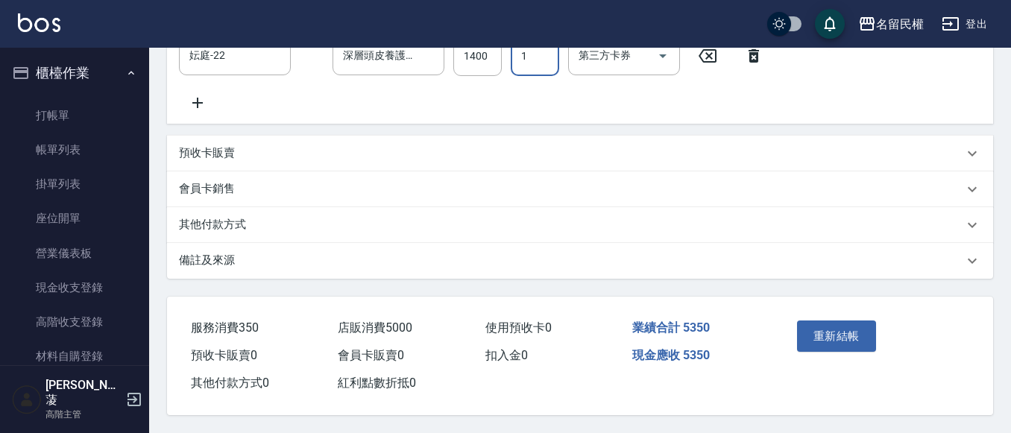
scroll to position [561, 0]
click at [808, 321] on button "重新結帳" at bounding box center [836, 336] width 79 height 31
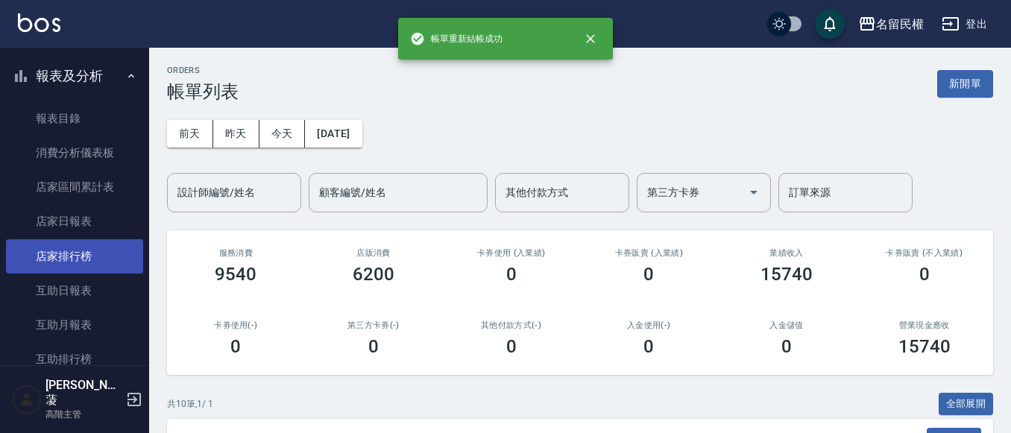
scroll to position [522, 0]
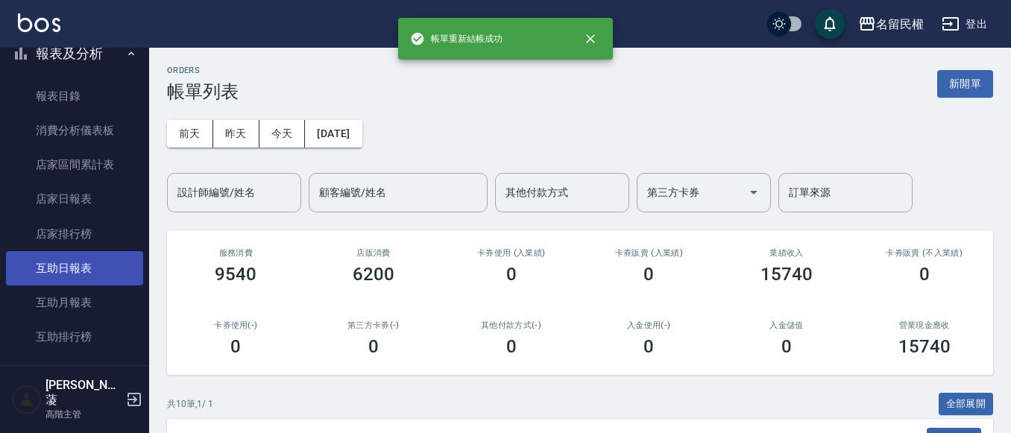
click at [69, 274] on link "互助日報表" at bounding box center [74, 268] width 137 height 34
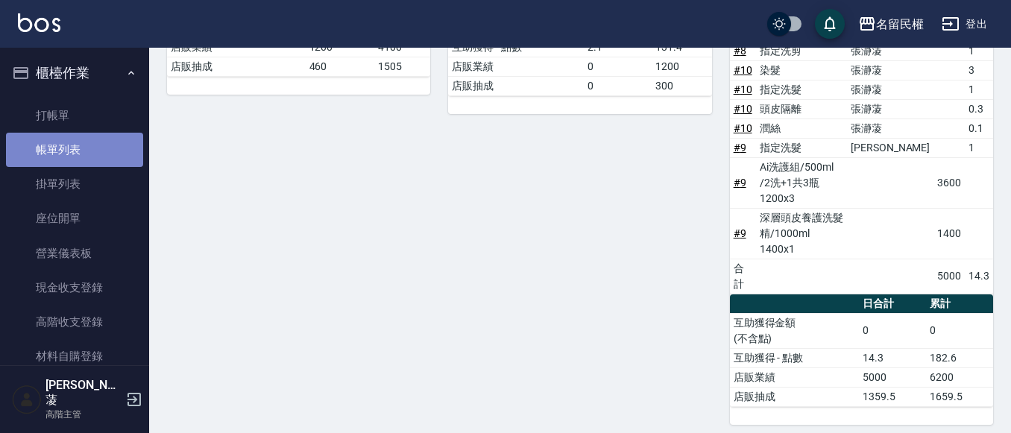
click at [80, 154] on link "帳單列表" at bounding box center [74, 150] width 137 height 34
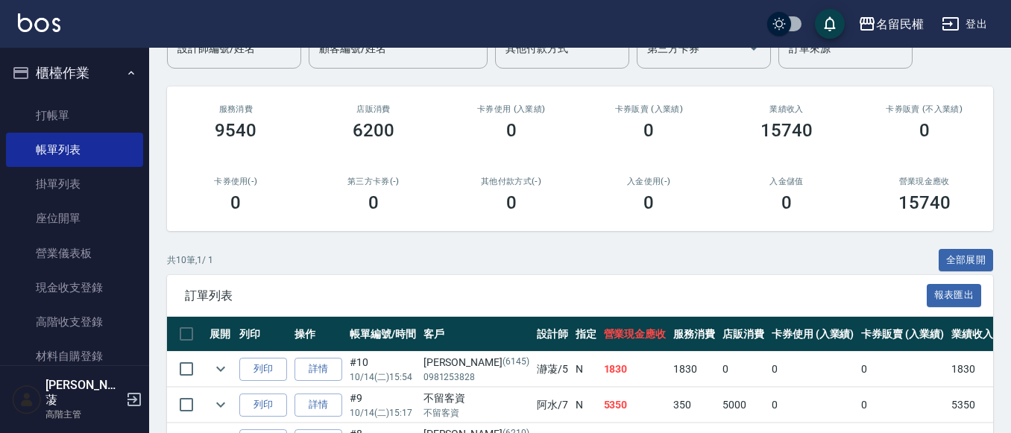
scroll to position [224, 0]
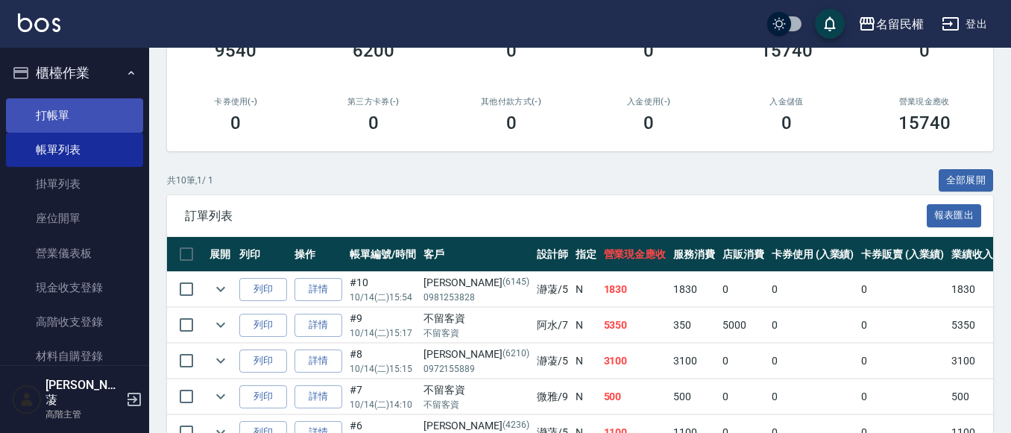
click at [46, 112] on link "打帳單" at bounding box center [74, 115] width 137 height 34
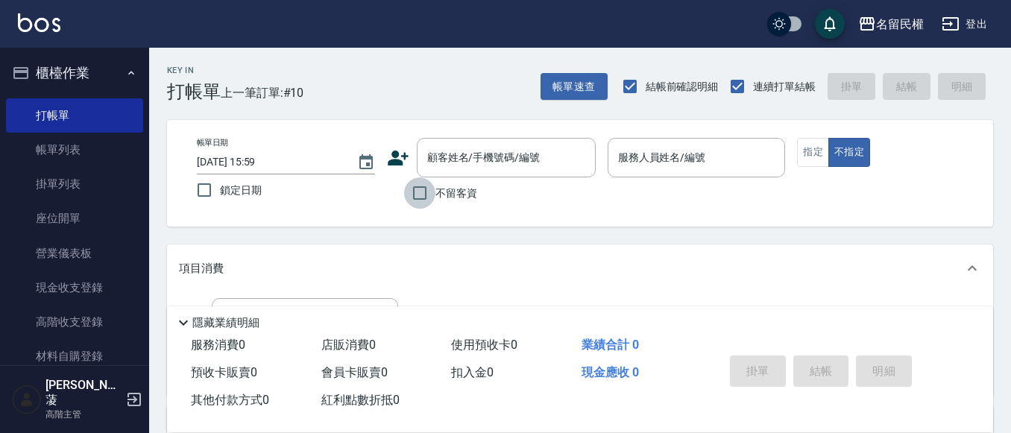
click at [422, 200] on input "不留客資" at bounding box center [419, 193] width 31 height 31
checkbox input "true"
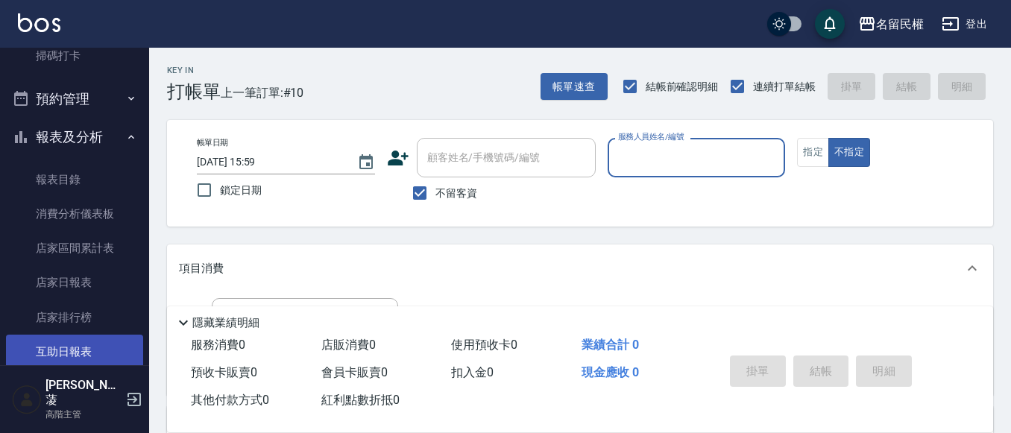
scroll to position [522, 0]
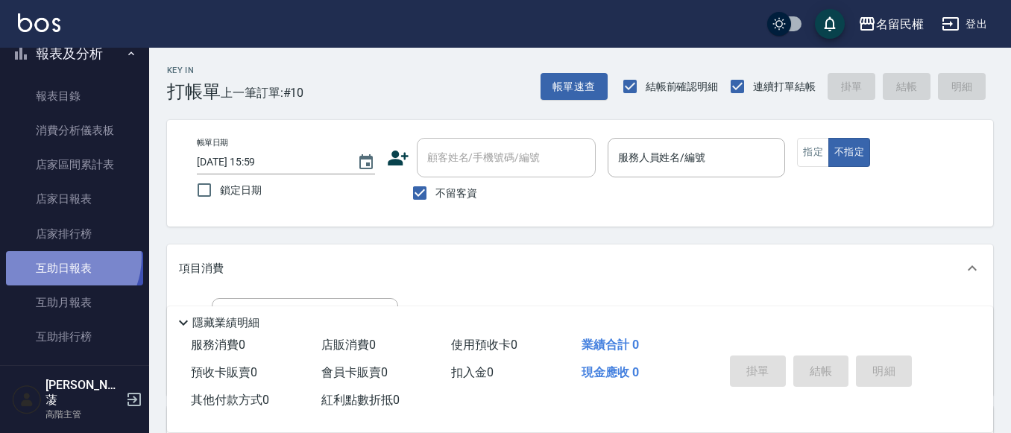
click at [59, 258] on link "互助日報表" at bounding box center [74, 268] width 137 height 34
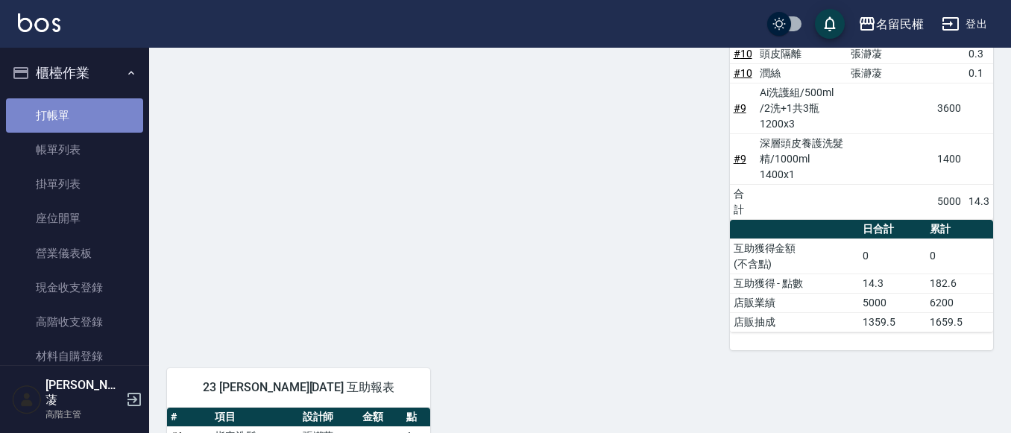
click at [99, 103] on link "打帳單" at bounding box center [74, 115] width 137 height 34
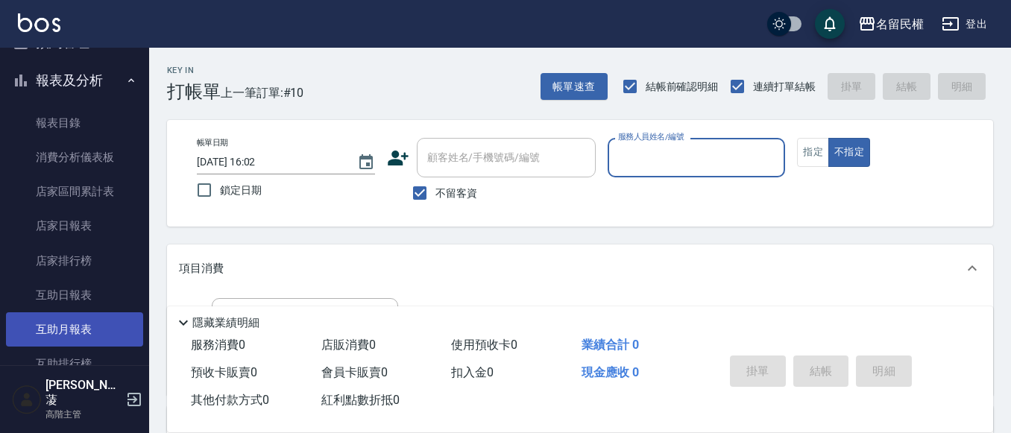
scroll to position [522, 0]
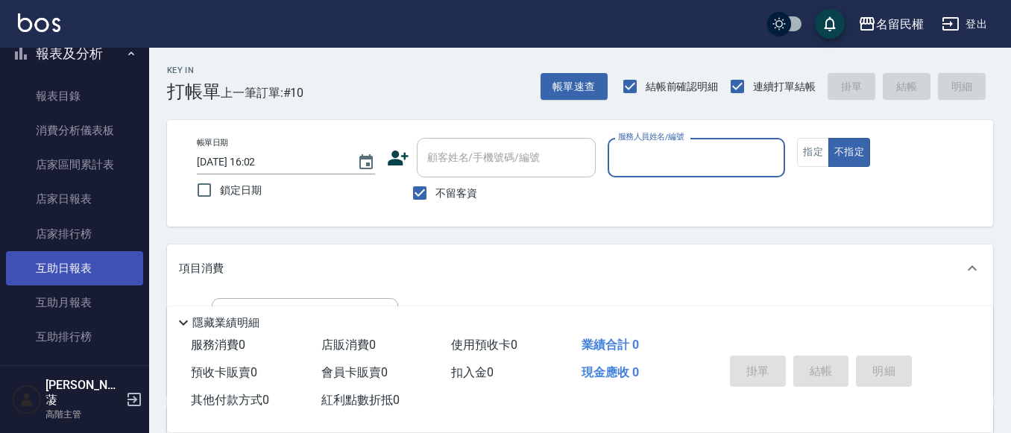
click at [66, 279] on link "互助日報表" at bounding box center [74, 268] width 137 height 34
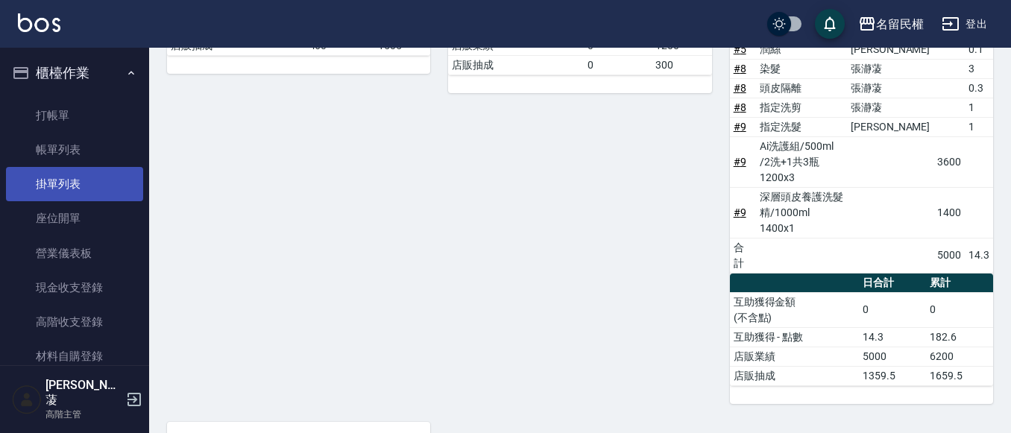
scroll to position [393, 0]
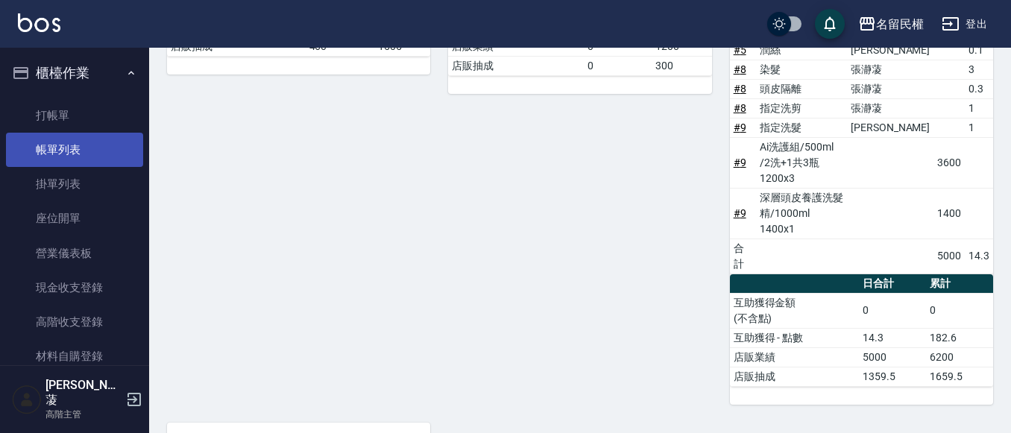
click at [56, 163] on link "帳單列表" at bounding box center [74, 150] width 137 height 34
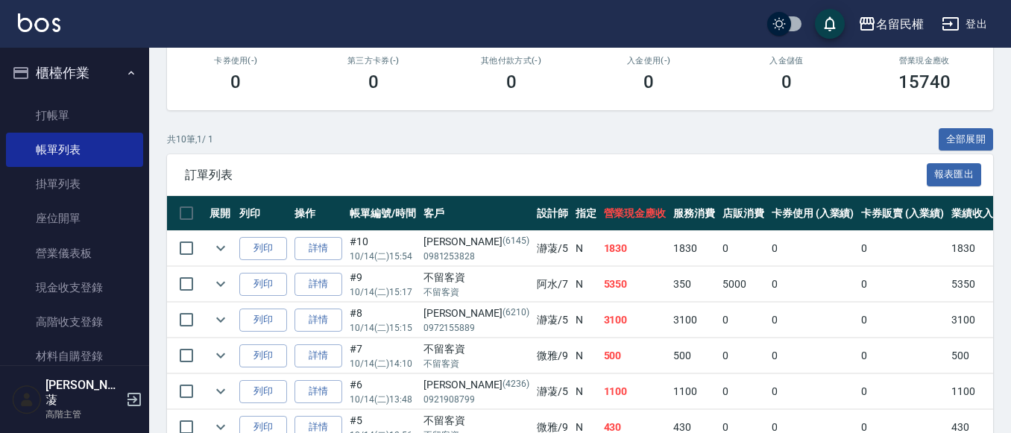
scroll to position [298, 0]
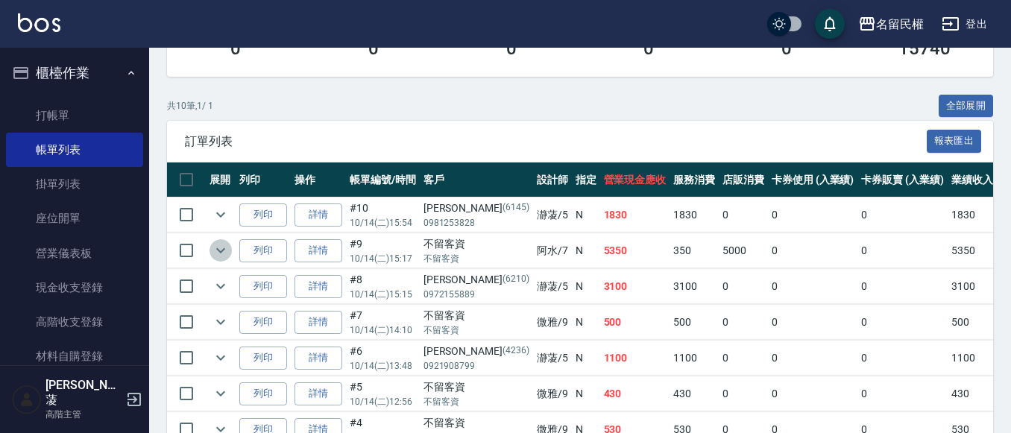
click at [219, 251] on icon "expand row" at bounding box center [220, 250] width 9 height 5
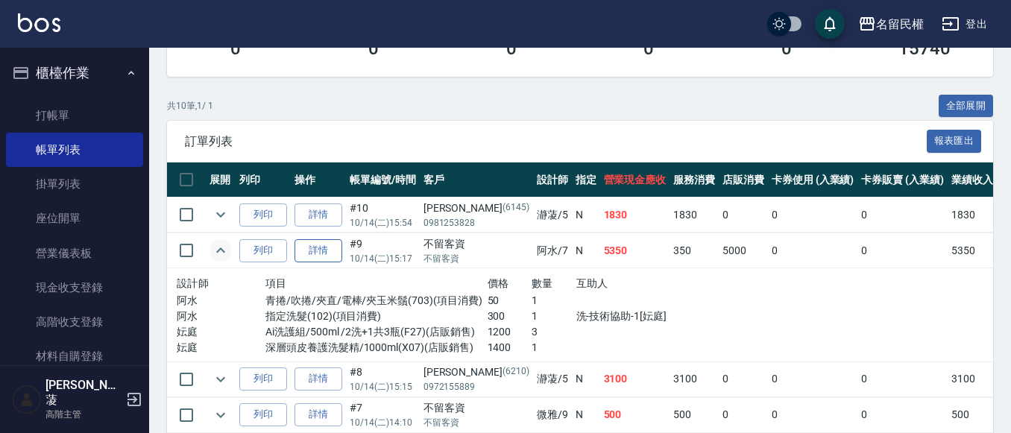
click at [313, 257] on link "詳情" at bounding box center [319, 250] width 48 height 23
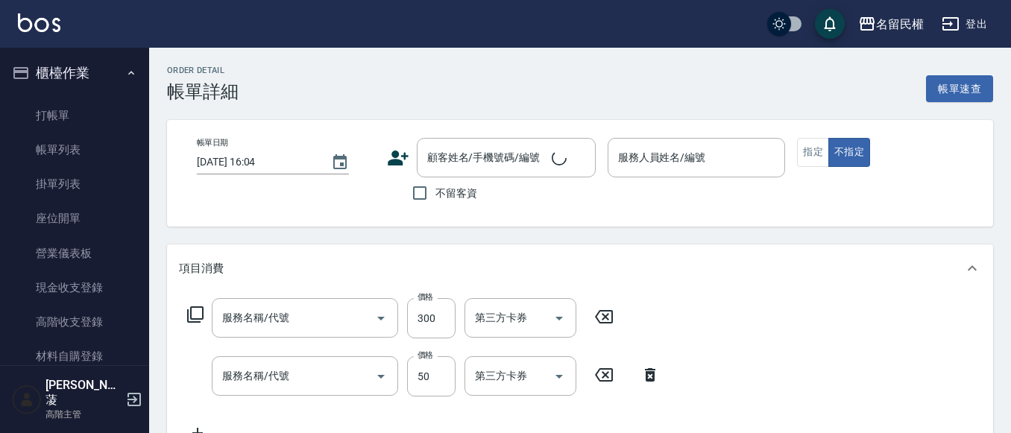
scroll to position [26, 0]
type input "[DATE] 15:17"
checkbox input "true"
type input "阿水-7"
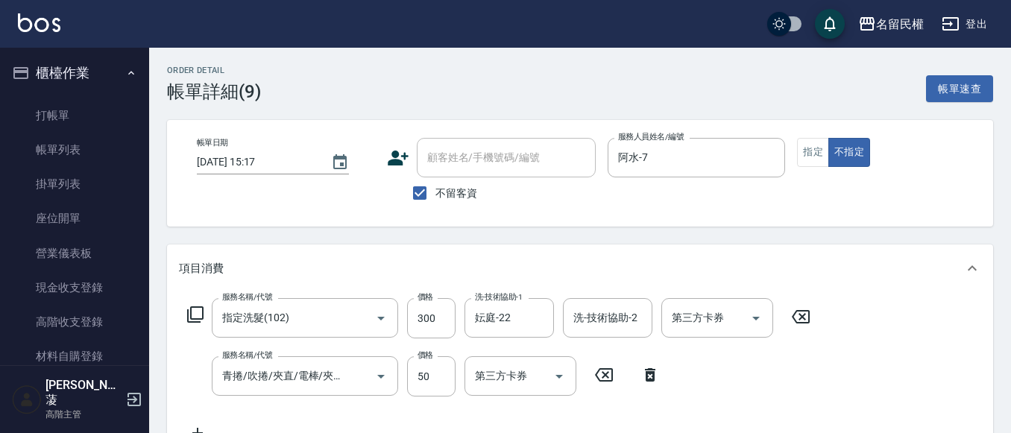
type input "指定洗髮(102)"
type input "青捲/吹捲/夾直/電棒/夾玉米鬚(703)"
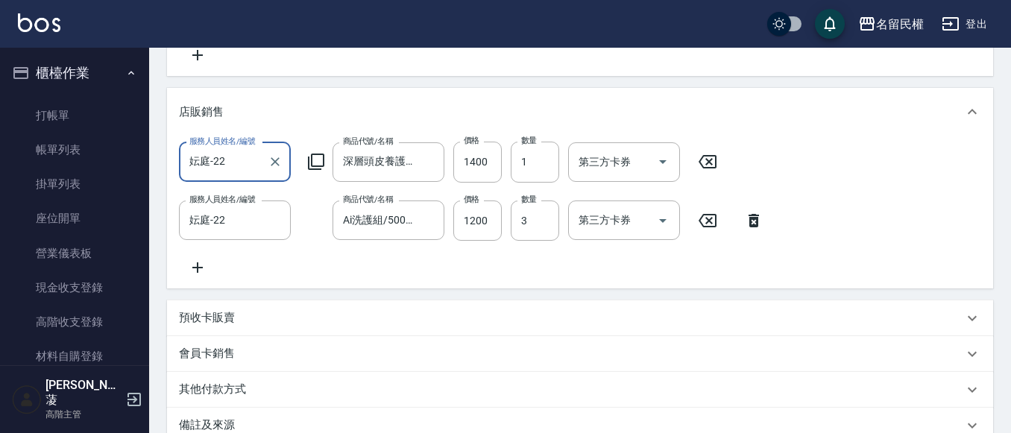
scroll to position [448, 0]
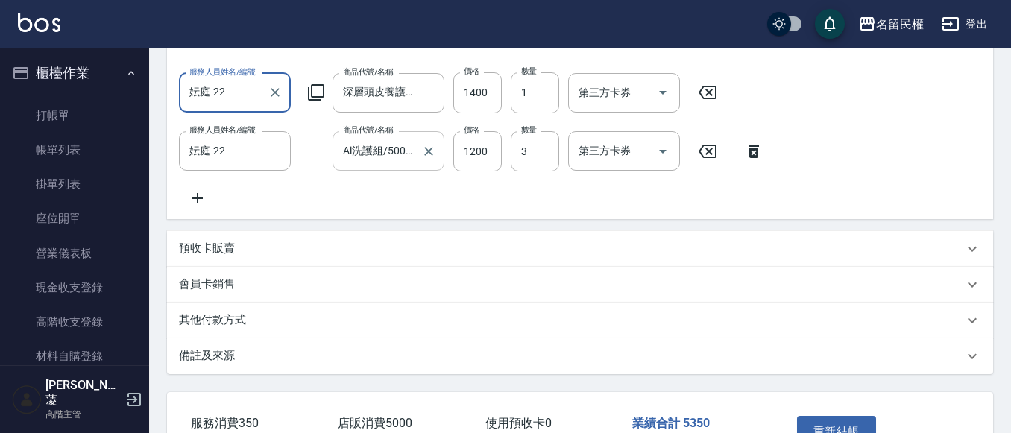
click at [399, 138] on input "Ai洗護組/500ml /2洗+1共3瓶" at bounding box center [377, 151] width 76 height 26
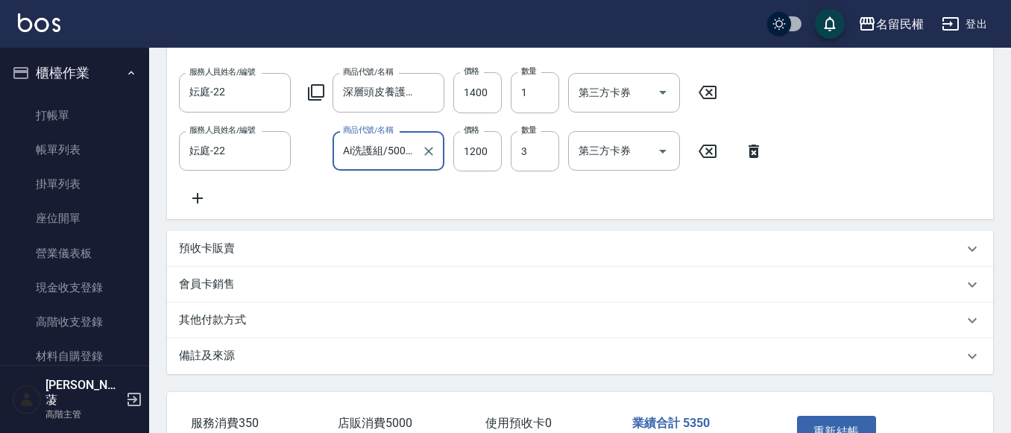
scroll to position [0, 66]
click at [404, 106] on div "深層頭皮養護洗髮精/1000ml 商品代號/名稱" at bounding box center [389, 93] width 112 height 40
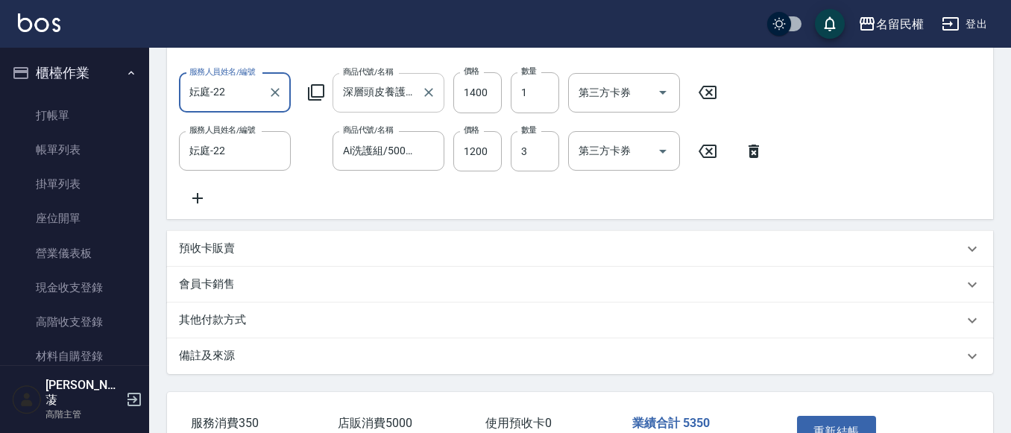
click at [403, 100] on input "深層頭皮養護洗髮精/1000ml" at bounding box center [377, 93] width 76 height 26
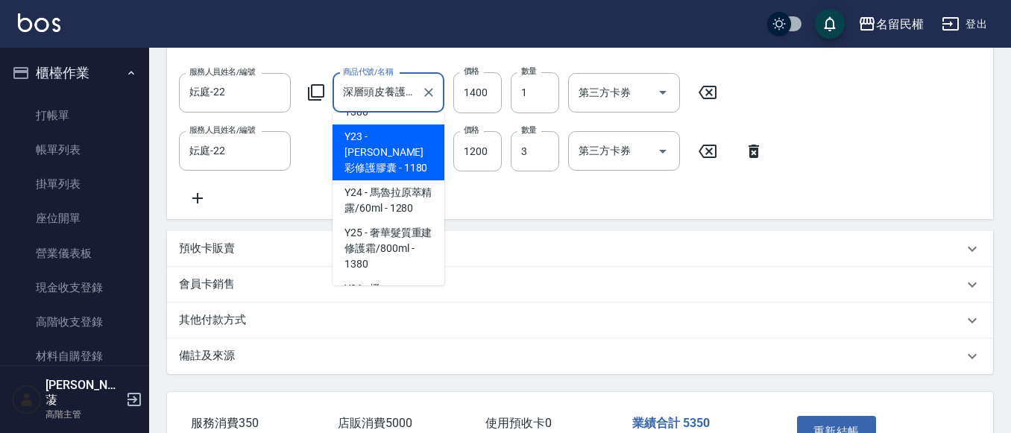
scroll to position [12442, 0]
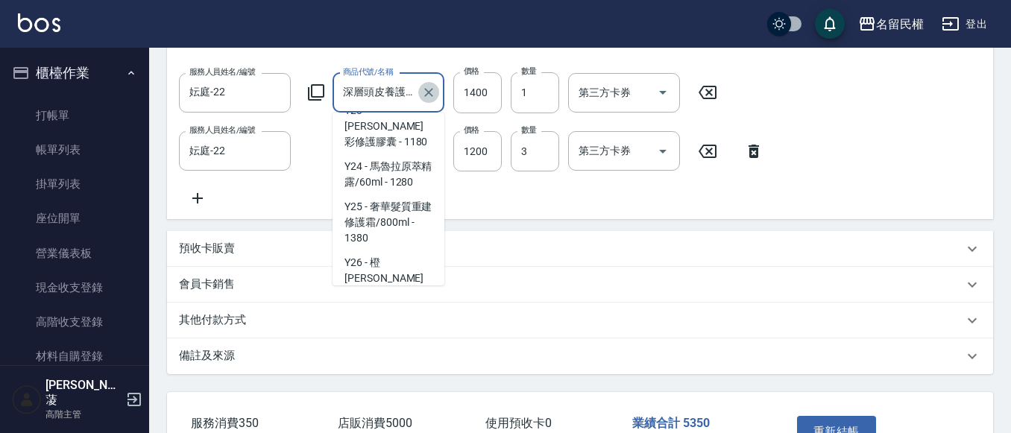
click at [432, 95] on icon "Clear" at bounding box center [428, 92] width 15 height 15
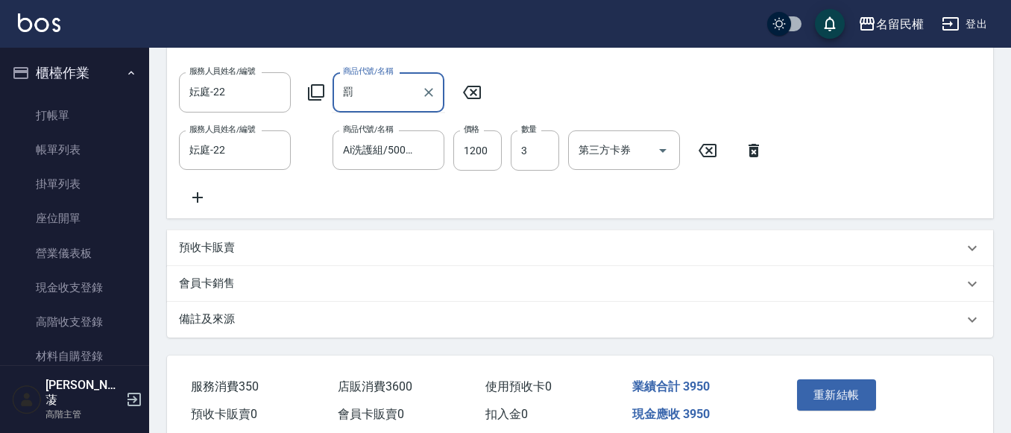
type input "法"
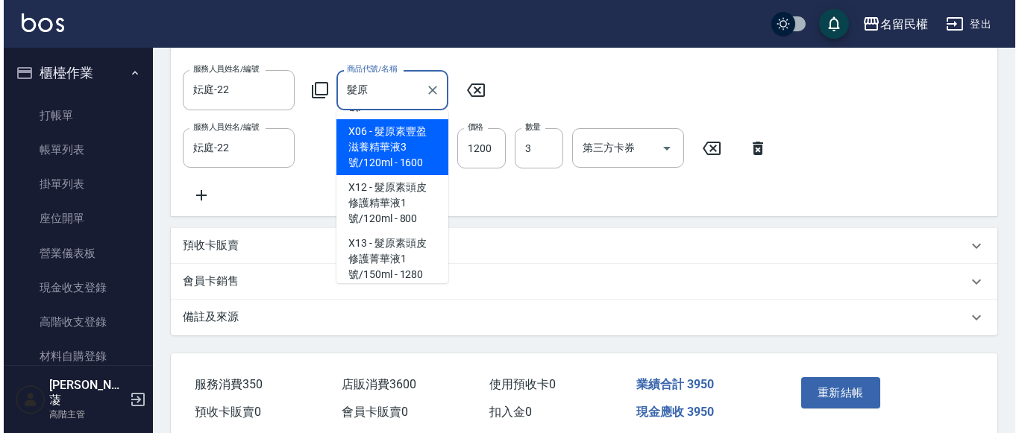
scroll to position [103, 0]
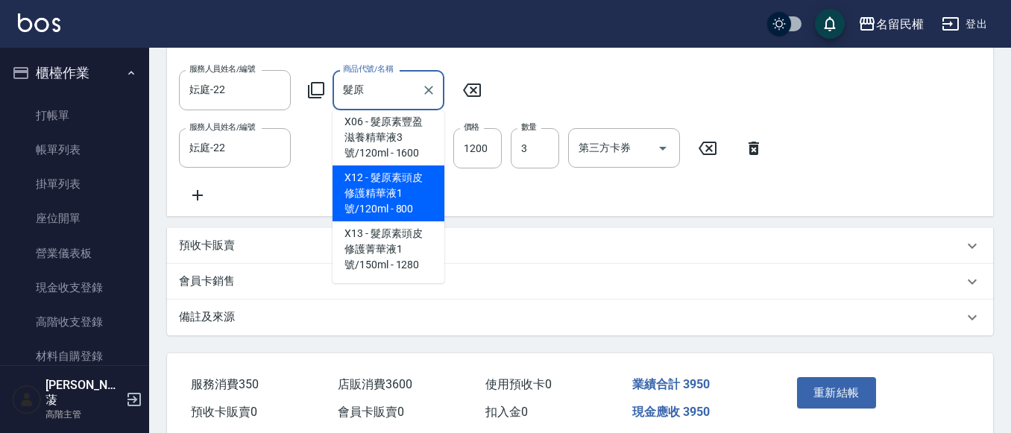
type input "髮原"
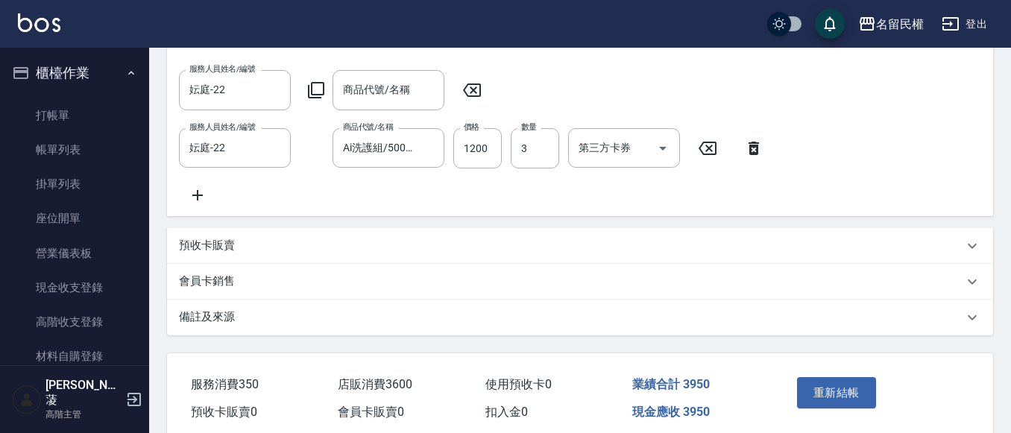
click at [484, 92] on icon at bounding box center [472, 90] width 37 height 18
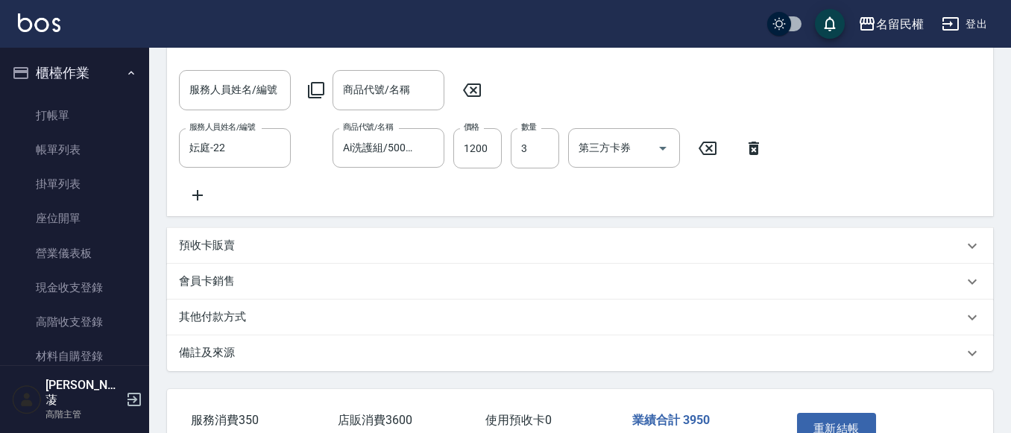
click at [314, 94] on icon at bounding box center [316, 90] width 18 height 18
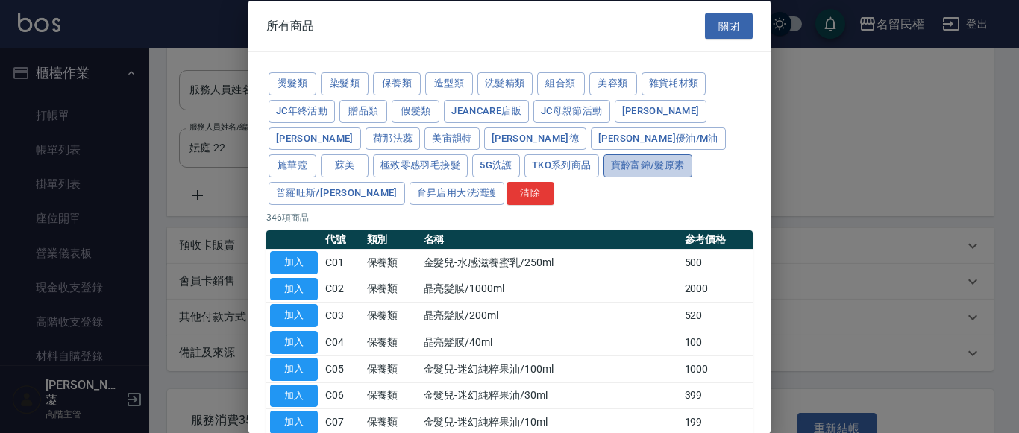
click at [603, 172] on button "寶齡富錦/髮原素" at bounding box center [647, 165] width 89 height 23
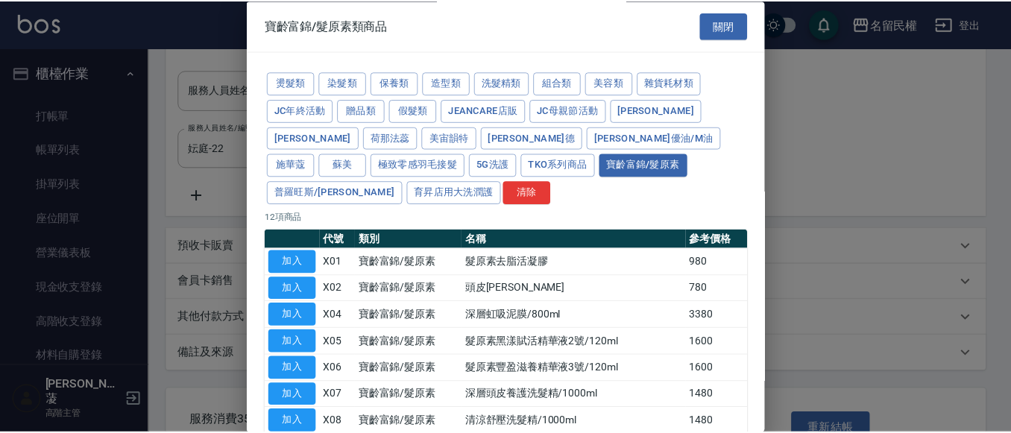
scroll to position [75, 0]
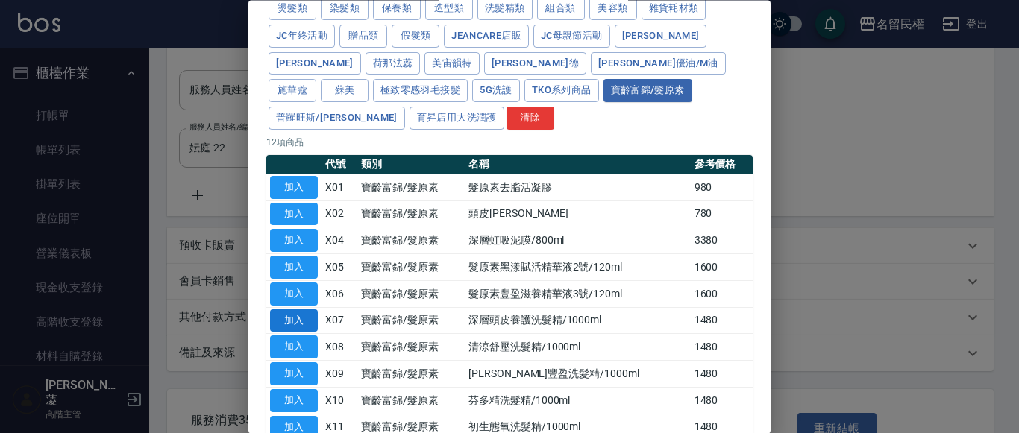
click at [306, 310] on button "加入" at bounding box center [294, 321] width 48 height 23
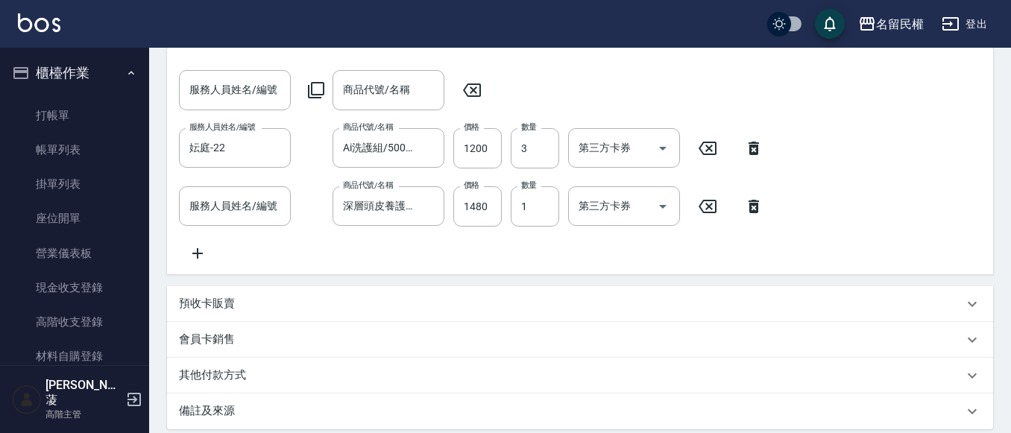
click at [470, 90] on icon at bounding box center [472, 90] width 37 height 18
click at [466, 85] on icon at bounding box center [472, 90] width 37 height 18
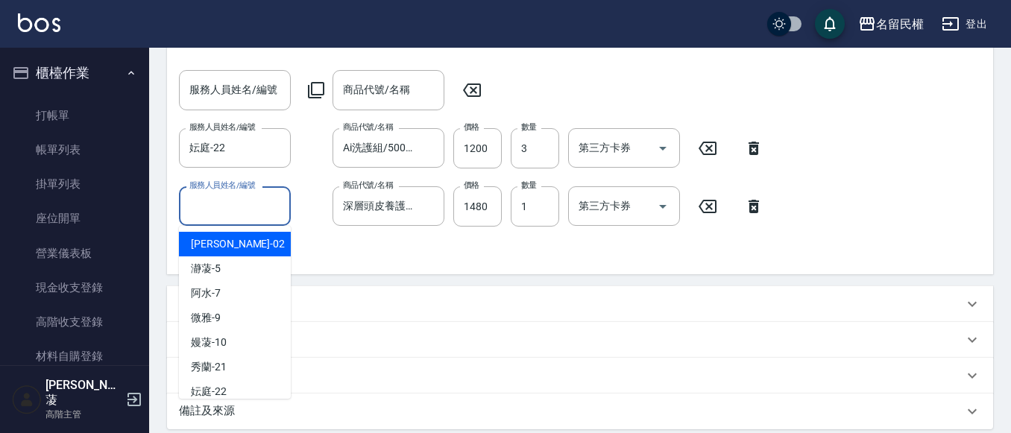
click at [245, 213] on input "服務人員姓名/編號" at bounding box center [235, 206] width 98 height 26
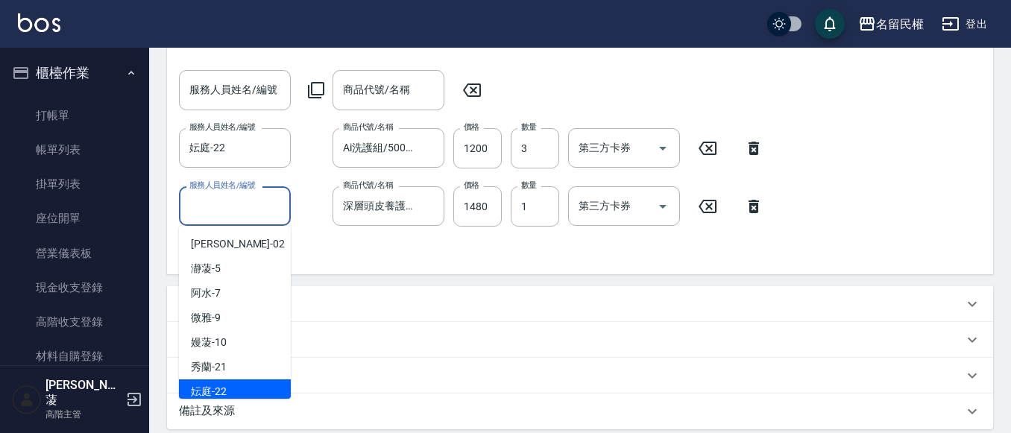
click at [201, 385] on span "妘庭 -22" at bounding box center [209, 392] width 36 height 16
type input "妘庭-22"
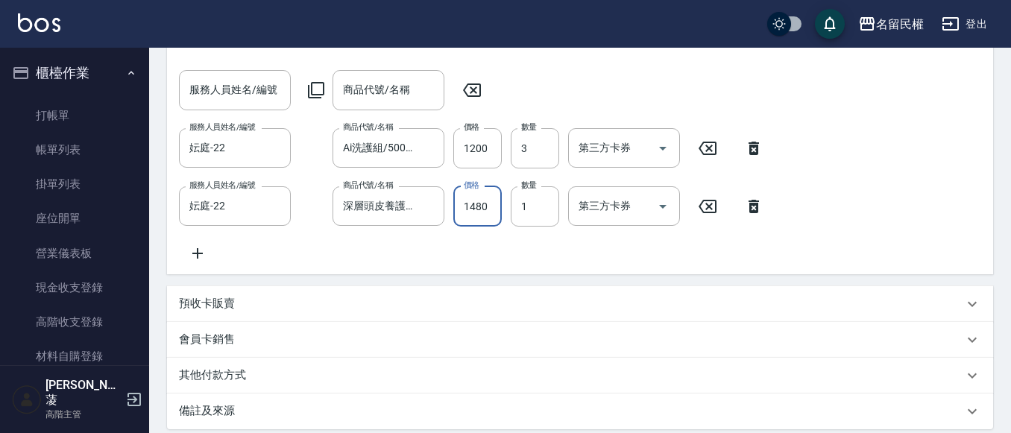
click at [472, 205] on input "1480" at bounding box center [478, 206] width 48 height 40
type input "1400"
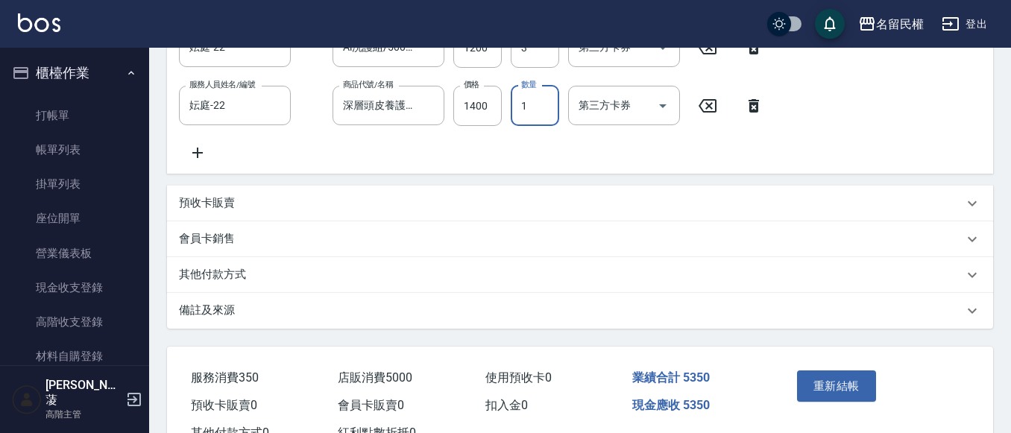
scroll to position [524, 0]
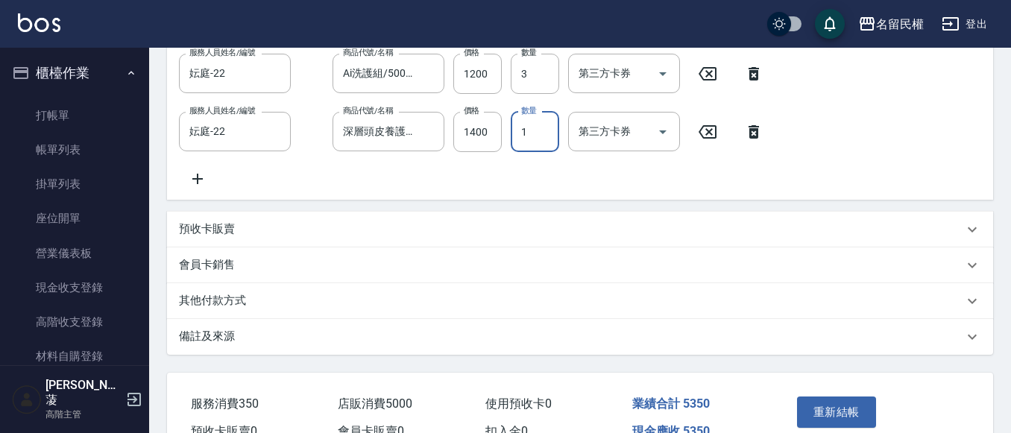
click at [838, 412] on button "重新結帳" at bounding box center [836, 412] width 79 height 31
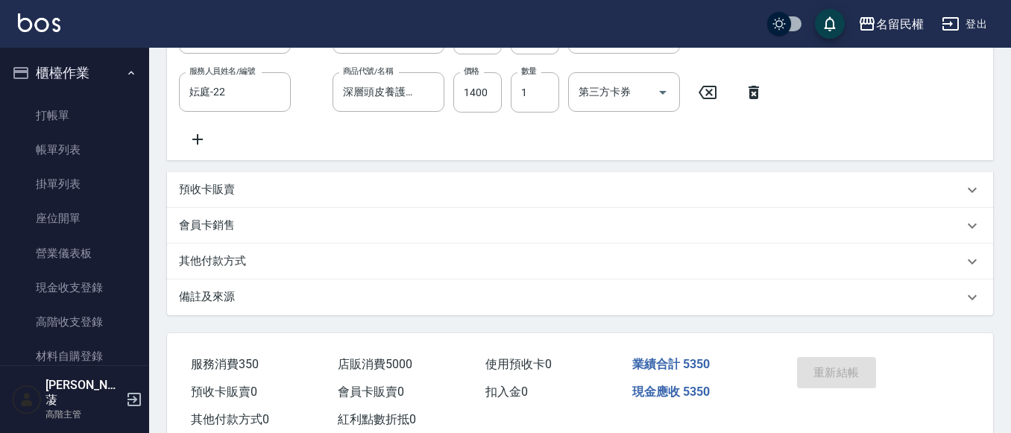
scroll to position [606, 0]
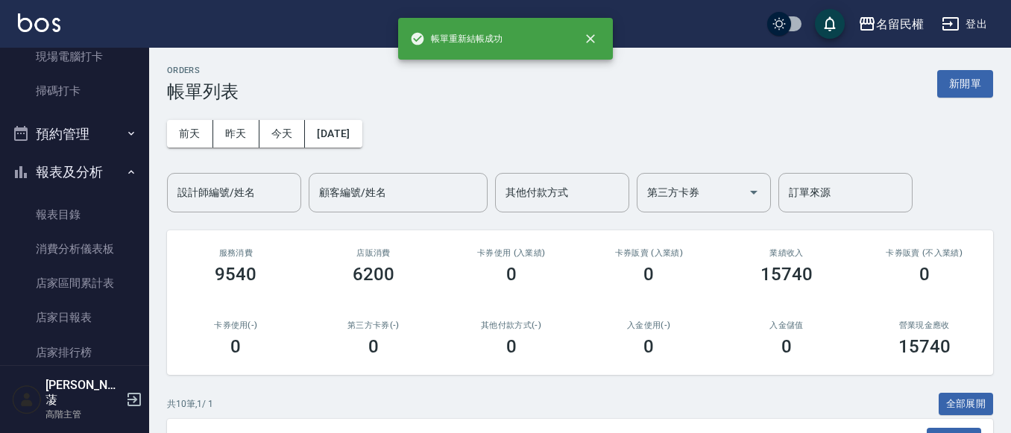
scroll to position [448, 0]
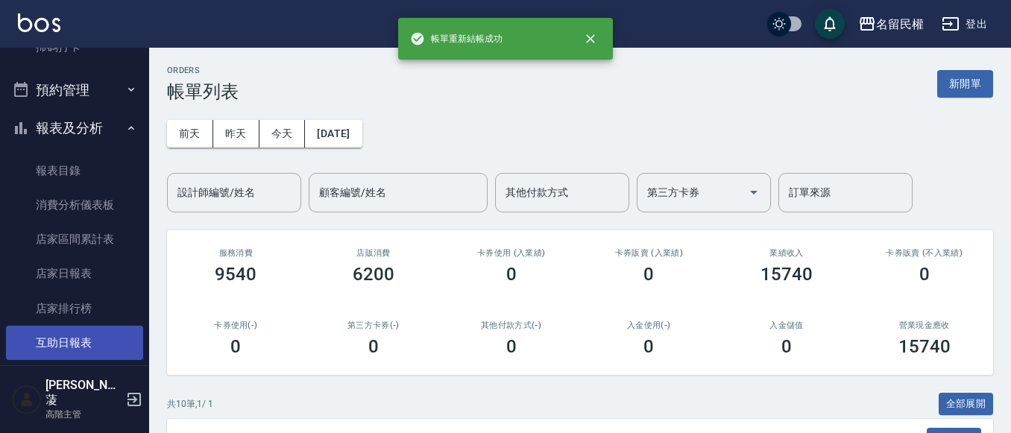
drag, startPoint x: 37, startPoint y: 338, endPoint x: 45, endPoint y: 339, distance: 7.5
click at [37, 338] on link "互助日報表" at bounding box center [74, 343] width 137 height 34
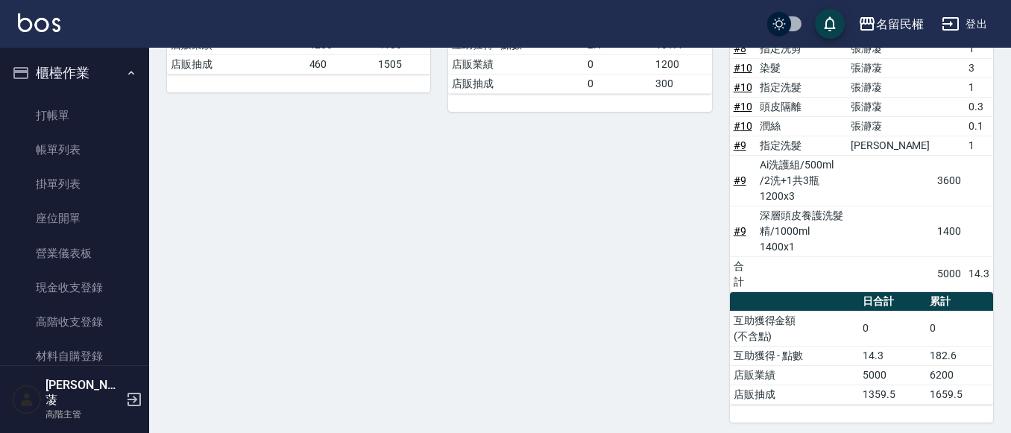
scroll to position [448, 0]
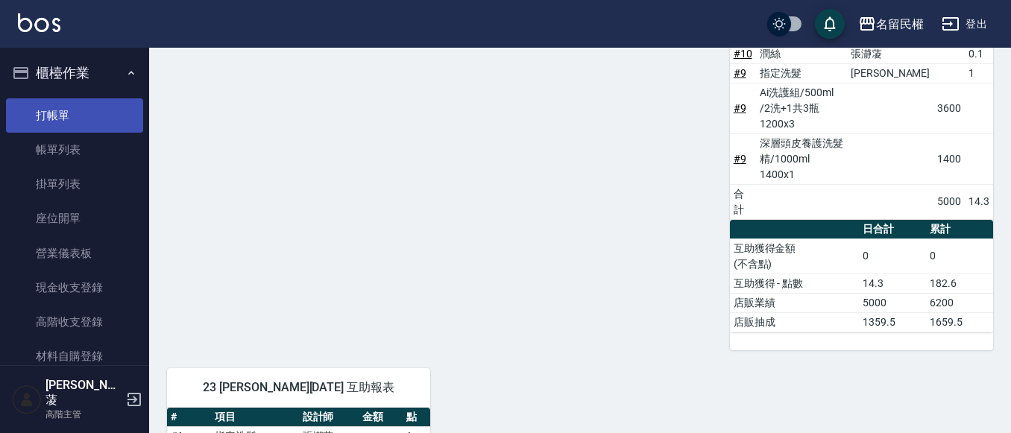
click at [69, 104] on link "打帳單" at bounding box center [74, 115] width 137 height 34
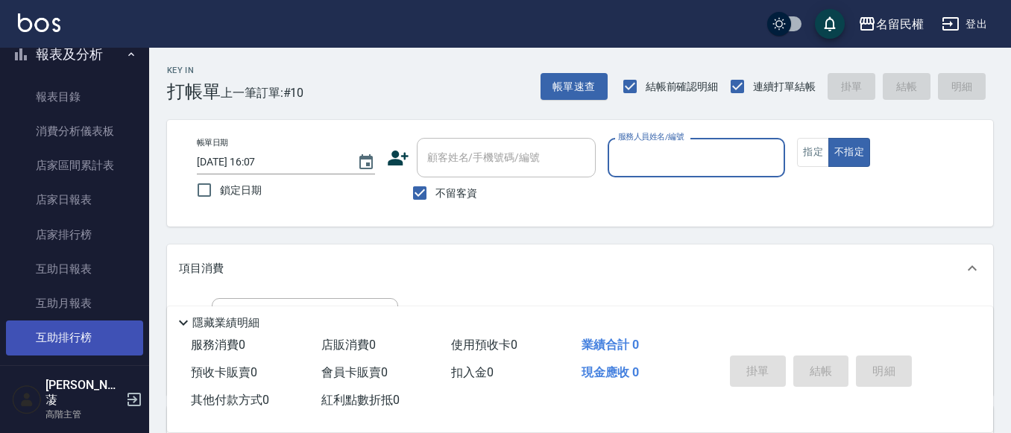
scroll to position [522, 0]
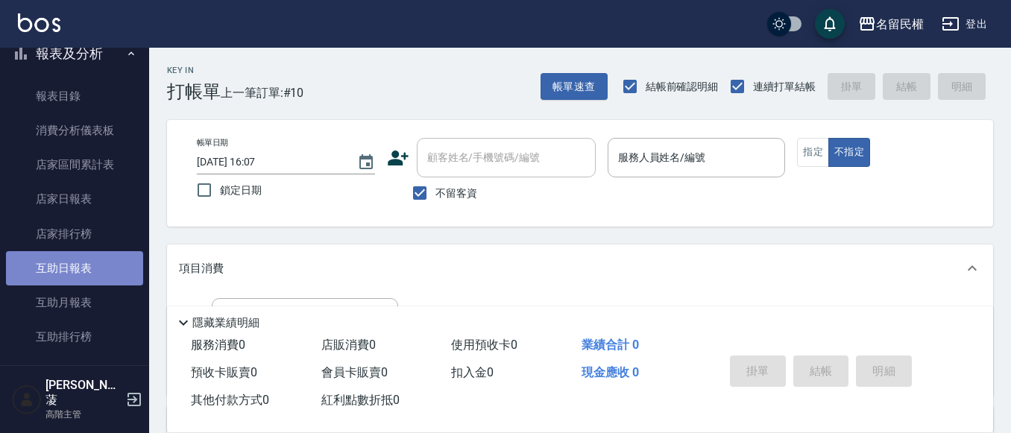
click at [87, 254] on link "互助日報表" at bounding box center [74, 268] width 137 height 34
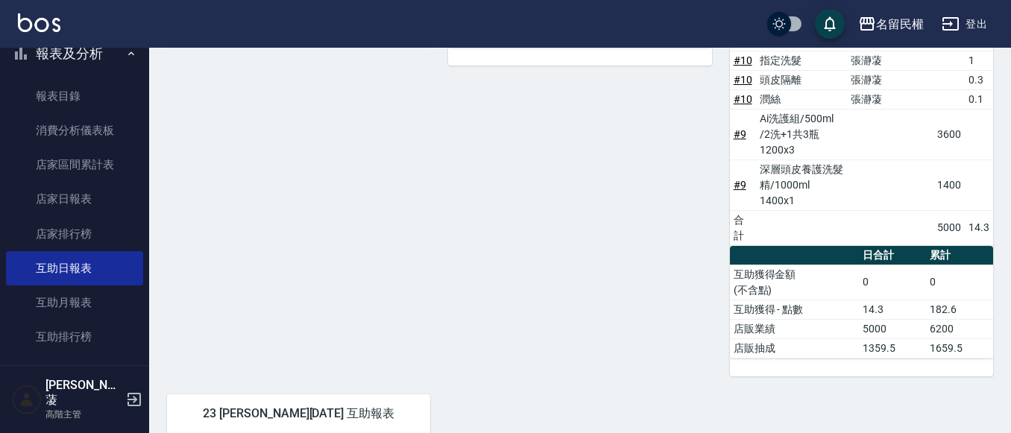
scroll to position [448, 0]
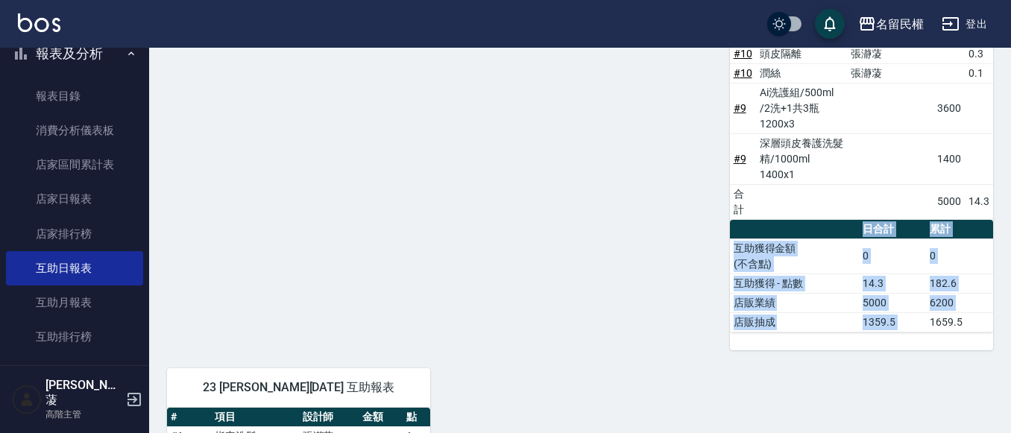
drag, startPoint x: 932, startPoint y: 288, endPoint x: 994, endPoint y: 282, distance: 61.5
click at [994, 282] on div "名留民權 [DATE] 互助日報表 列印時間： [DATE][PHONE_NUMBER]:15 Decrease Daily Report 互助日報表 [DA…" at bounding box center [580, 117] width 862 height 1034
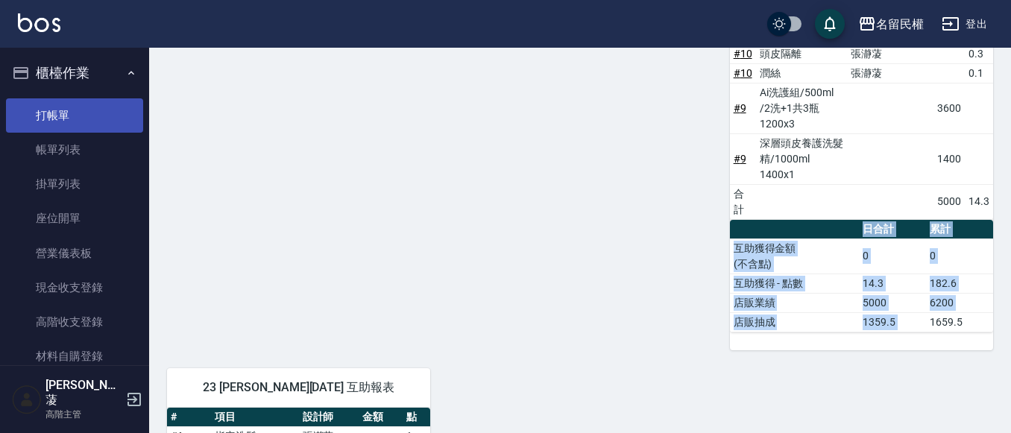
click at [90, 125] on link "打帳單" at bounding box center [74, 115] width 137 height 34
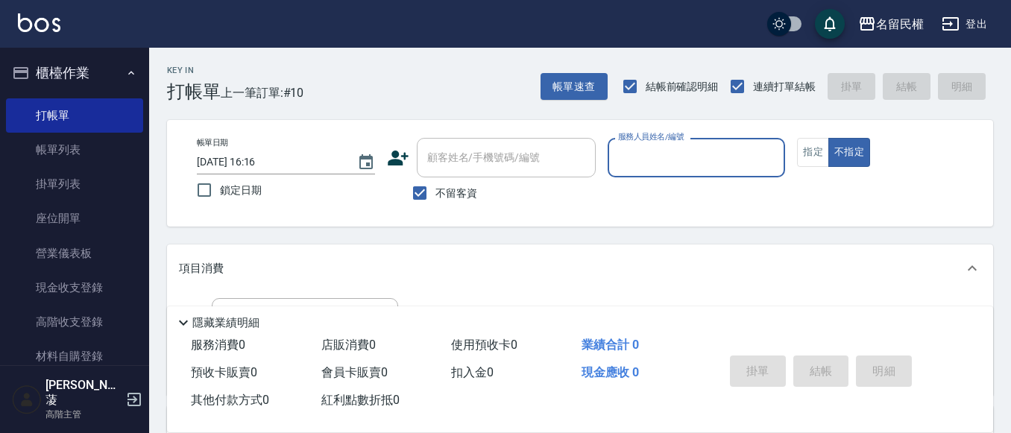
type input "5"
type input "微雅-9"
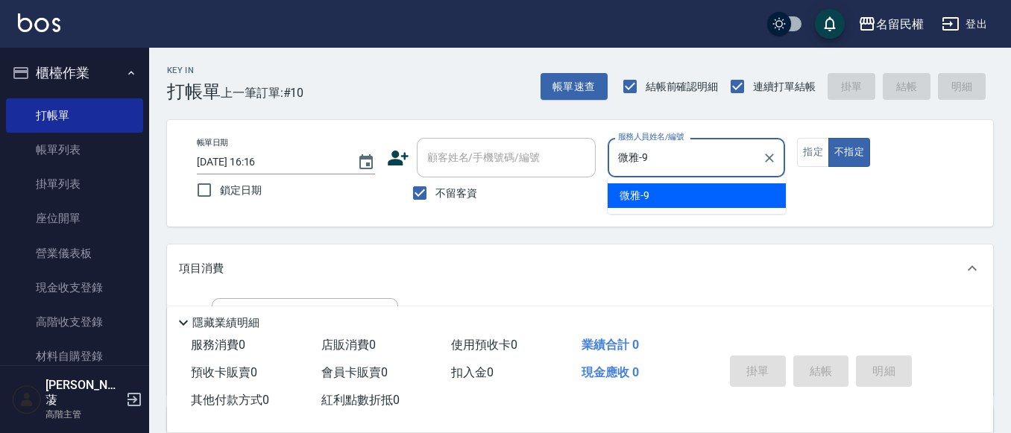
type button "false"
